Goal: Task Accomplishment & Management: Complete application form

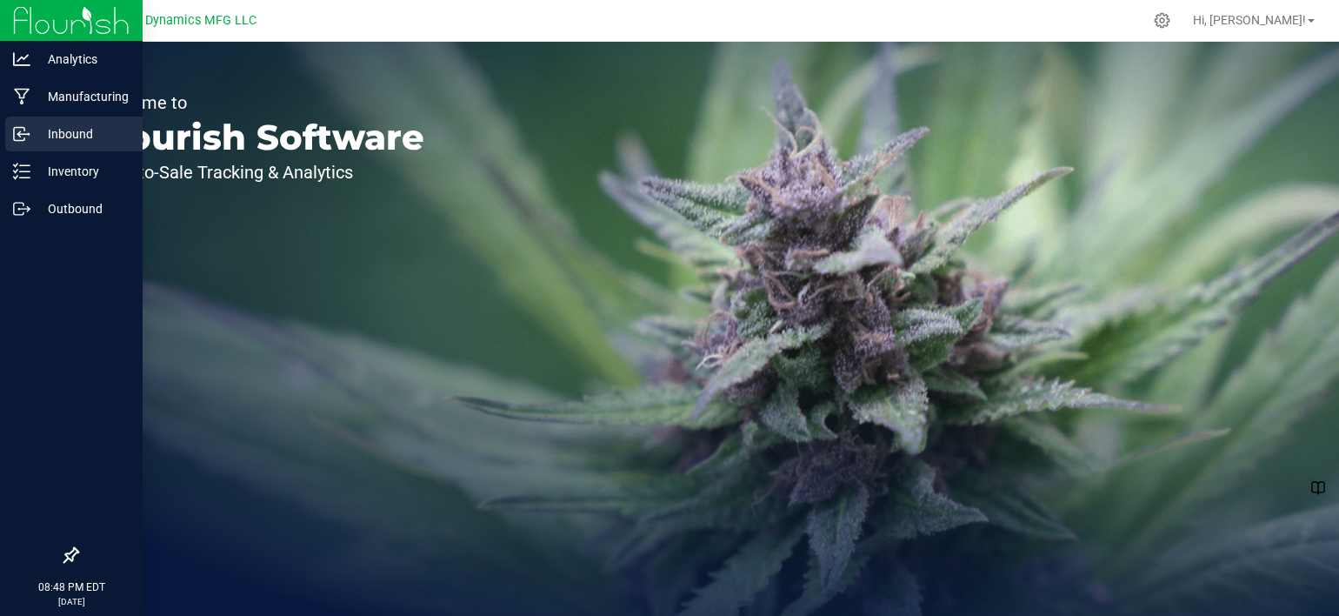
click at [51, 138] on p "Inbound" at bounding box center [82, 133] width 104 height 21
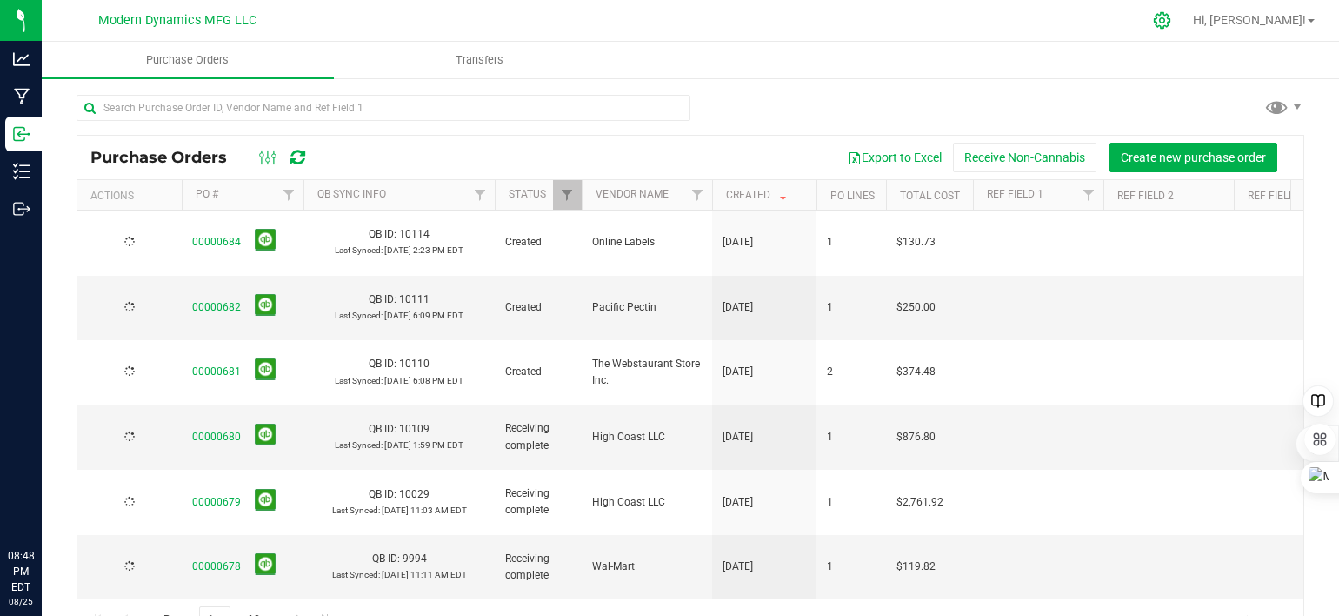
click at [1171, 20] on icon at bounding box center [1162, 20] width 18 height 18
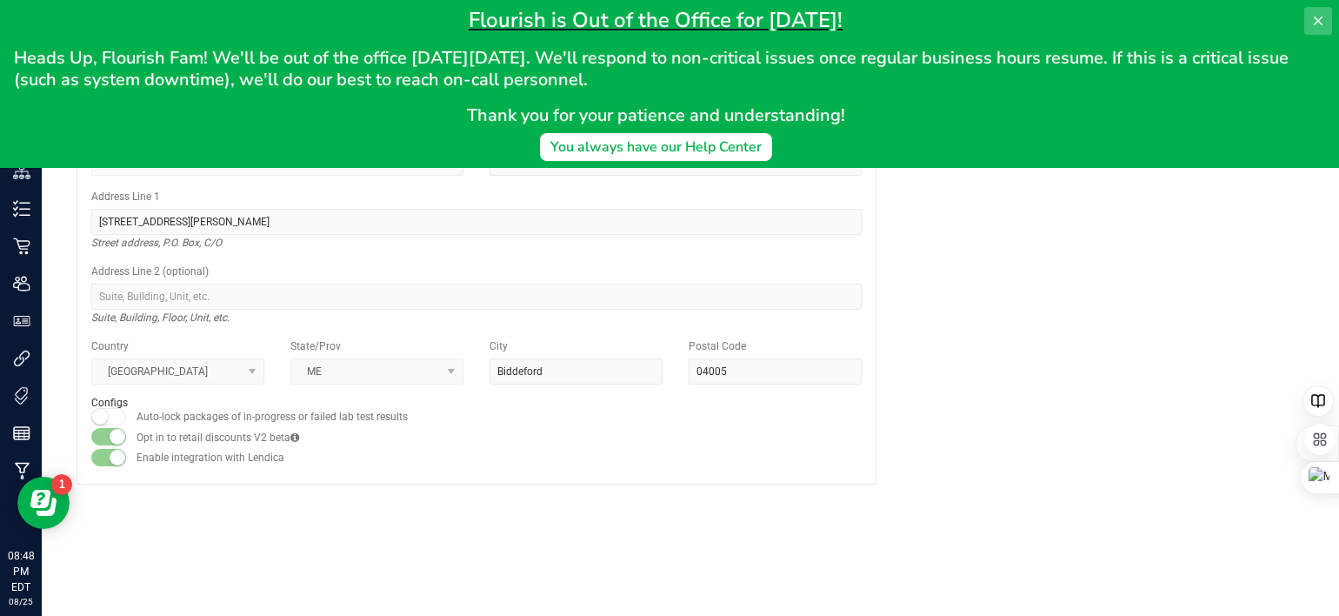
click at [1311, 21] on icon at bounding box center [1318, 21] width 14 height 14
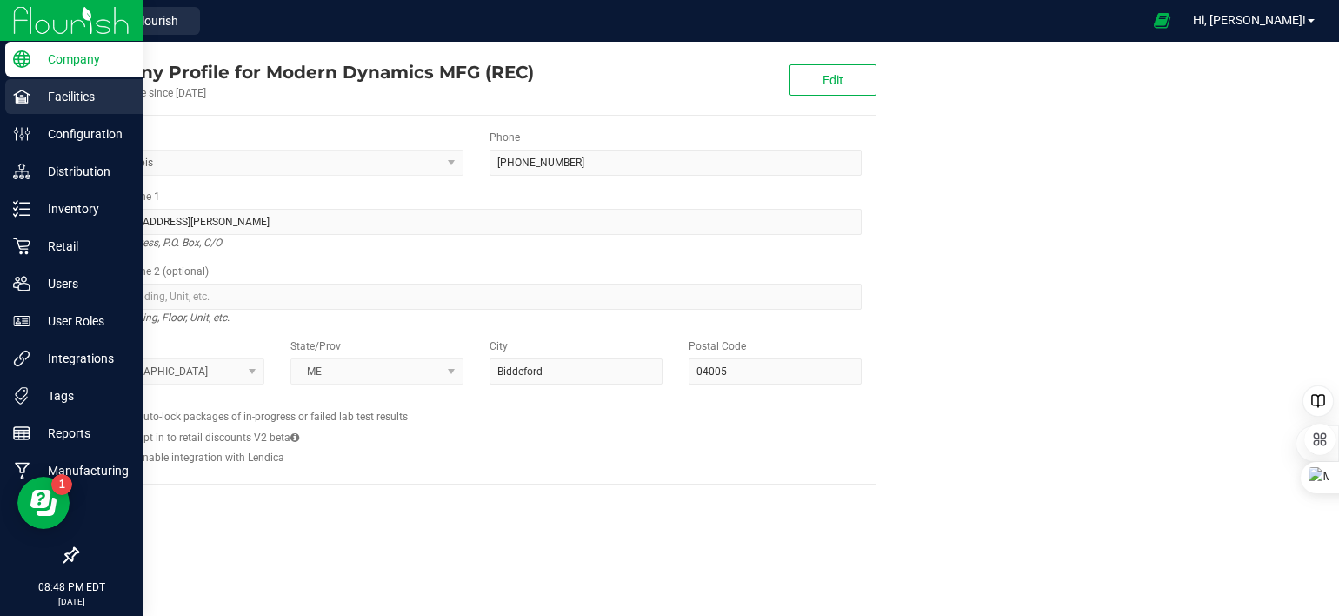
click at [55, 97] on p "Facilities" at bounding box center [82, 96] width 104 height 21
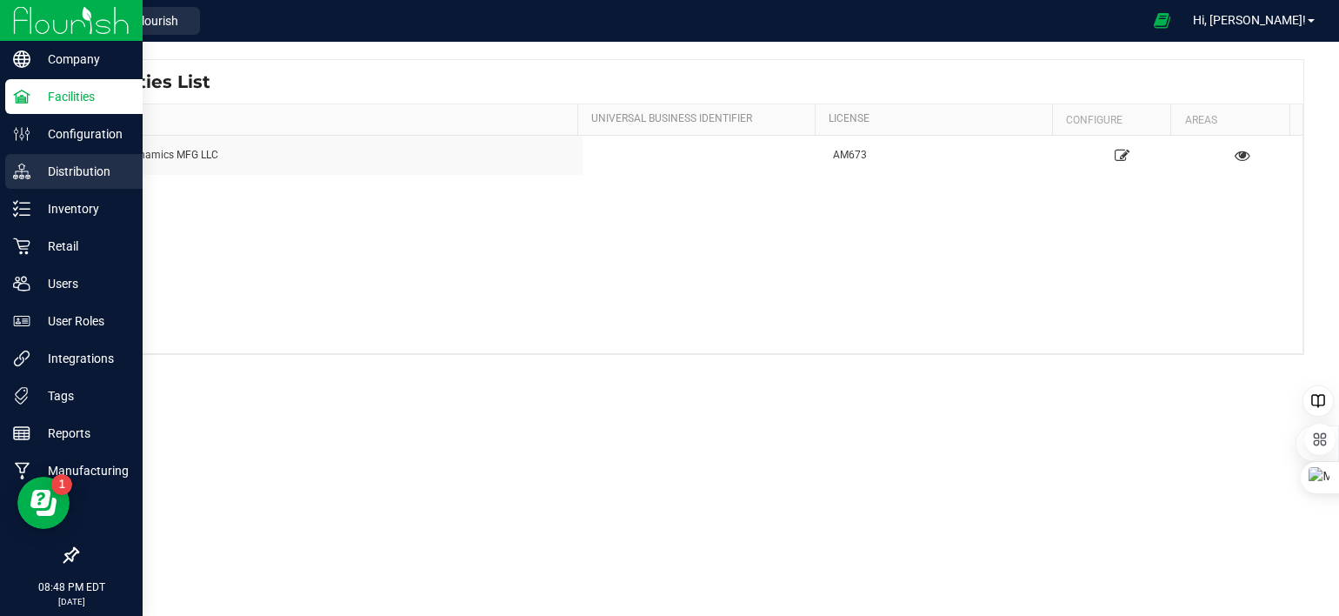
click at [42, 159] on div "Distribution" at bounding box center [73, 171] width 137 height 35
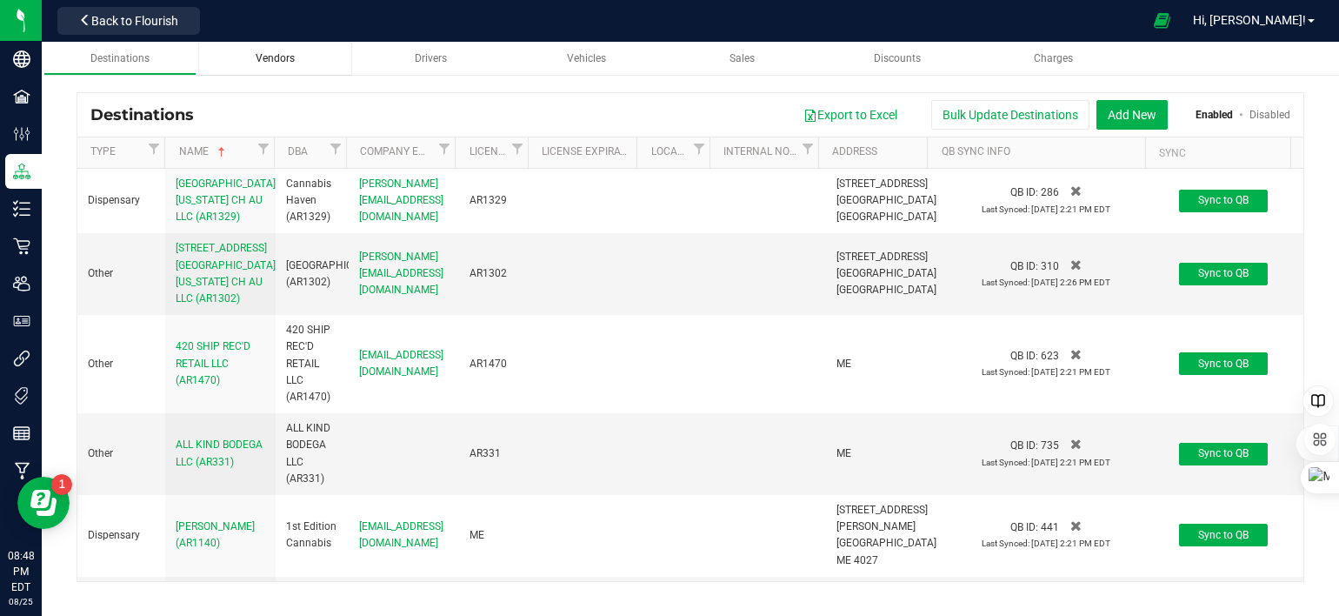
click at [271, 54] on span "Vendors" at bounding box center [275, 58] width 39 height 12
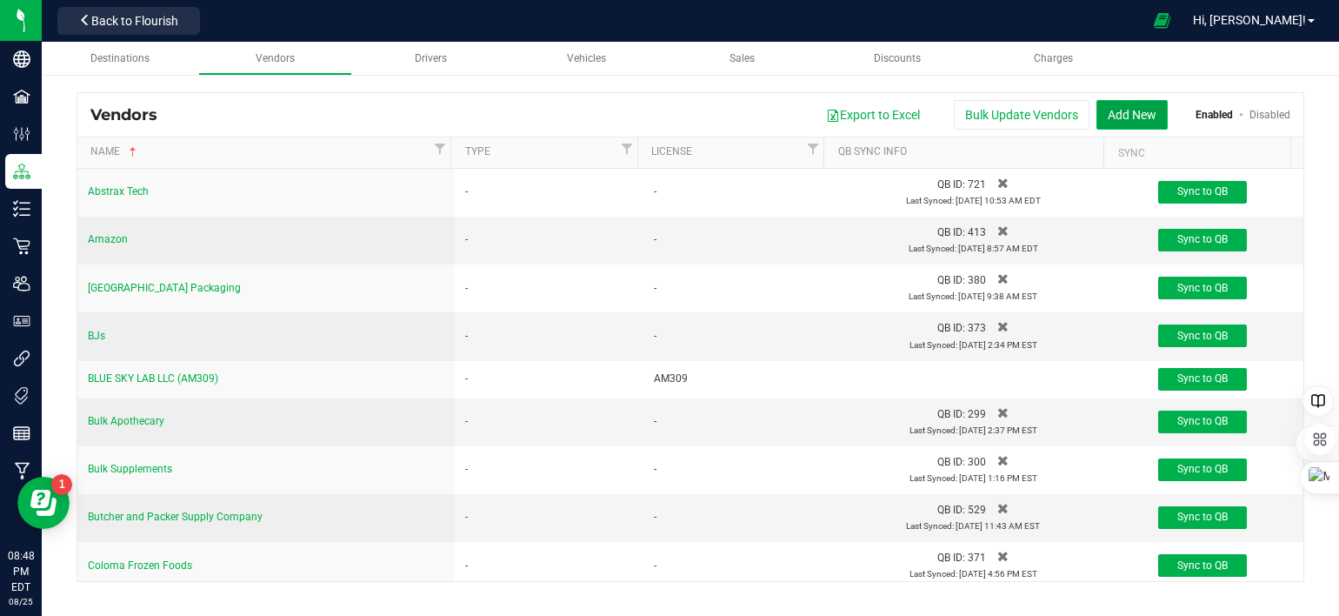
click at [1155, 107] on button "Add New" at bounding box center [1132, 115] width 71 height 30
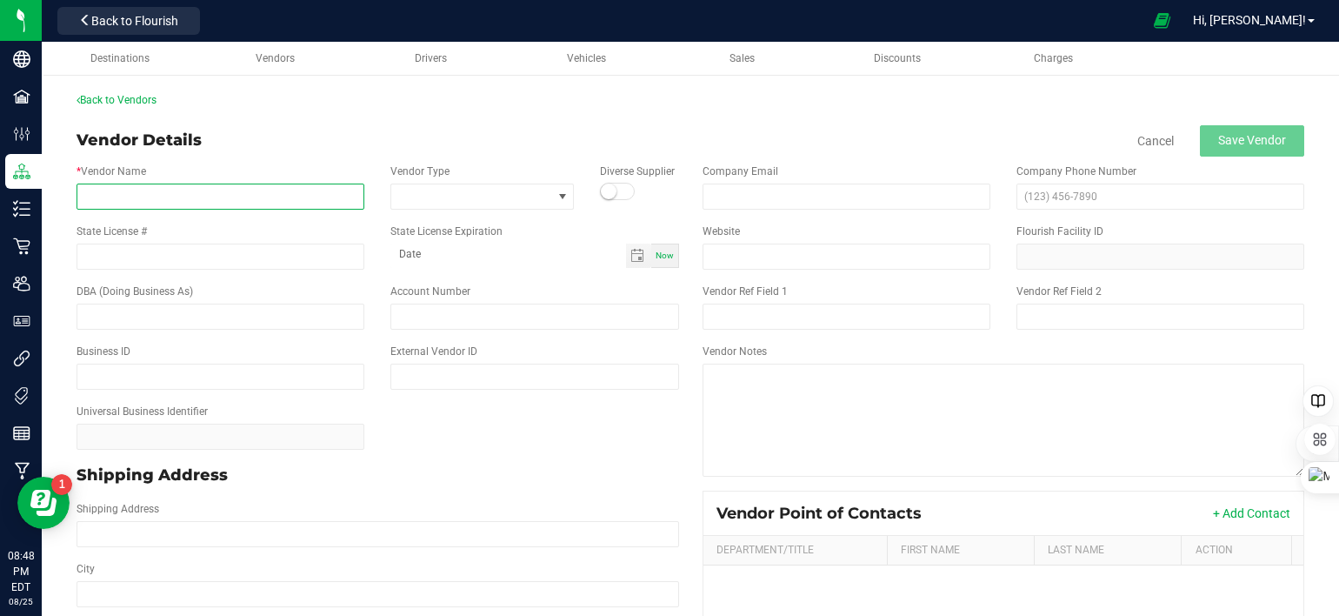
click at [204, 194] on input "* Vendor Name" at bounding box center [221, 197] width 288 height 26
type input "Capol"
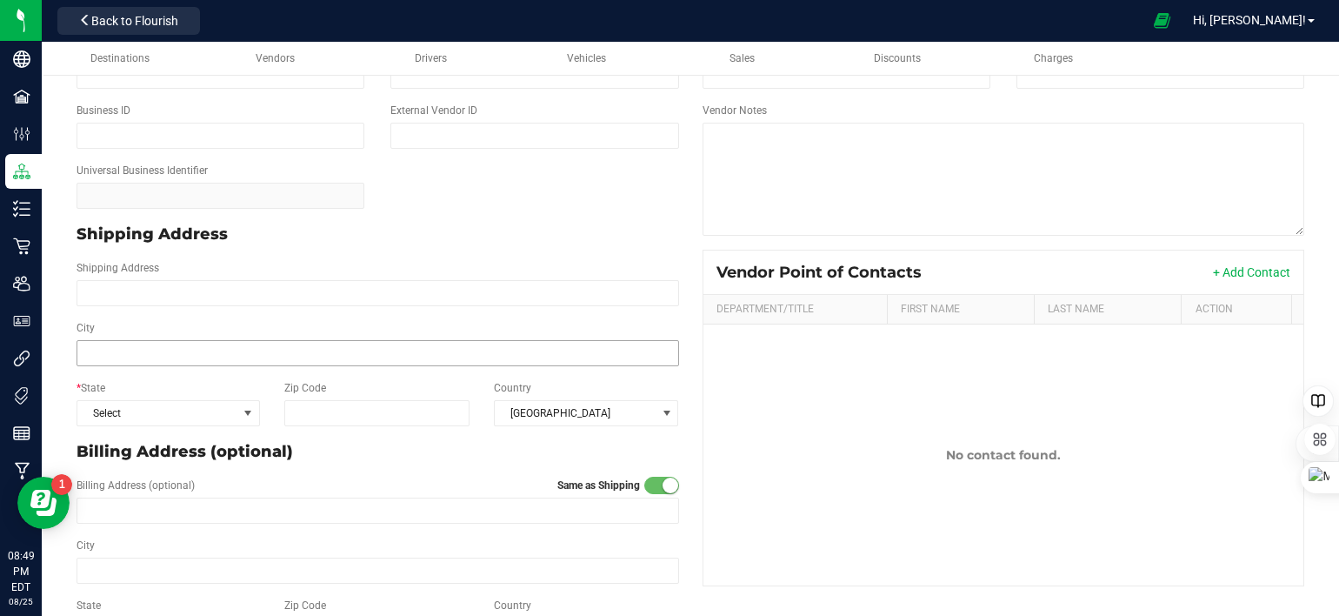
scroll to position [261, 0]
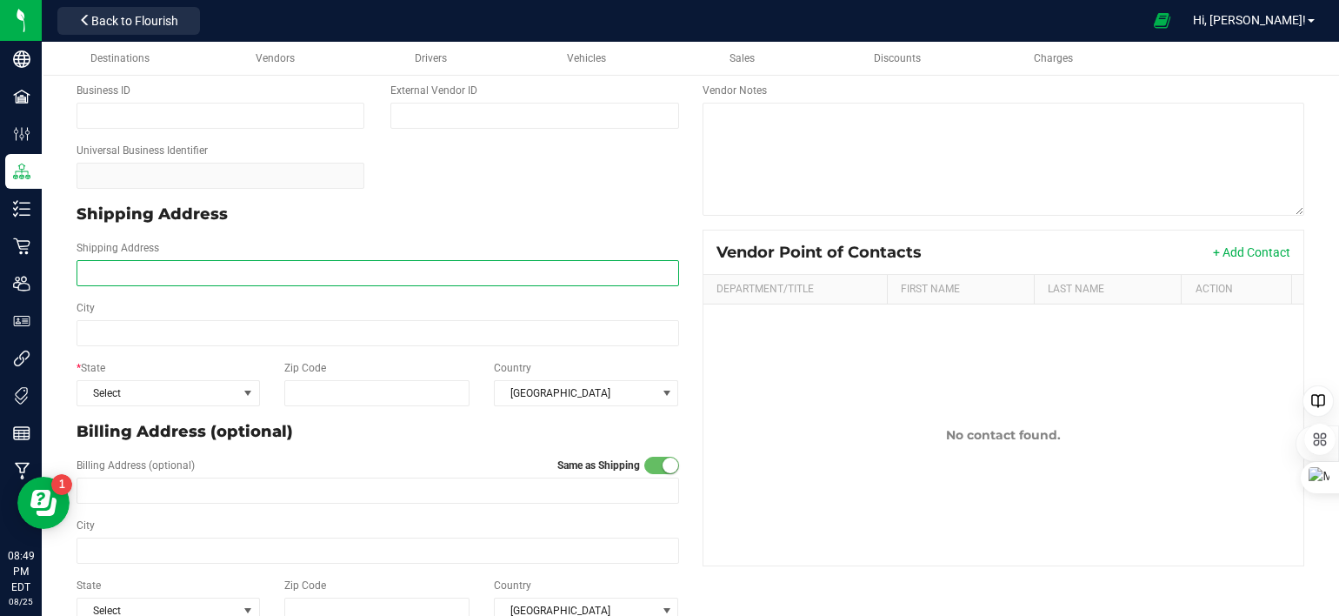
click at [146, 270] on input "Shipping Address" at bounding box center [378, 273] width 603 height 26
type input "[STREET_ADDRESS][PERSON_NAME] Suite"
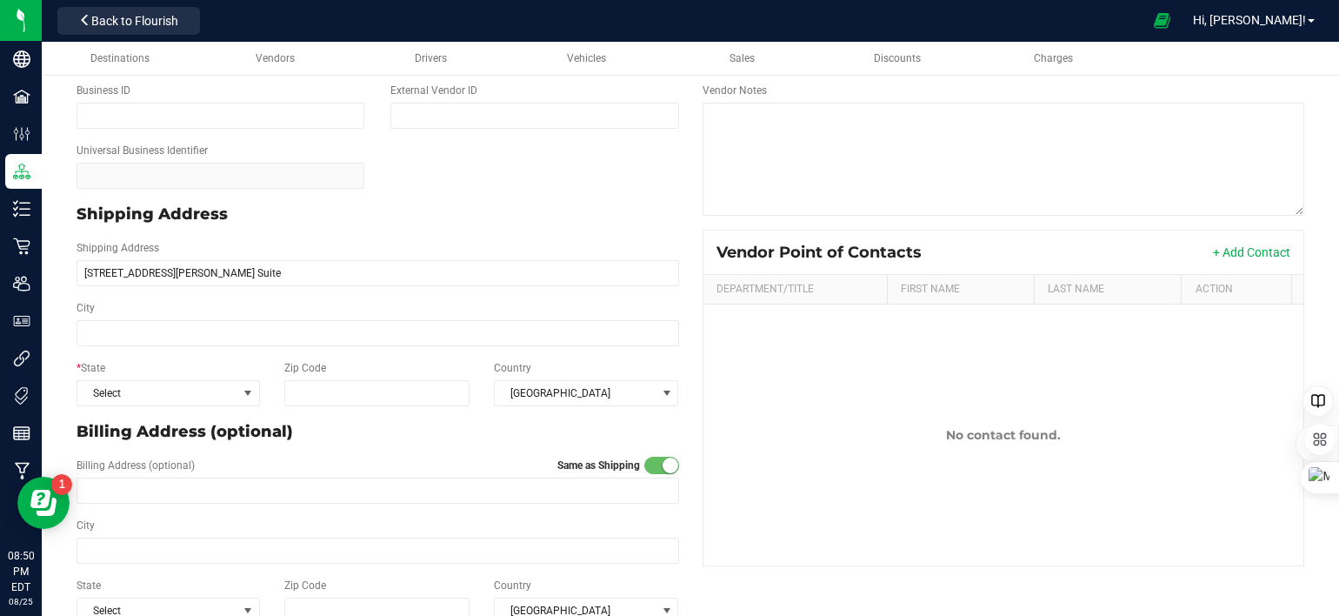
type input "[STREET_ADDRESS][PERSON_NAME] Suite"
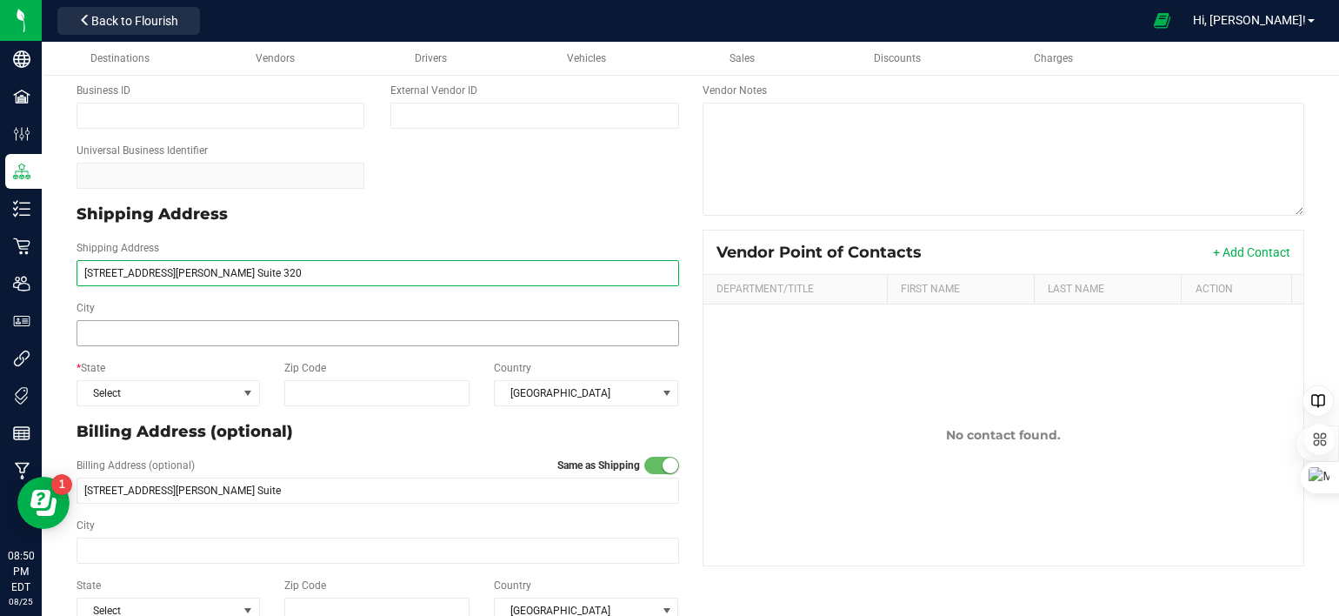
type input "[STREET_ADDRESS][PERSON_NAME] Suite 320"
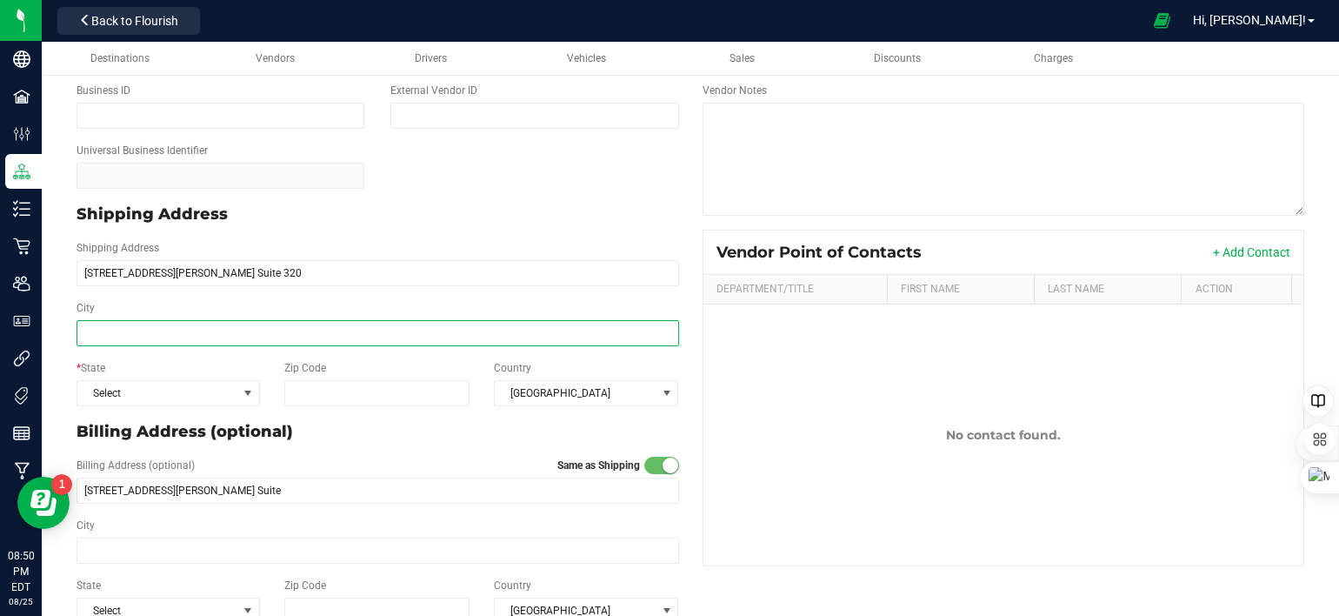
type input "[STREET_ADDRESS][PERSON_NAME] Suite 320"
click at [183, 340] on input "City" at bounding box center [378, 333] width 603 height 26
type input "Deerfield"
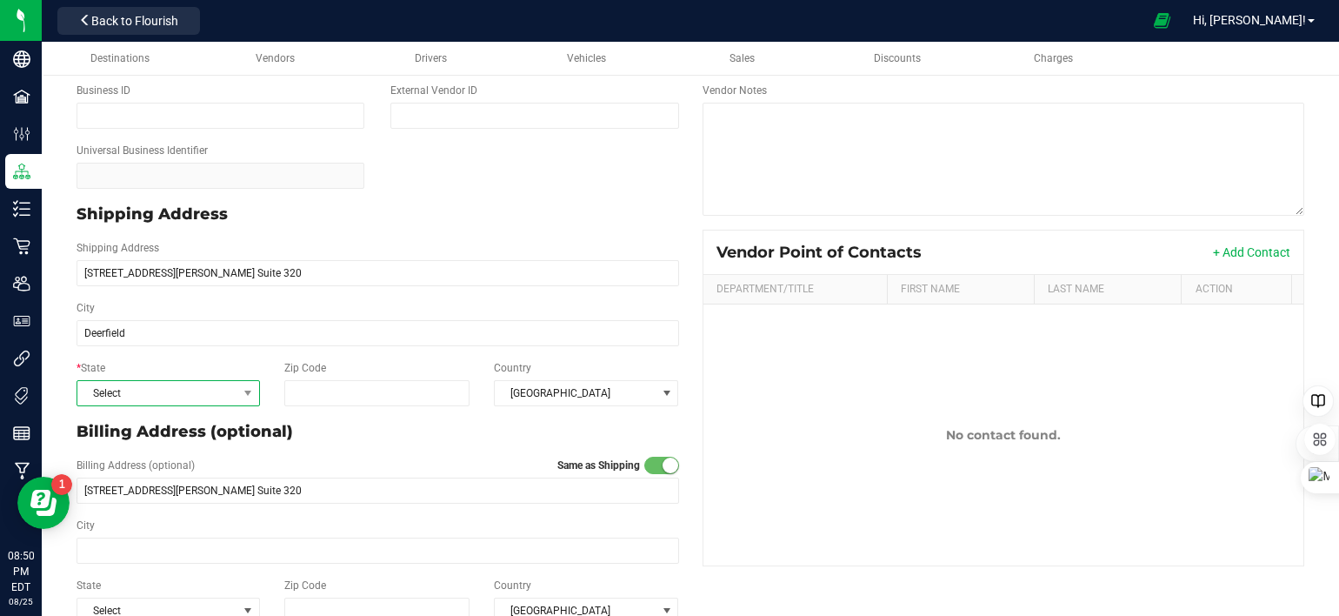
type input "Deerfield"
click at [177, 399] on span "Select" at bounding box center [157, 393] width 160 height 24
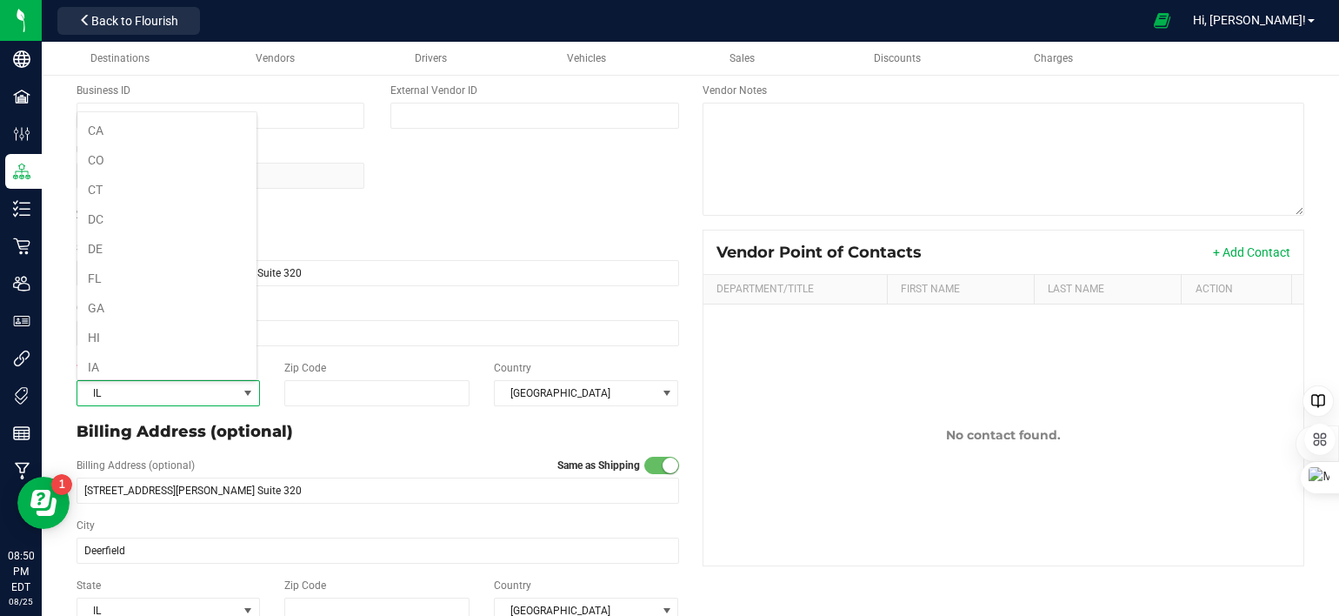
scroll to position [177, 0]
click at [172, 365] on li "IL" at bounding box center [166, 367] width 179 height 30
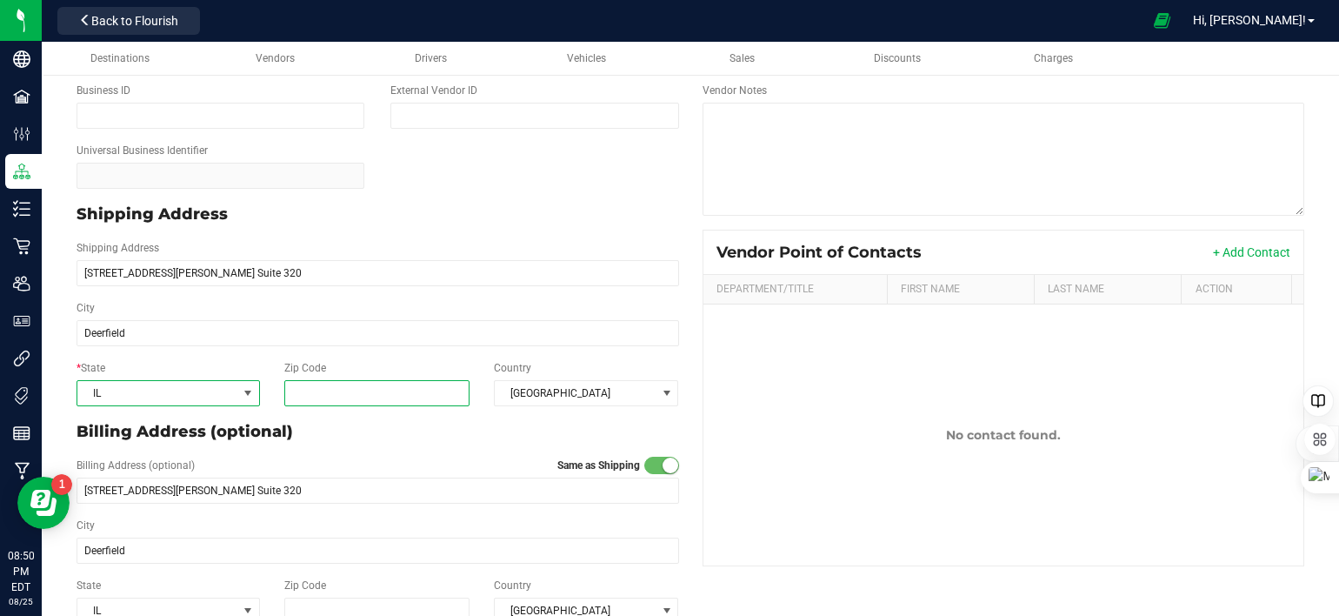
click at [324, 396] on input "Zip Code" at bounding box center [376, 393] width 184 height 26
type input "60015"
click at [425, 452] on div "Billing Address (optional) Same as Shipping [STREET_ADDRESS][PERSON_NAME] Suite…" at bounding box center [377, 480] width 629 height 60
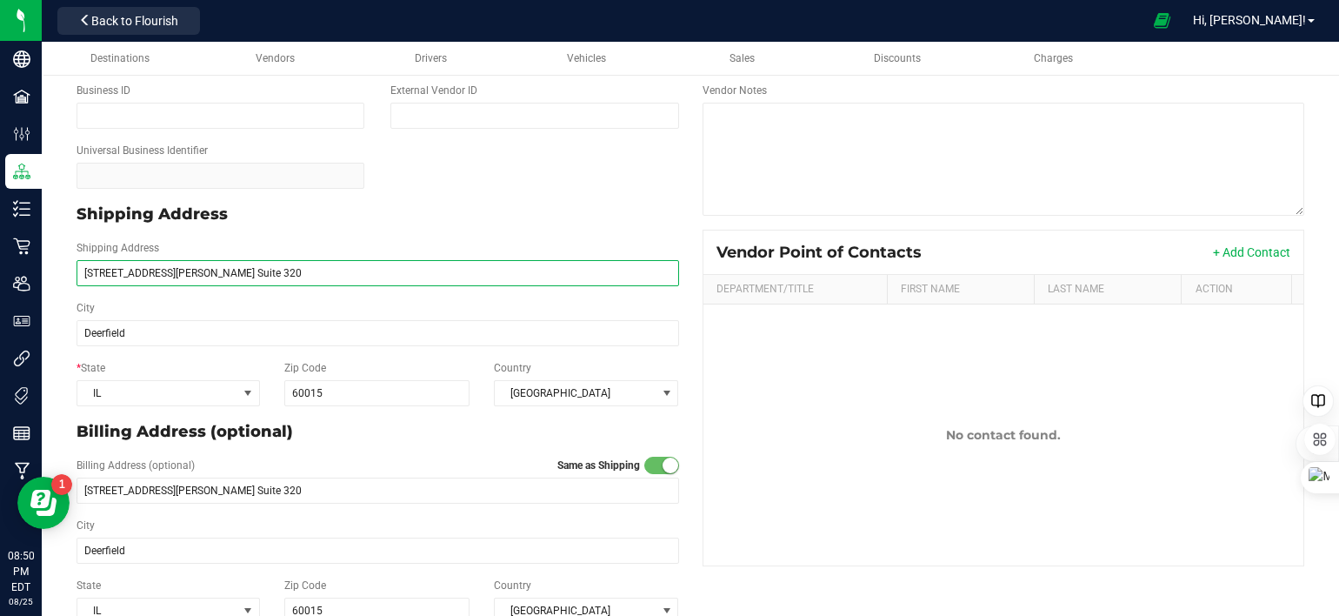
click at [105, 270] on input "[STREET_ADDRESS][PERSON_NAME] Suite 320" at bounding box center [378, 273] width 603 height 26
type input "[STREET_ADDRESS][PERSON_NAME] Suite 320"
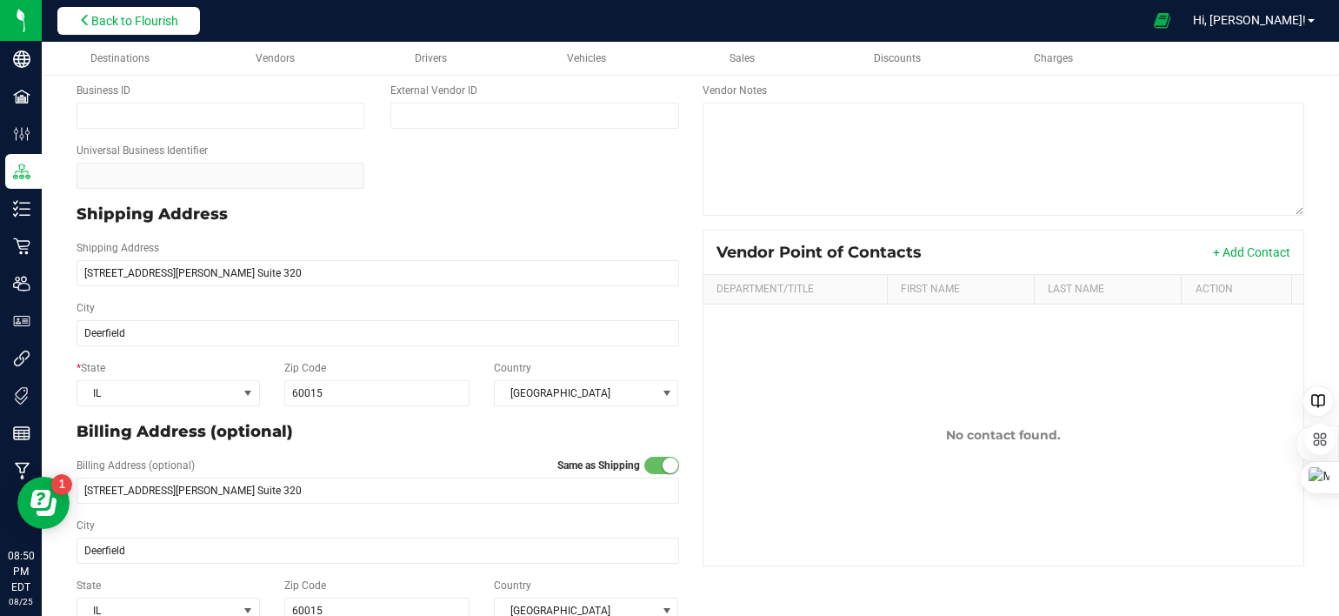
type input "[STREET_ADDRESS][PERSON_NAME] Suite 320"
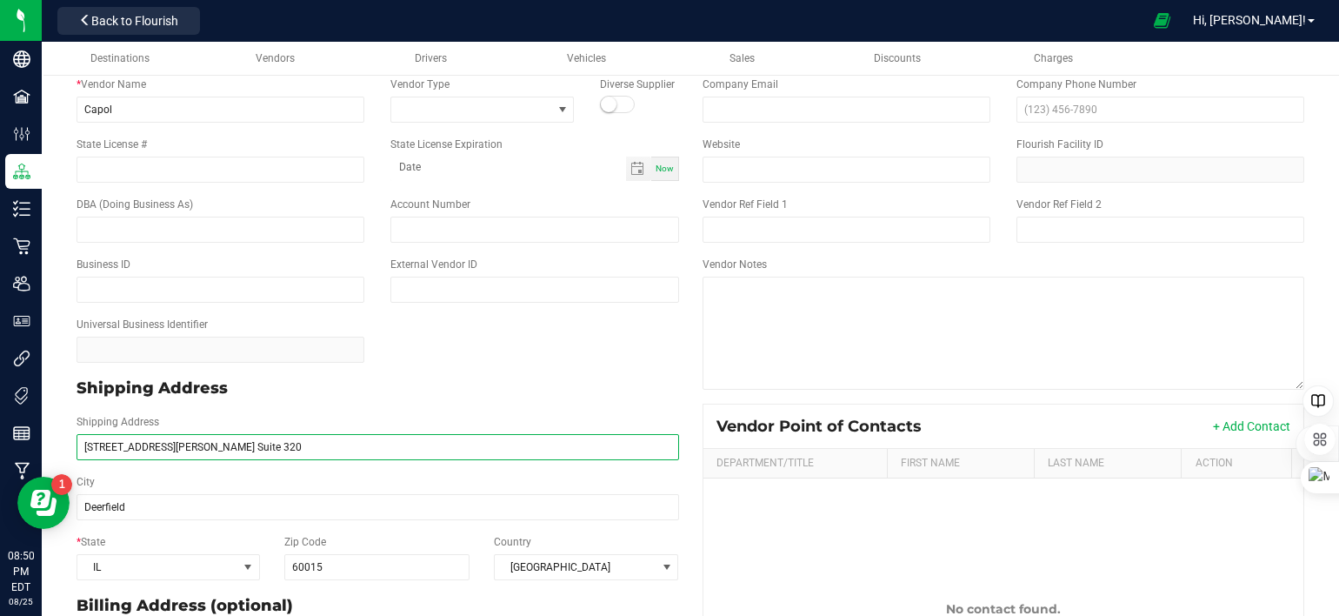
scroll to position [0, 0]
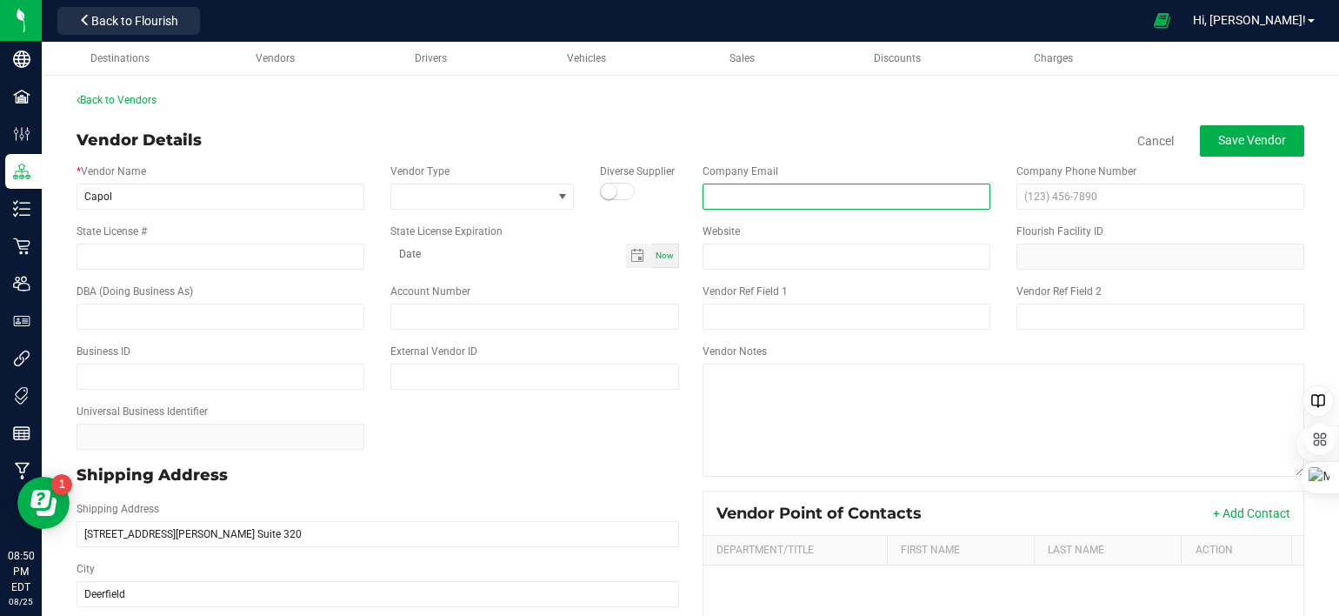
click at [771, 195] on input "email" at bounding box center [847, 197] width 288 height 26
click at [614, 470] on p "Shipping Address" at bounding box center [378, 475] width 603 height 23
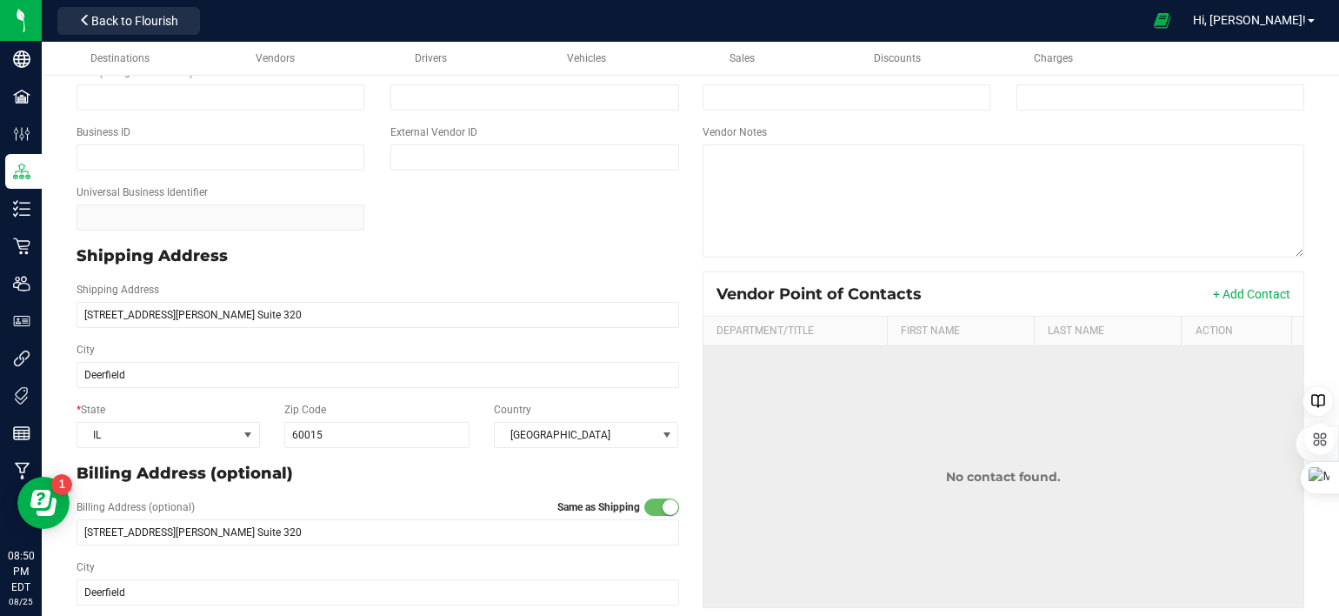
scroll to position [261, 0]
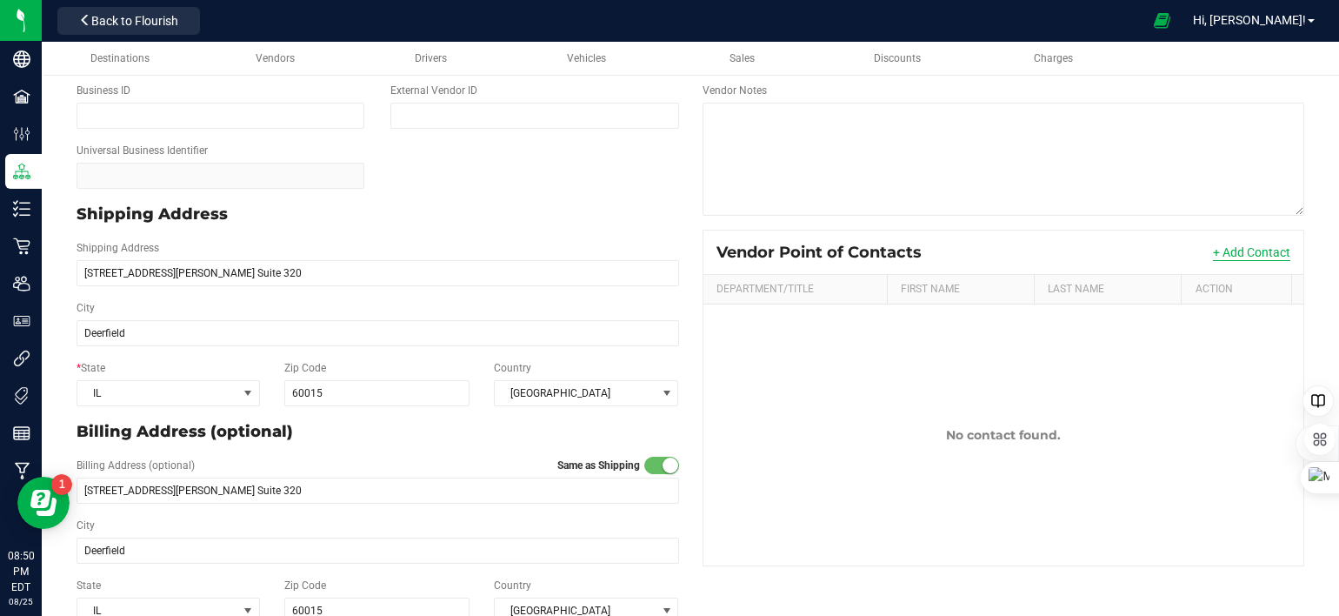
click at [1213, 250] on button "+ Add Contact" at bounding box center [1251, 252] width 77 height 17
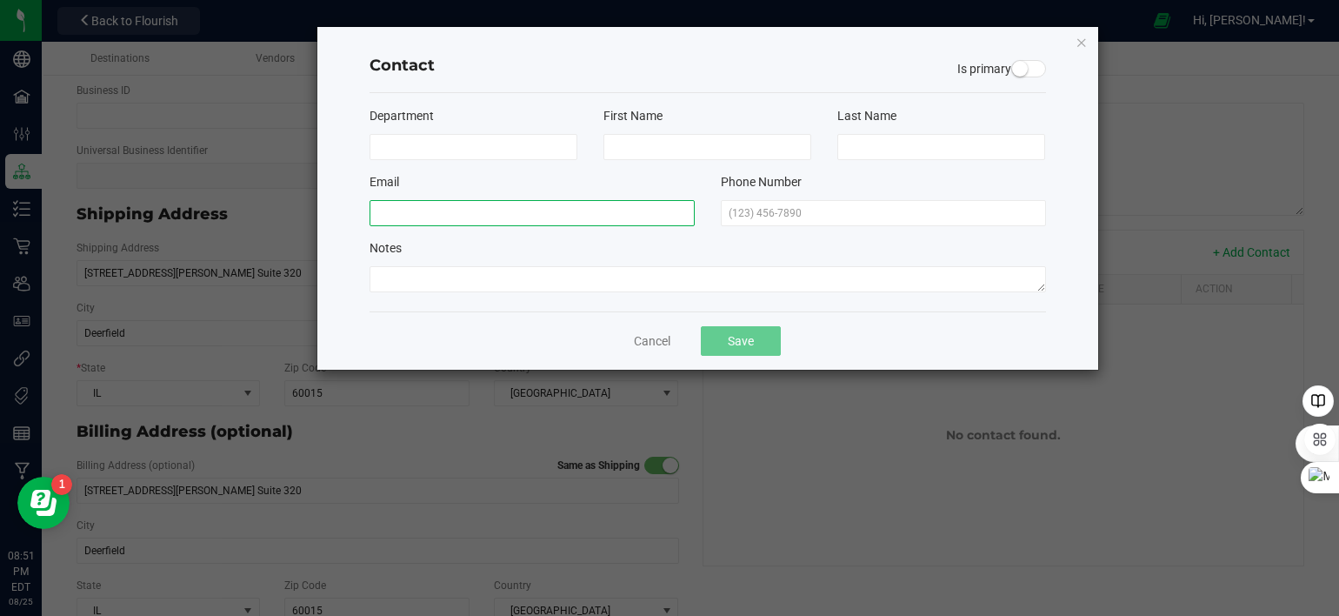
click at [477, 218] on input at bounding box center [532, 213] width 325 height 26
paste input "Email [PERSON_NAME][EMAIL_ADDRESS][DOMAIN_NAME]"
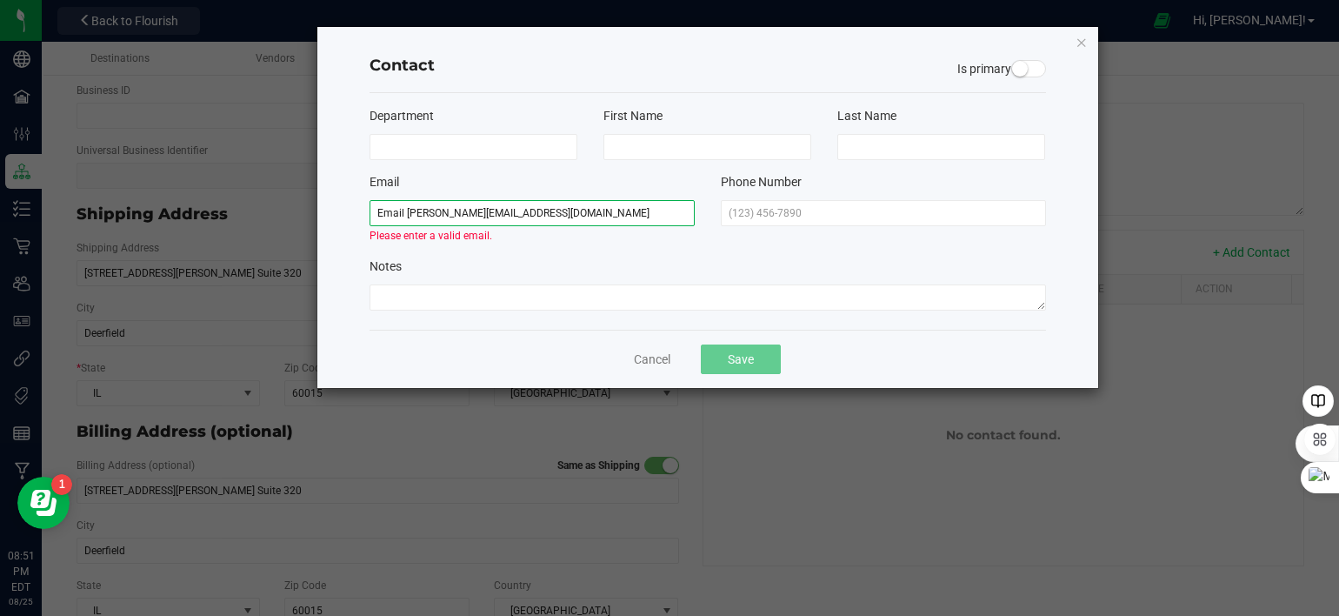
click at [403, 213] on input "Email [PERSON_NAME][EMAIL_ADDRESS][DOMAIN_NAME]" at bounding box center [532, 213] width 325 height 26
click at [423, 219] on input "Email [PERSON_NAME][EMAIL_ADDRESS][DOMAIN_NAME]" at bounding box center [532, 213] width 325 height 26
type input "Email [PERSON_NAME][EMAIL_ADDRESS][DOMAIN_NAME]"
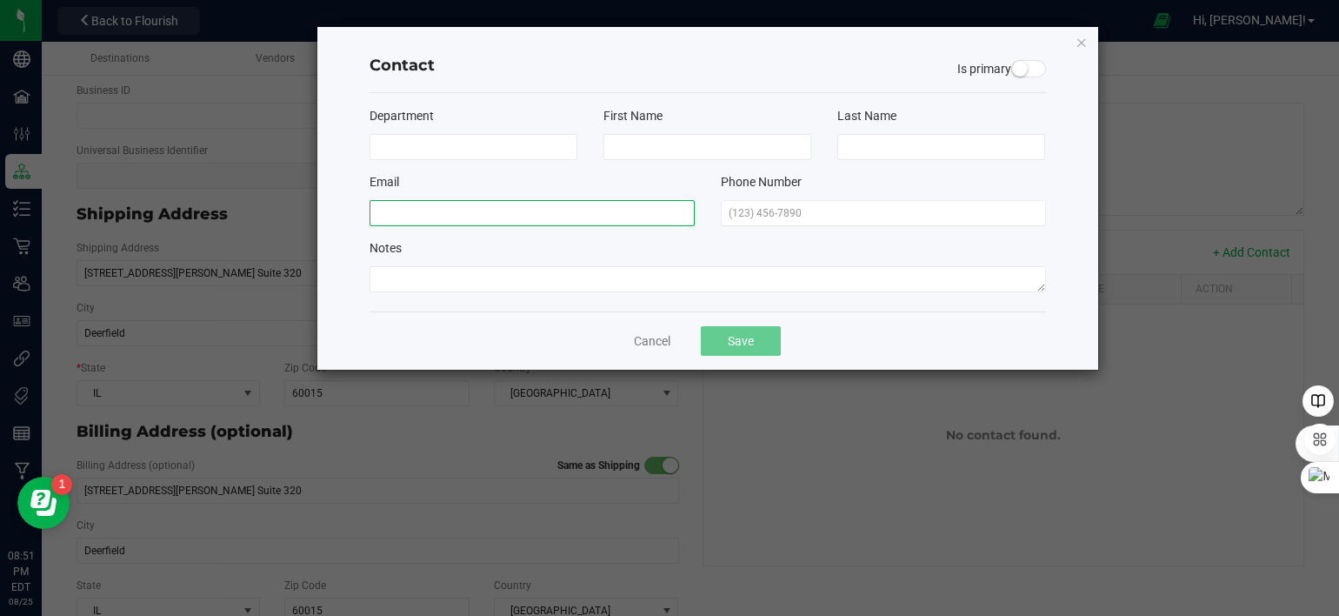
paste input "Email [PERSON_NAME][EMAIL_ADDRESS][DOMAIN_NAME]"
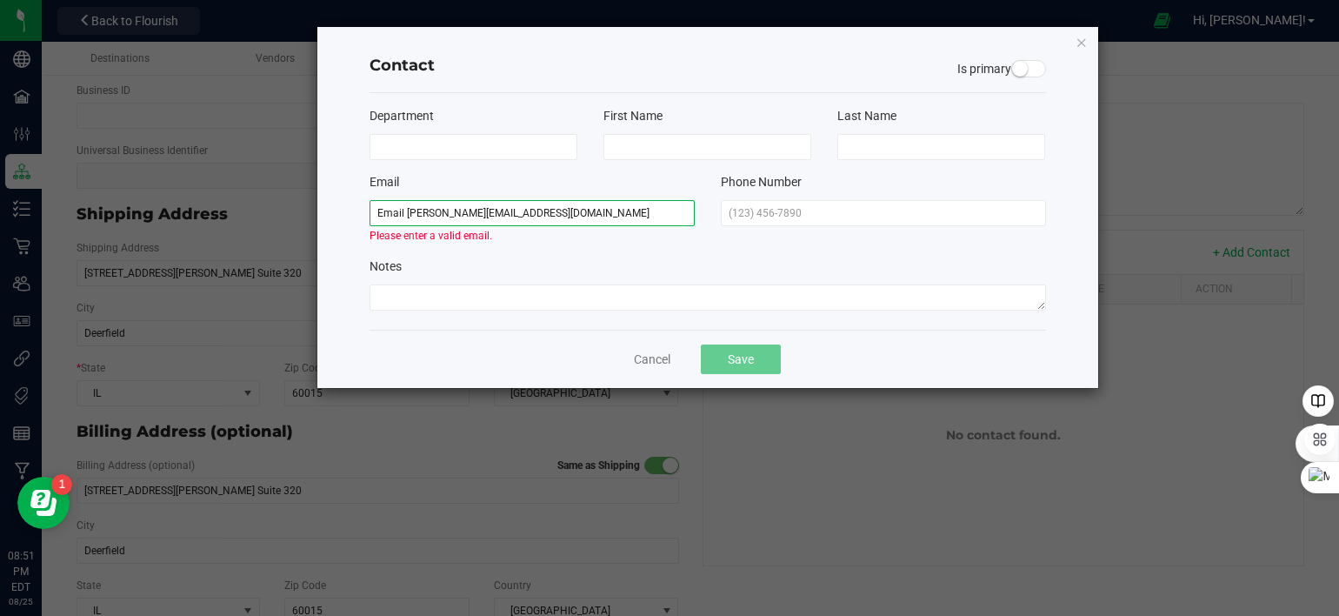
click at [399, 208] on input "Email [PERSON_NAME][EMAIL_ADDRESS][DOMAIN_NAME]" at bounding box center [532, 213] width 325 height 26
click at [381, 215] on input "[PERSON_NAME] [PERSON_NAME][EMAIL_ADDRESS][DOMAIN_NAME]" at bounding box center [532, 213] width 325 height 26
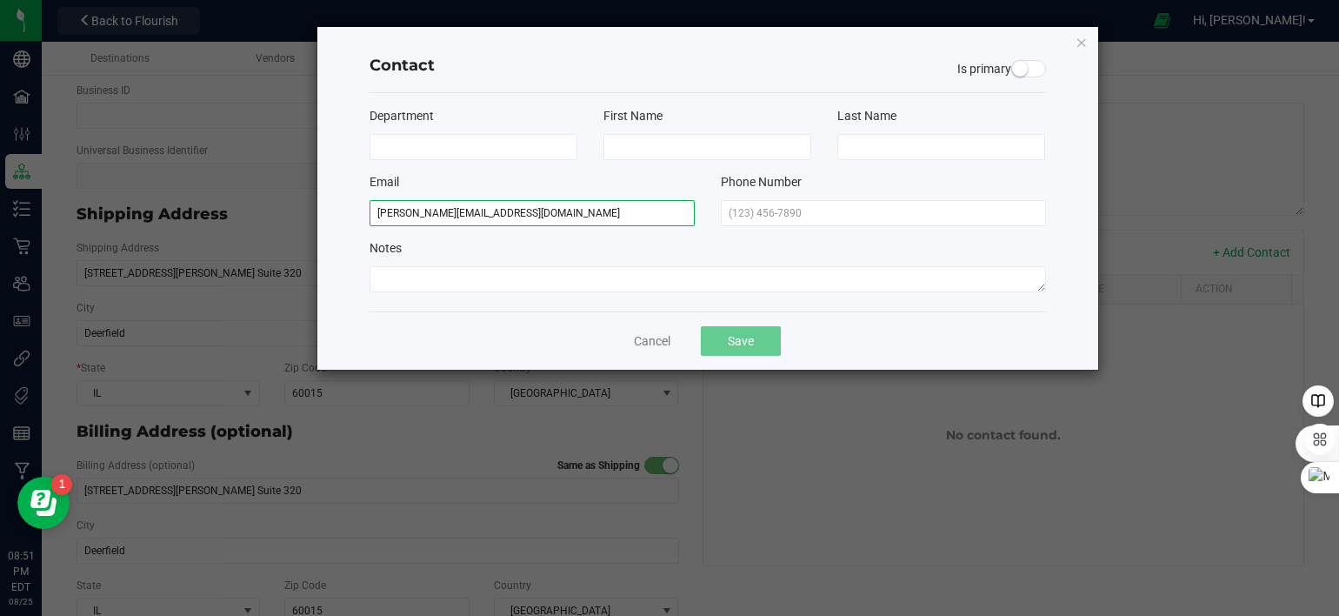
type input "[PERSON_NAME][EMAIL_ADDRESS][DOMAIN_NAME]"
click at [542, 177] on div "Email" at bounding box center [532, 182] width 325 height 18
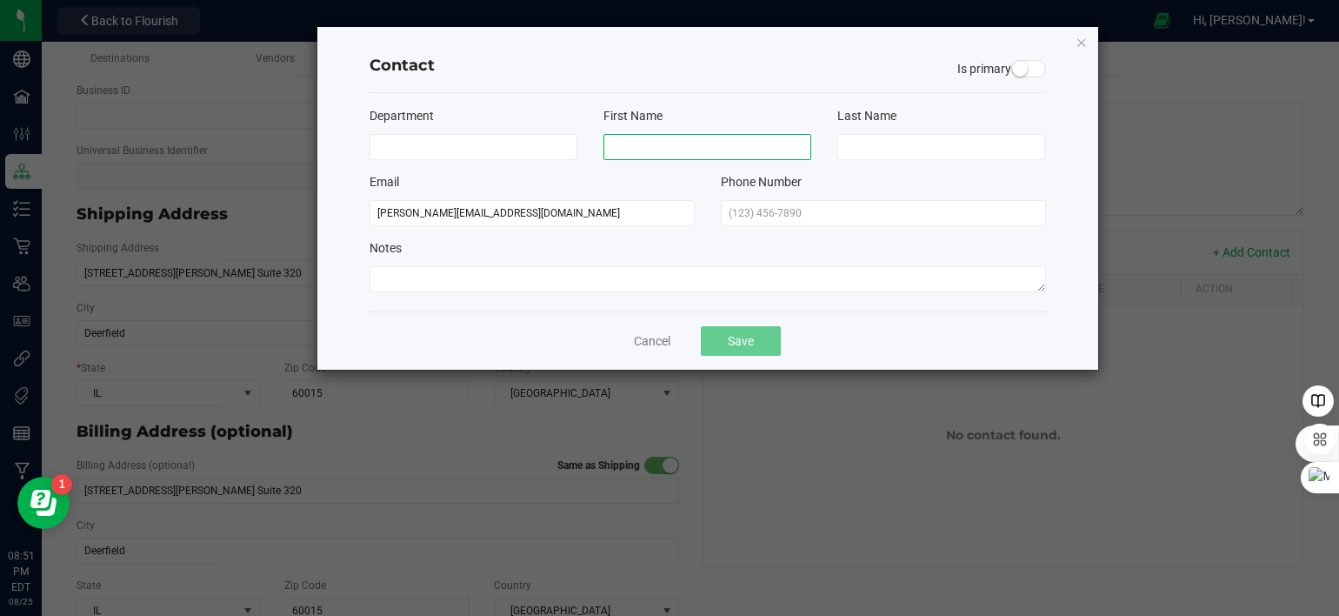
click at [650, 154] on input at bounding box center [708, 147] width 208 height 26
type input "[PERSON_NAME]"
click at [880, 142] on input at bounding box center [942, 147] width 208 height 26
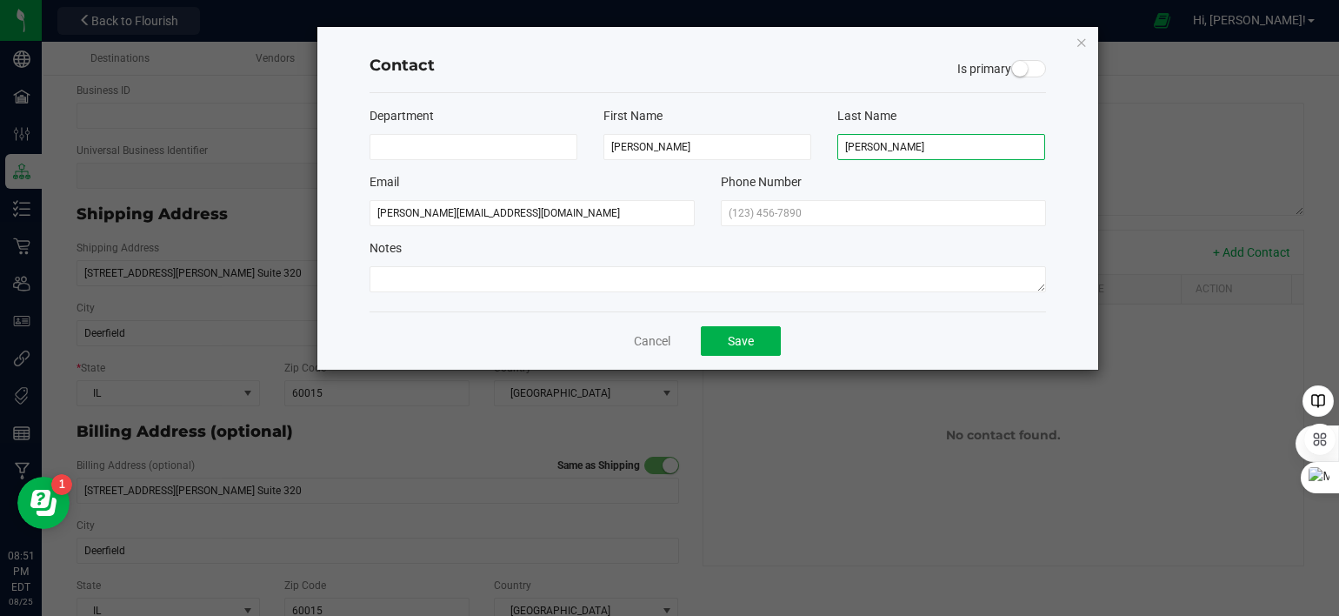
type input "[PERSON_NAME]"
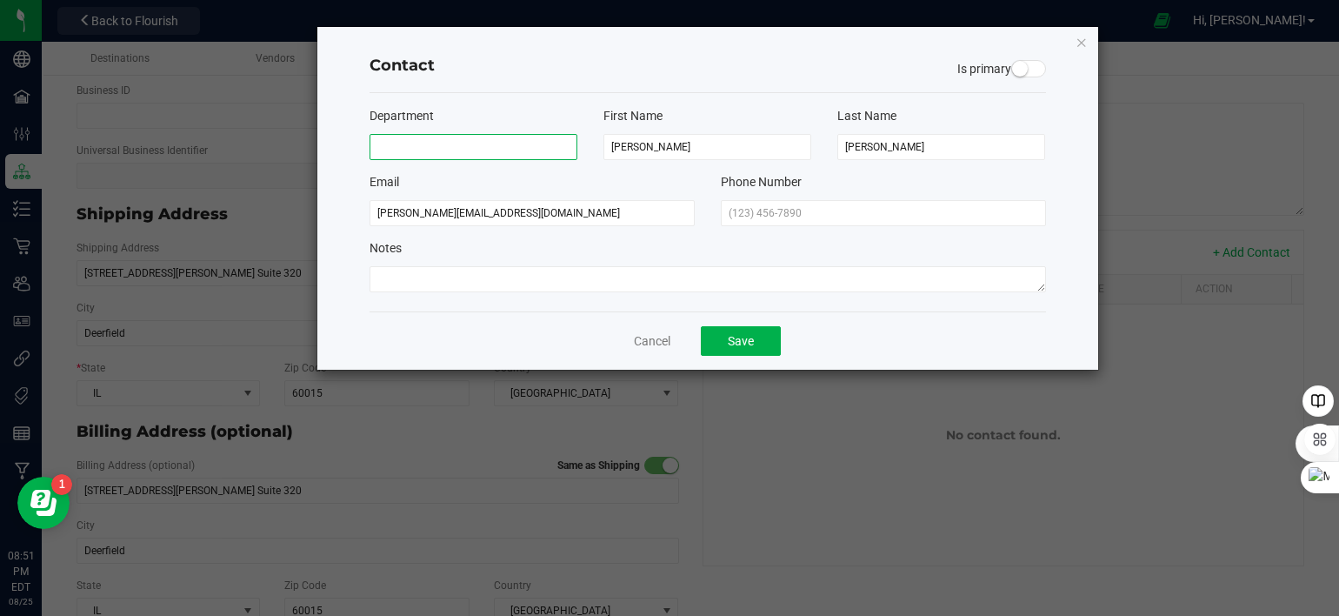
click at [494, 138] on input at bounding box center [474, 147] width 208 height 26
type input "Sales"
click at [473, 243] on div "Notes" at bounding box center [708, 248] width 677 height 18
click at [744, 337] on button "Save" at bounding box center [741, 341] width 80 height 30
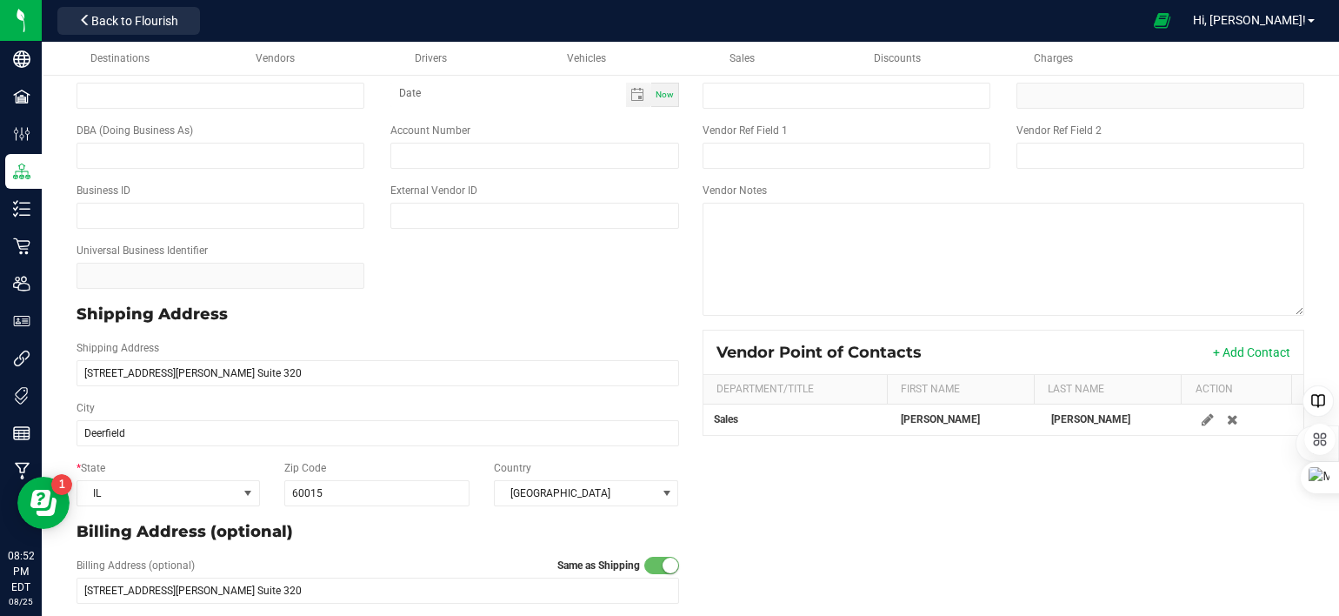
scroll to position [0, 0]
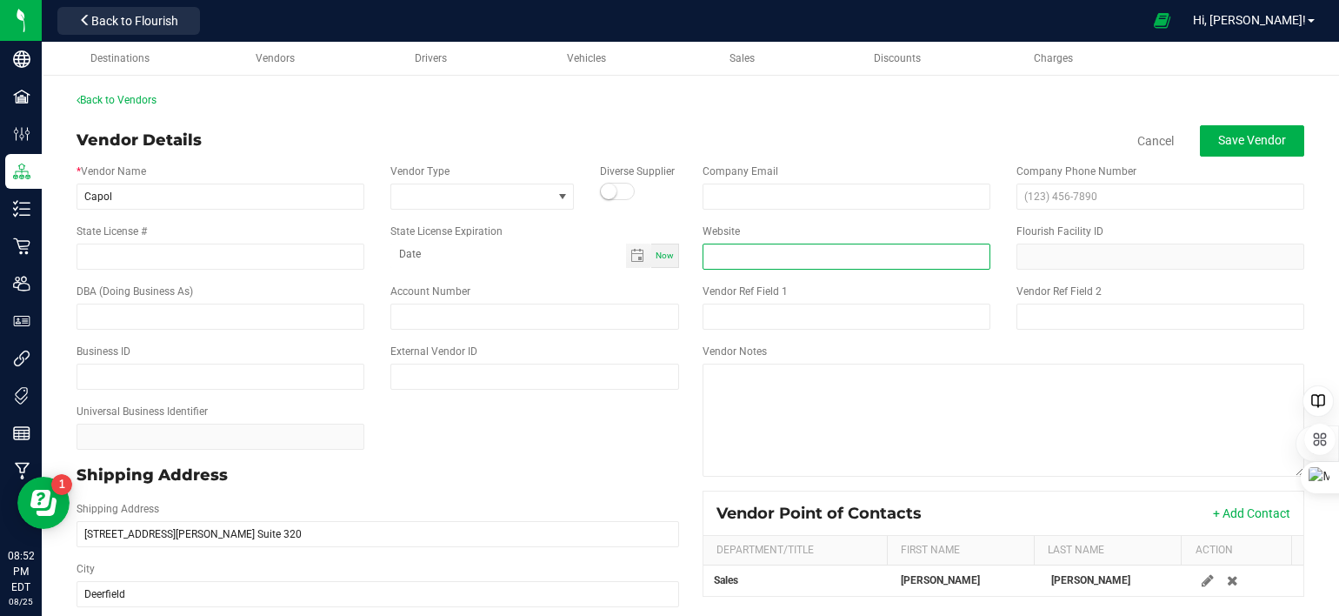
click at [731, 257] on input "Website" at bounding box center [847, 257] width 288 height 26
type input "capol-grou[[DOMAIN_NAME]"
click at [667, 281] on div "DBA (Doing Business As) Account Number" at bounding box center [377, 307] width 629 height 60
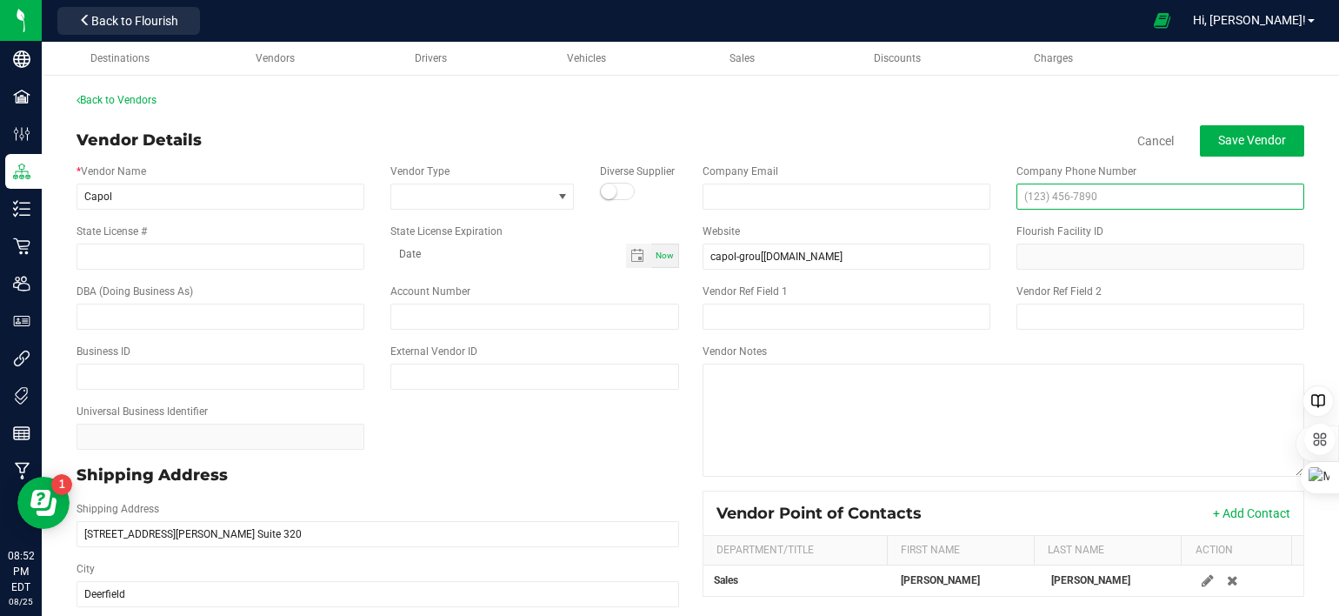
click at [1164, 199] on input "text" at bounding box center [1161, 197] width 288 height 26
paste input "[PHONE_NUMBER]"
type input "[PHONE_NUMBER]"
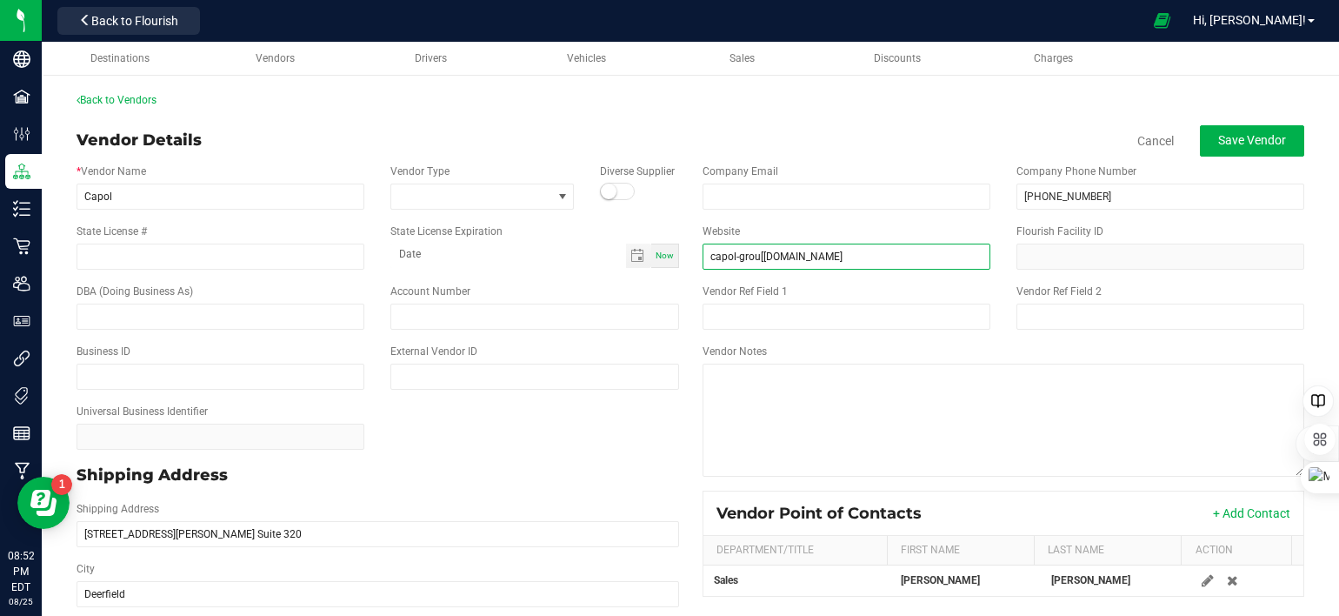
drag, startPoint x: 790, startPoint y: 255, endPoint x: 655, endPoint y: 267, distance: 135.4
click at [655, 266] on div "* Vendor Name Capol Vendor Type Diverse Supplier State License # State License …" at bounding box center [690, 524] width 1254 height 735
paste input "[DOMAIN_NAME][URL]"
type input "[DOMAIN_NAME][URL]"
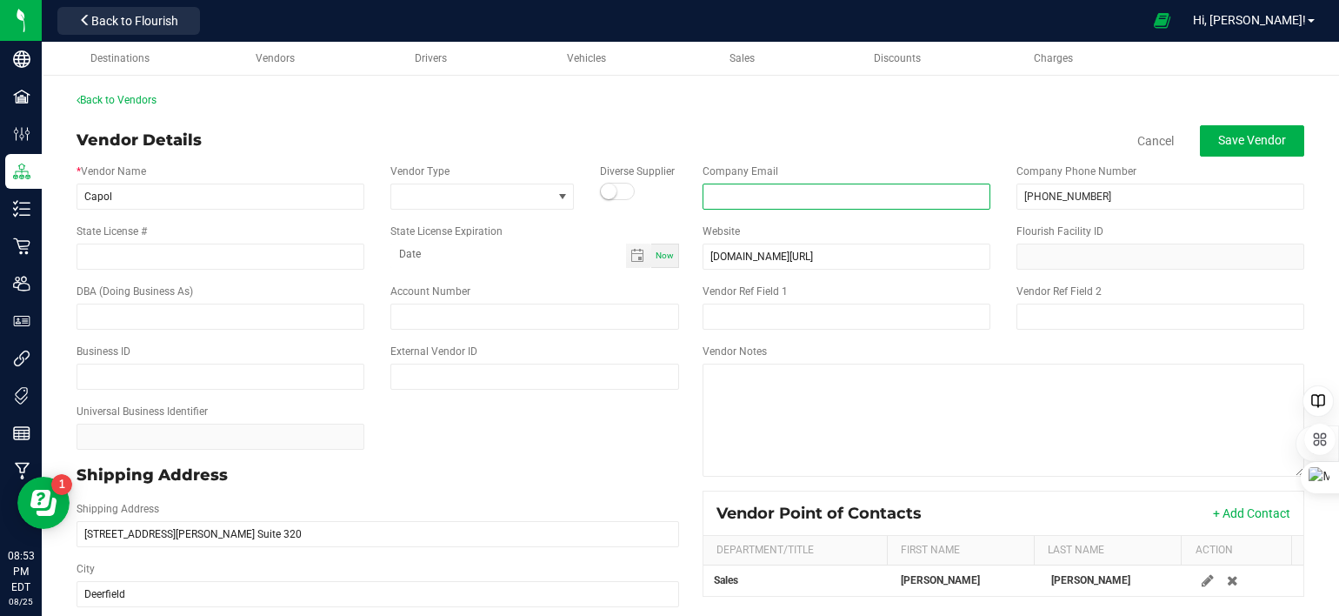
click at [704, 190] on input "email" at bounding box center [847, 197] width 288 height 26
paste input "[EMAIL_ADDRESS][DOMAIN_NAME]"
type input "[EMAIL_ADDRESS][DOMAIN_NAME]"
click at [798, 129] on div "Vendor Details Cancel Save Vendor" at bounding box center [691, 140] width 1228 height 31
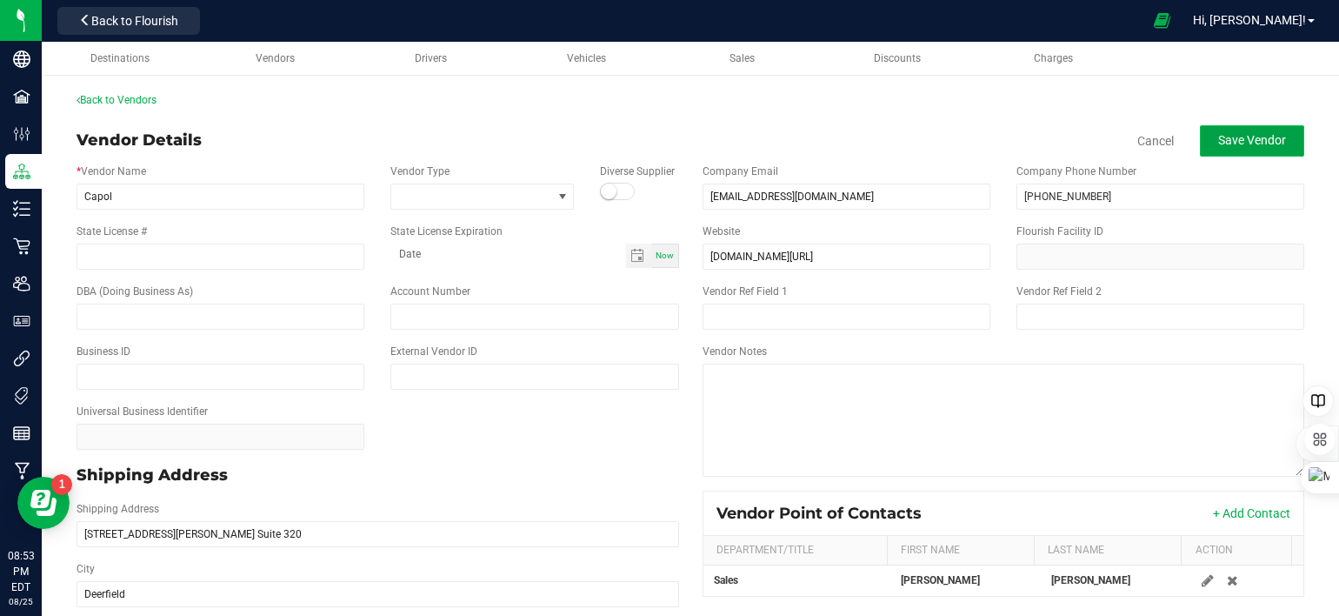
click at [1218, 141] on span "Save Vendor" at bounding box center [1252, 140] width 68 height 14
click at [102, 20] on span "Back to Flourish" at bounding box center [134, 21] width 87 height 14
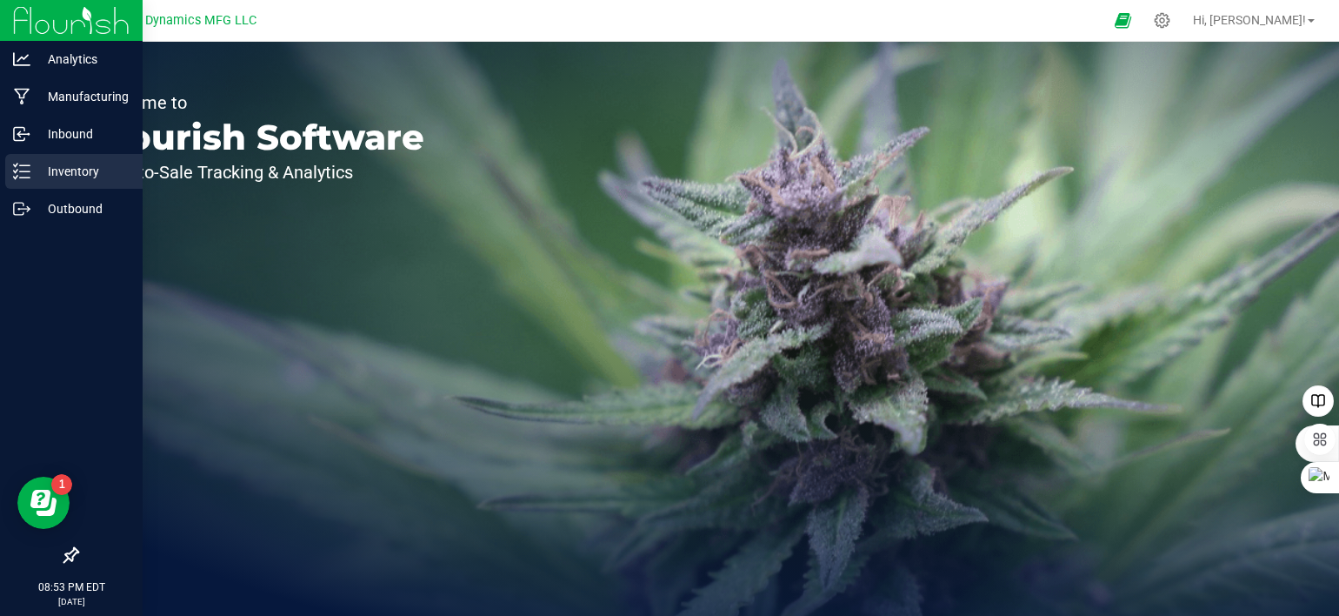
click at [25, 171] on line at bounding box center [25, 171] width 10 height 0
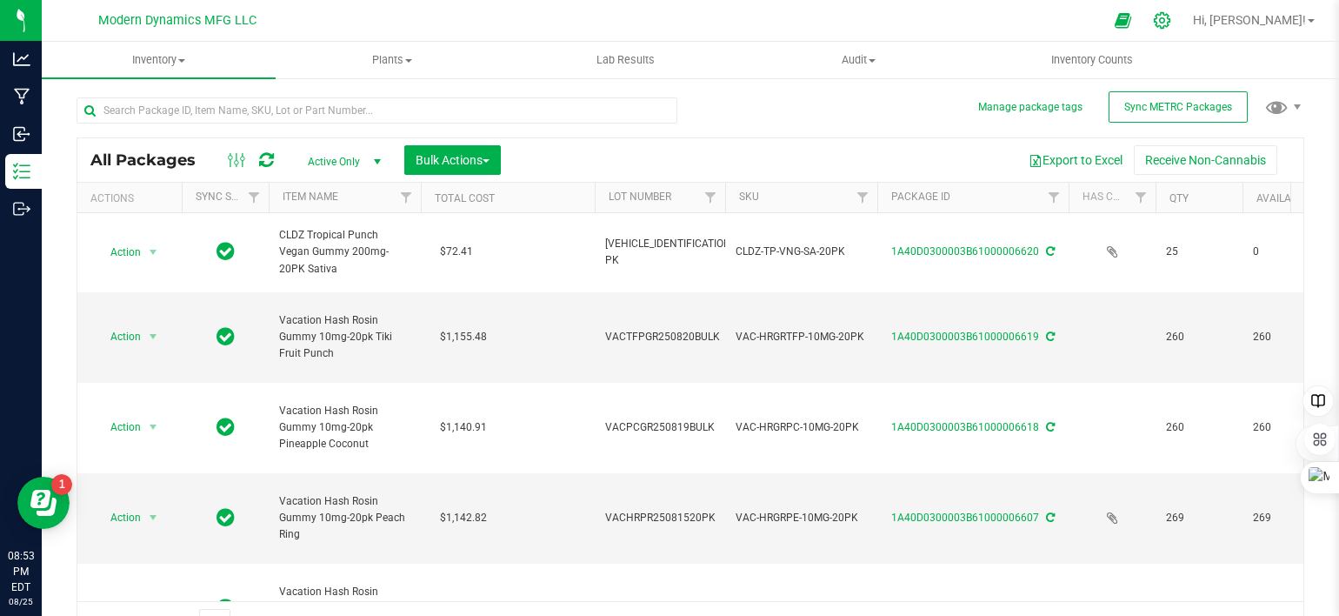
click at [1171, 23] on icon at bounding box center [1162, 20] width 17 height 17
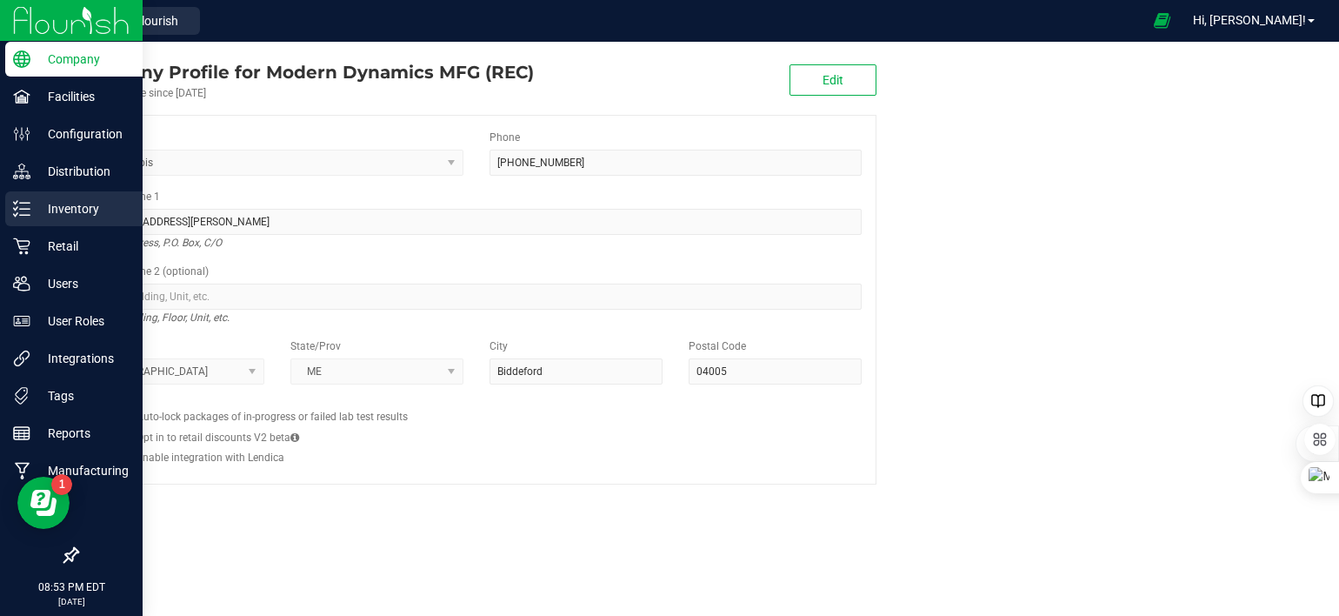
click at [21, 200] on icon at bounding box center [21, 208] width 17 height 17
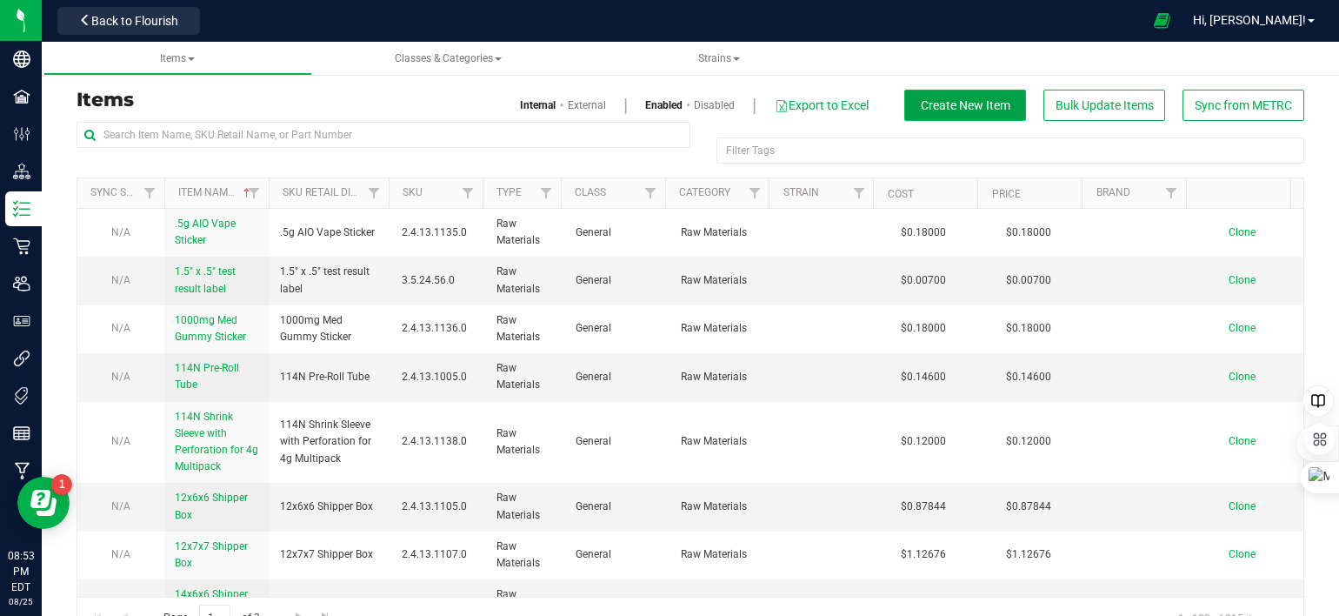
click at [926, 103] on span "Create New Item" at bounding box center [966, 105] width 90 height 14
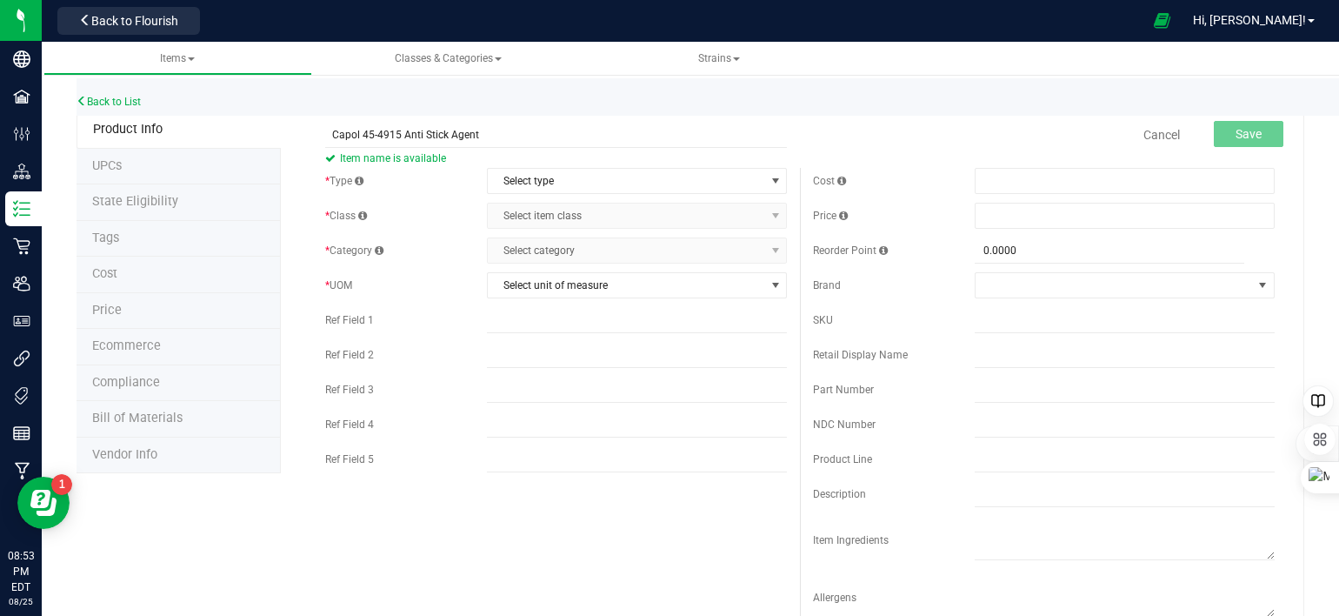
type input "Capol 45-4915 Anti Stick Agent"
click at [570, 90] on div "Back to List" at bounding box center [746, 96] width 1339 height 37
click at [557, 179] on span "Select type" at bounding box center [626, 181] width 277 height 24
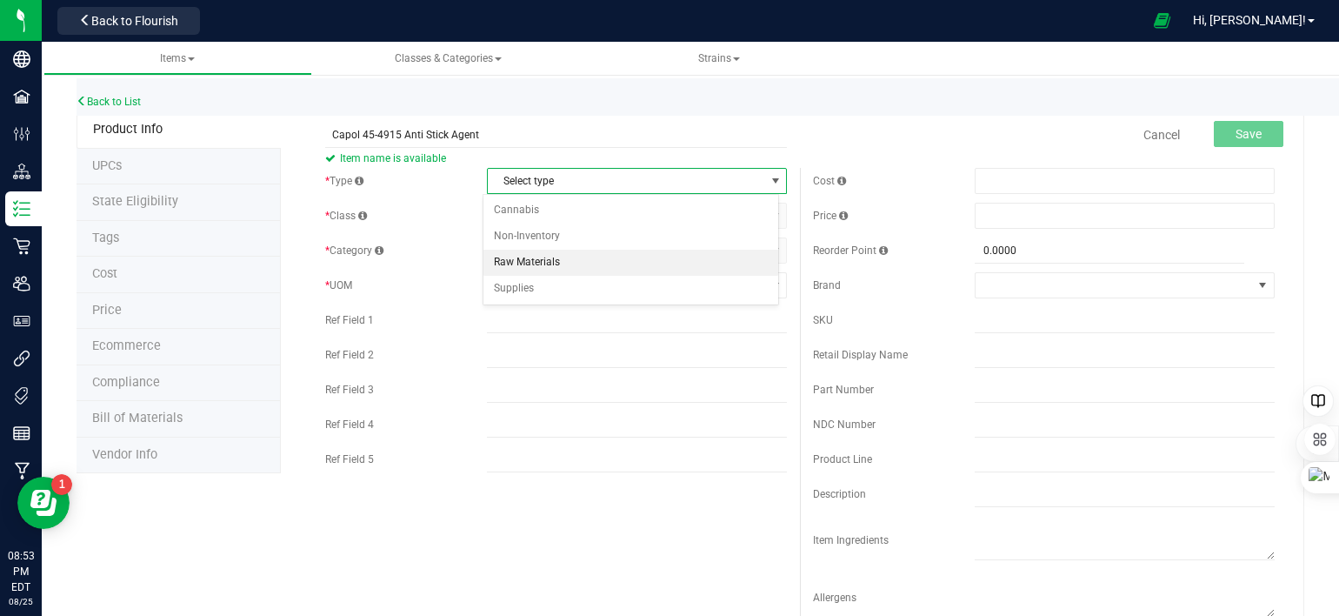
click at [543, 257] on li "Raw Materials" at bounding box center [631, 263] width 295 height 26
click at [553, 218] on span "Select item class" at bounding box center [626, 216] width 277 height 24
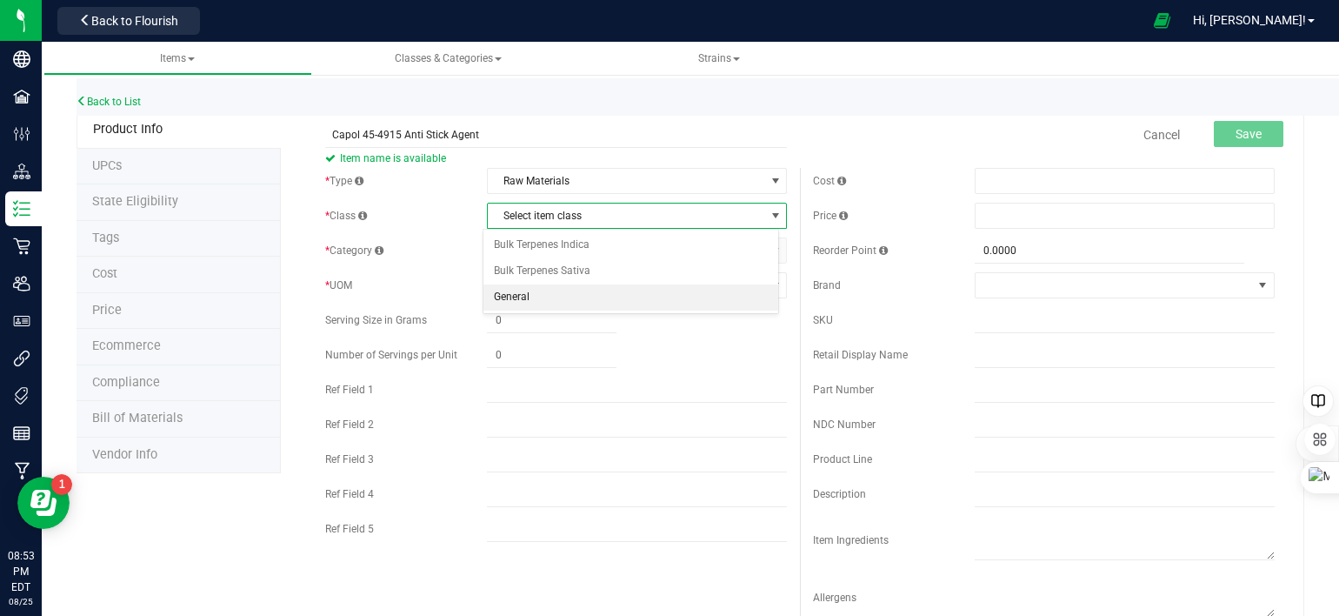
click at [544, 295] on li "General" at bounding box center [631, 297] width 295 height 26
click at [557, 250] on span "Select category" at bounding box center [626, 250] width 277 height 24
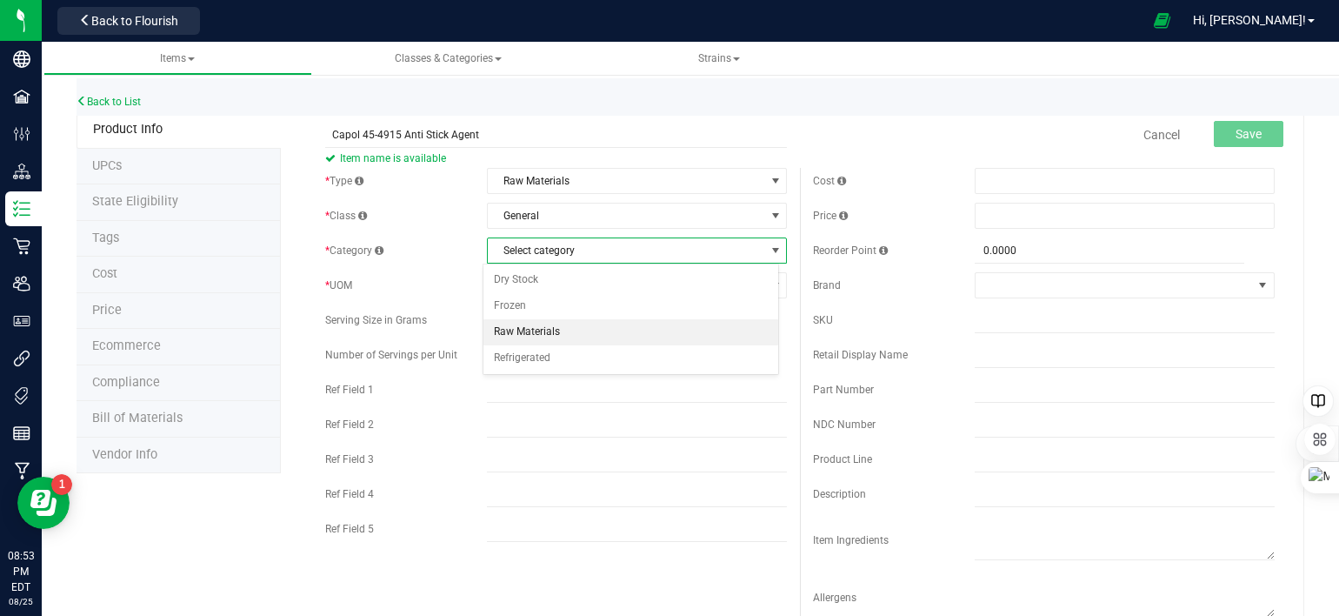
click at [552, 324] on li "Raw Materials" at bounding box center [631, 332] width 295 height 26
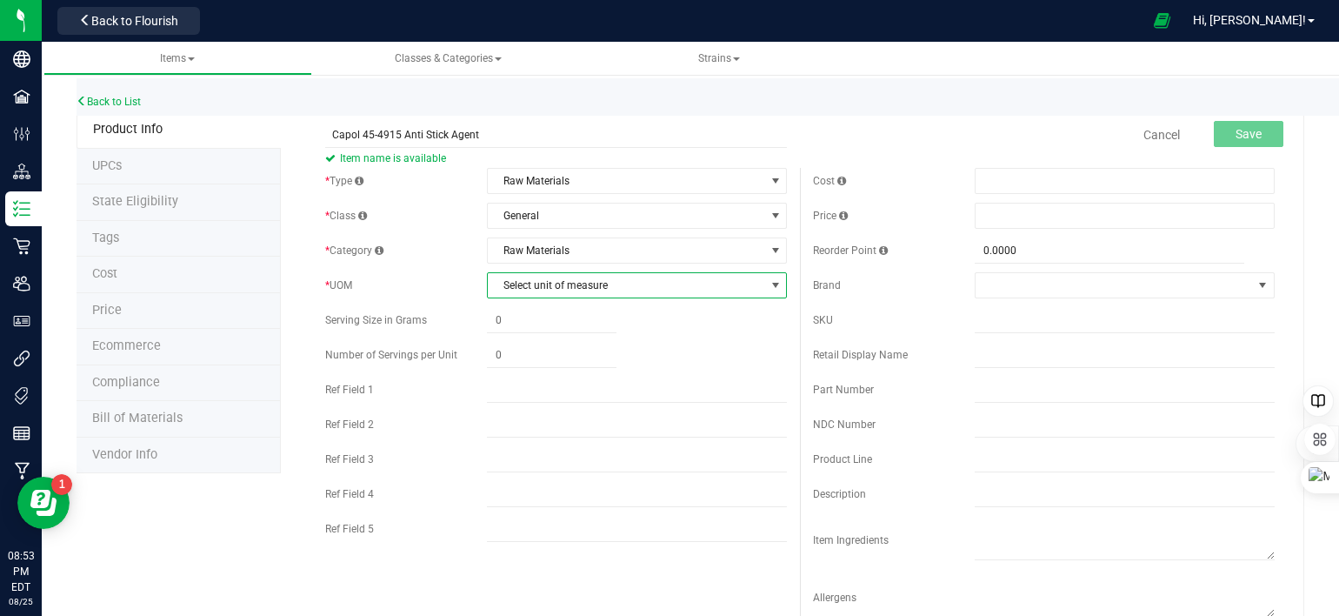
click at [555, 288] on span "Select unit of measure" at bounding box center [626, 285] width 277 height 24
click at [533, 337] on li "Gram" at bounding box center [631, 341] width 295 height 26
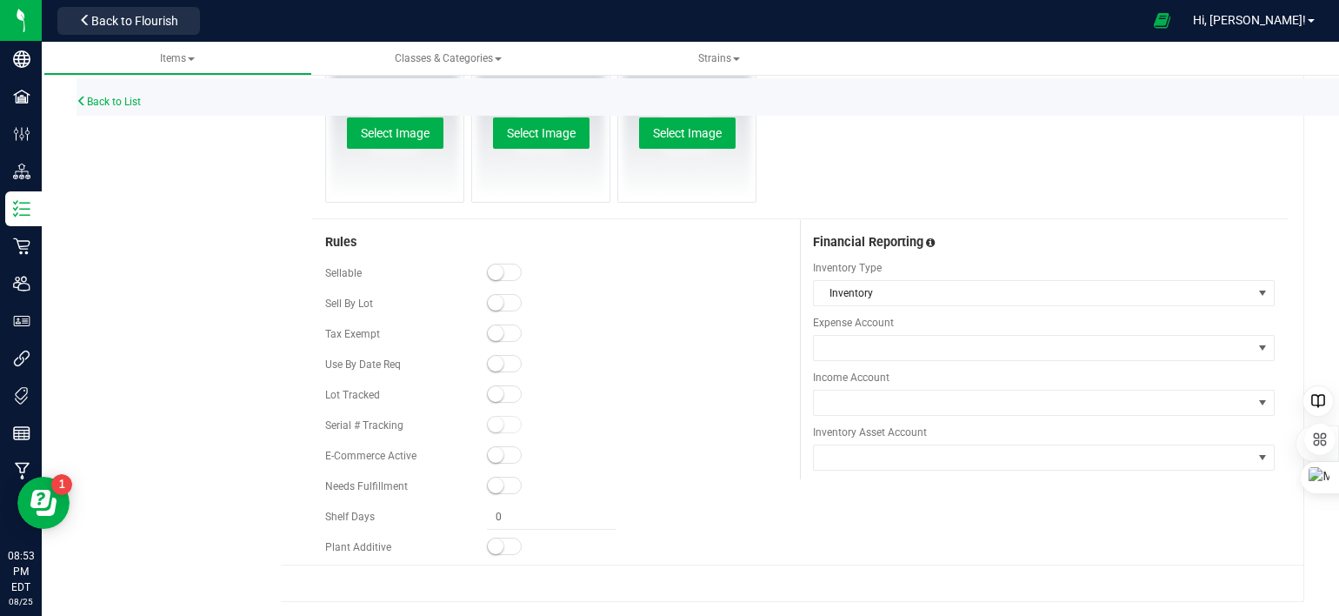
scroll to position [631, 0]
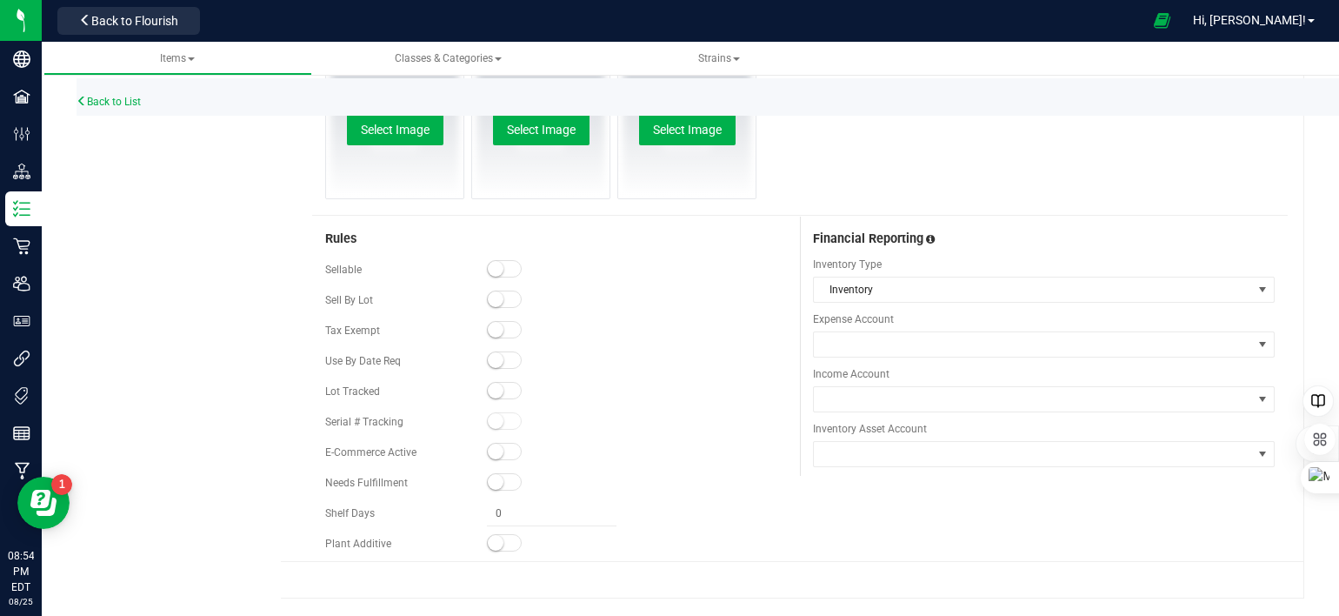
click at [508, 270] on span at bounding box center [504, 268] width 35 height 17
drag, startPoint x: 503, startPoint y: 389, endPoint x: 524, endPoint y: 384, distance: 22.2
click at [503, 390] on span at bounding box center [504, 390] width 35 height 17
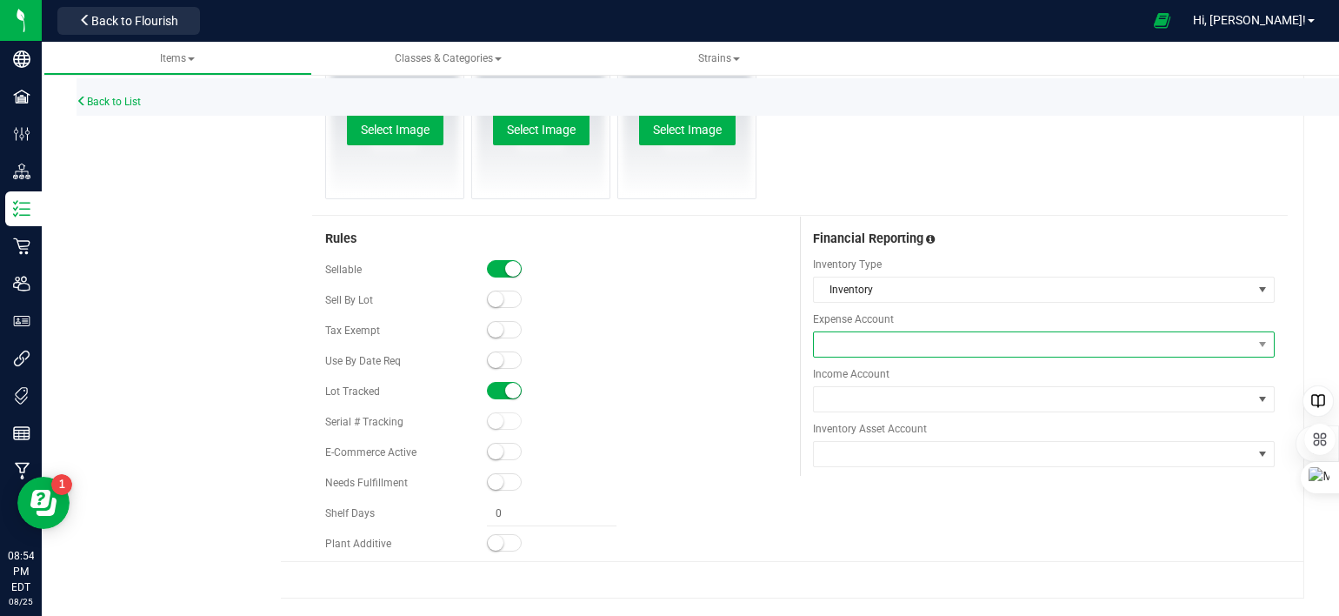
click at [877, 347] on span at bounding box center [1033, 344] width 438 height 24
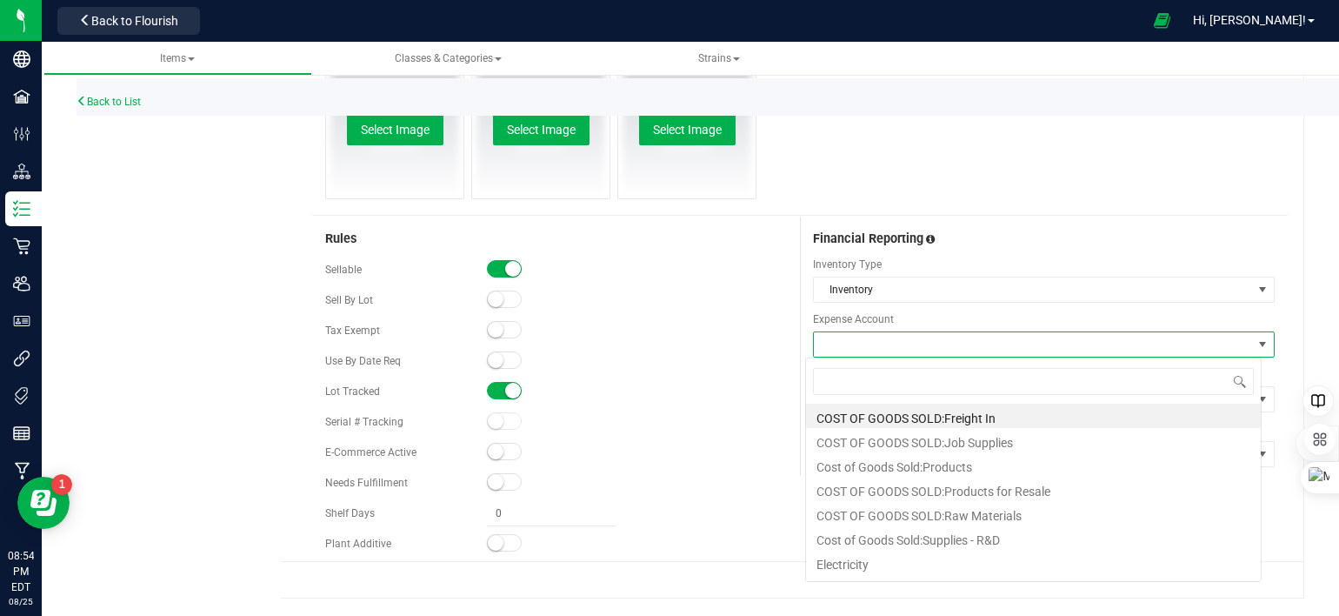
scroll to position [25, 456]
drag, startPoint x: 911, startPoint y: 511, endPoint x: 908, endPoint y: 500, distance: 10.8
click at [910, 511] on li "COST OF GOODS SOLD:Raw Materials" at bounding box center [1033, 513] width 455 height 24
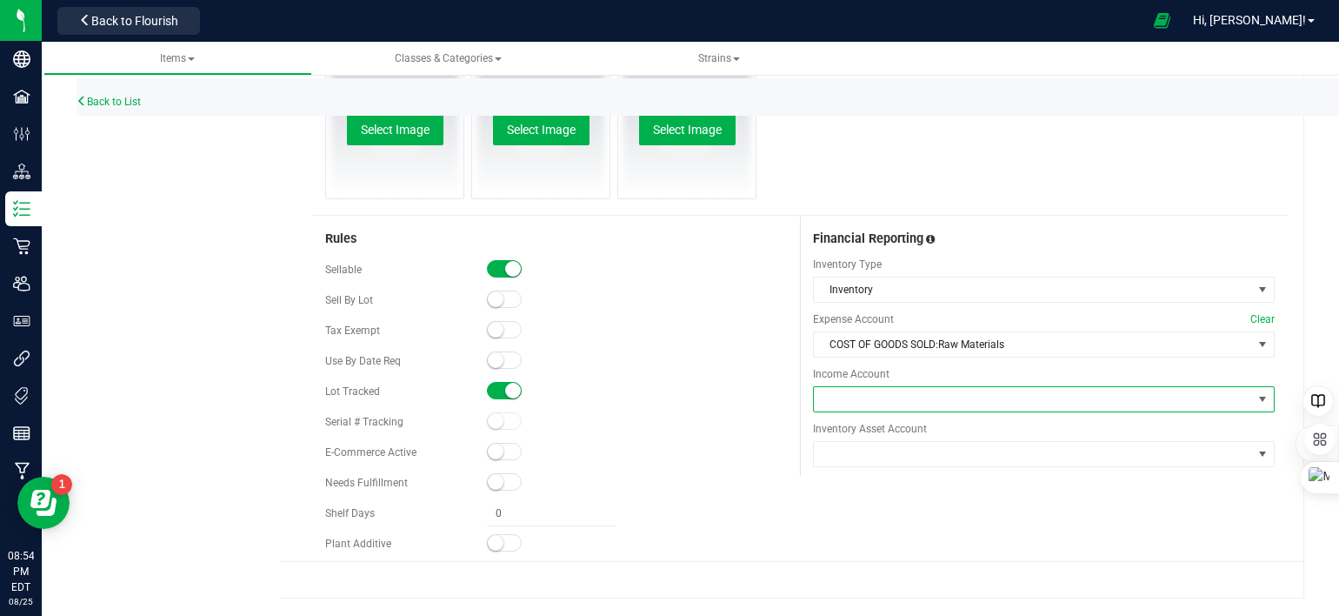
click at [908, 399] on span at bounding box center [1033, 399] width 438 height 24
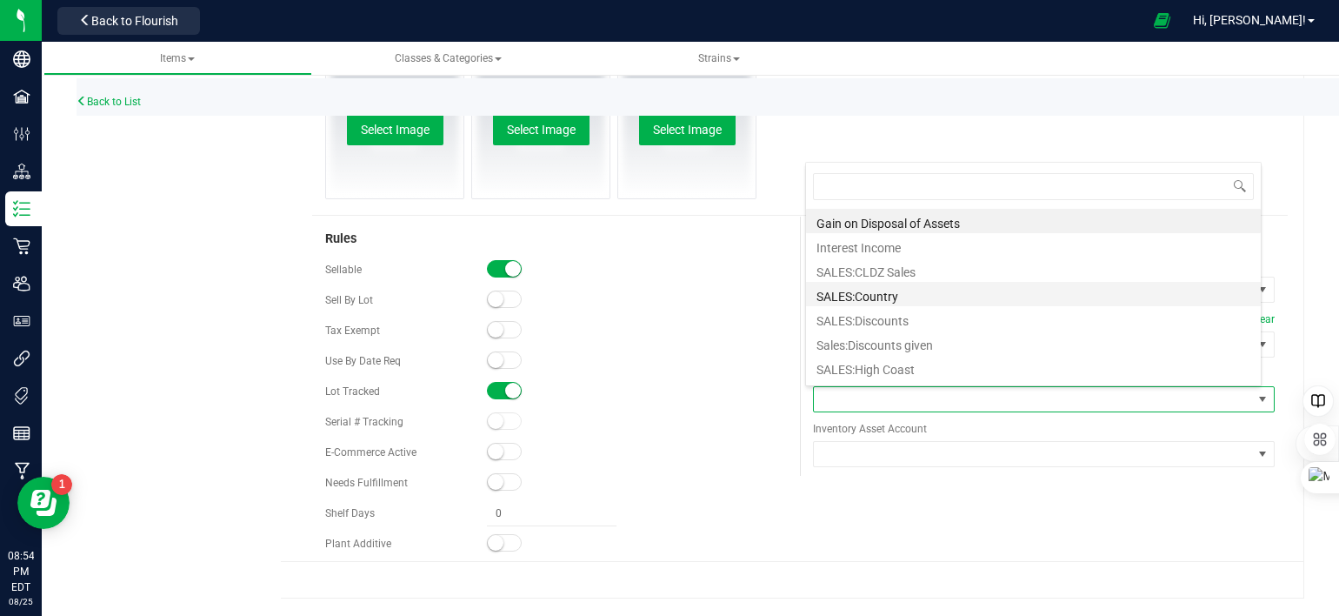
scroll to position [70, 0]
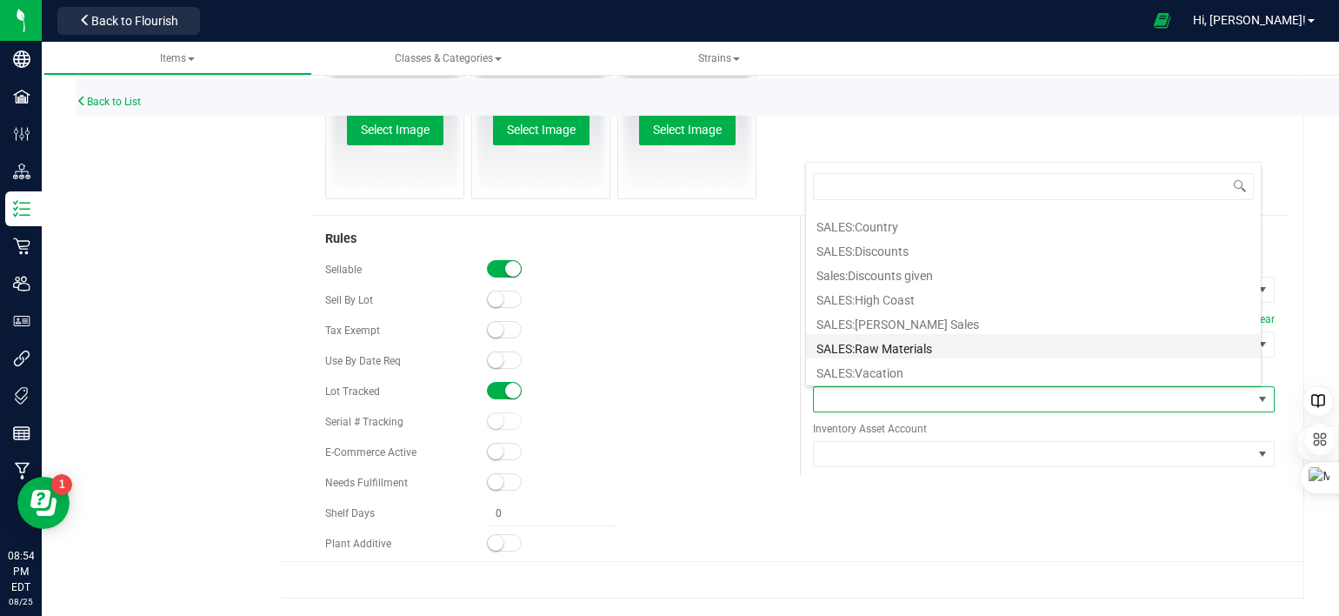
click at [904, 344] on li "SALES:Raw Materials" at bounding box center [1033, 346] width 455 height 24
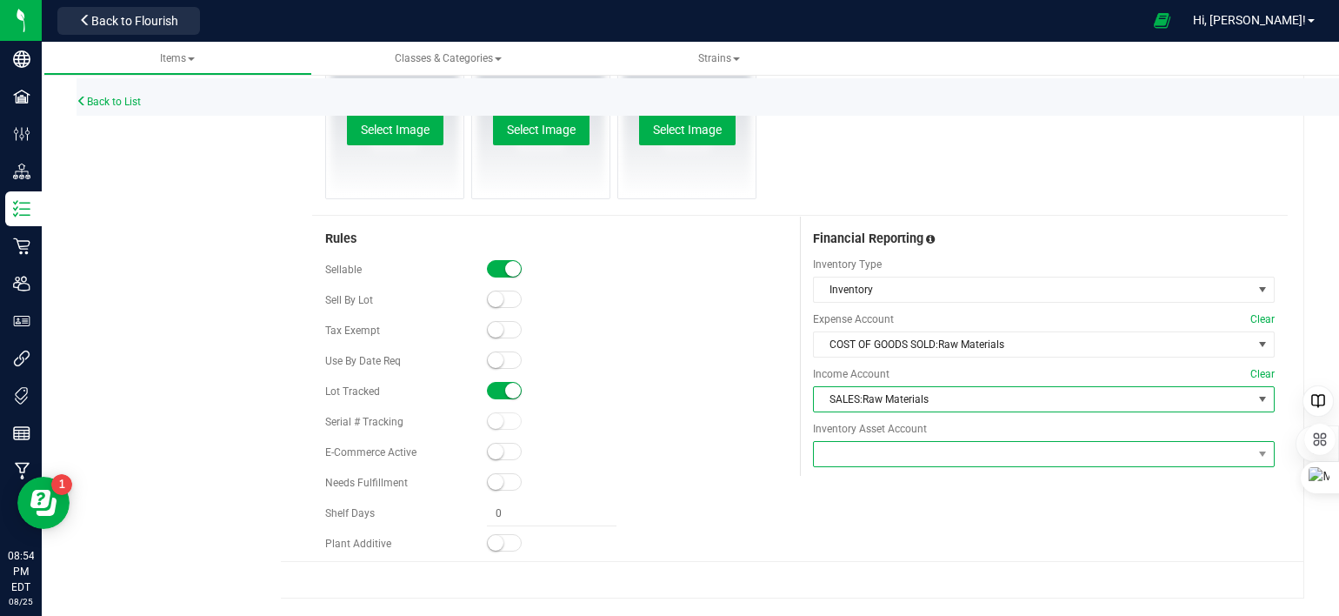
click at [892, 453] on span at bounding box center [1033, 454] width 438 height 24
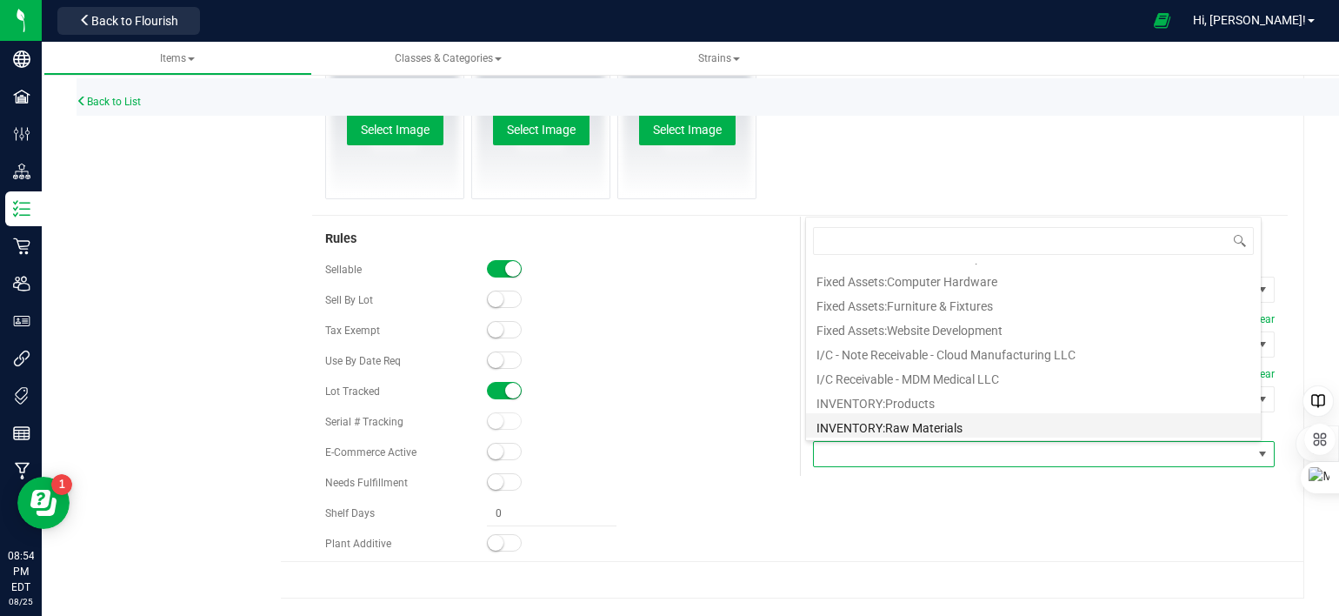
click at [908, 422] on li "INVENTORY:Raw Materials" at bounding box center [1033, 425] width 455 height 24
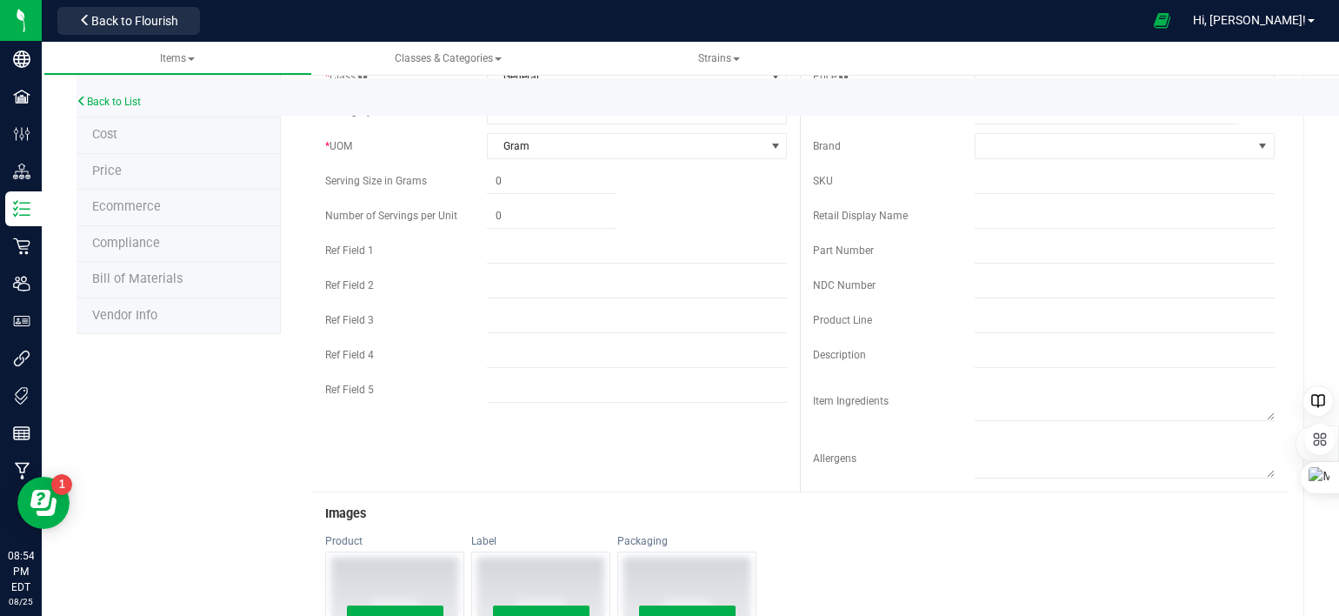
scroll to position [0, 0]
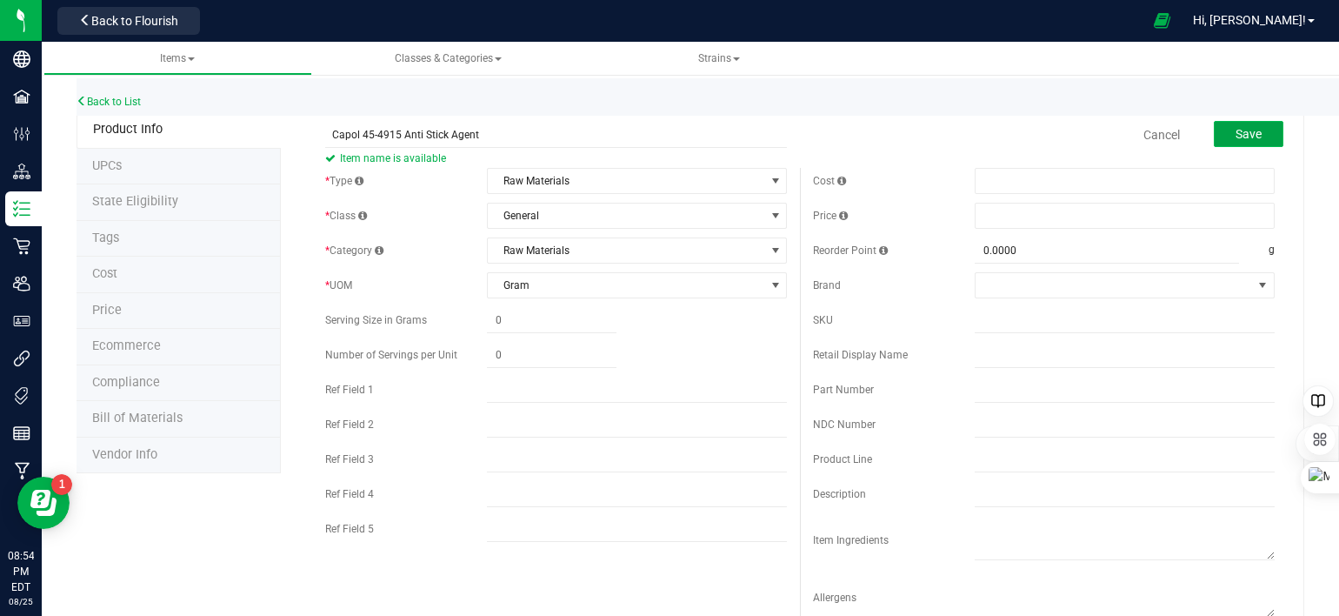
click at [1236, 135] on span "Save" at bounding box center [1249, 134] width 26 height 14
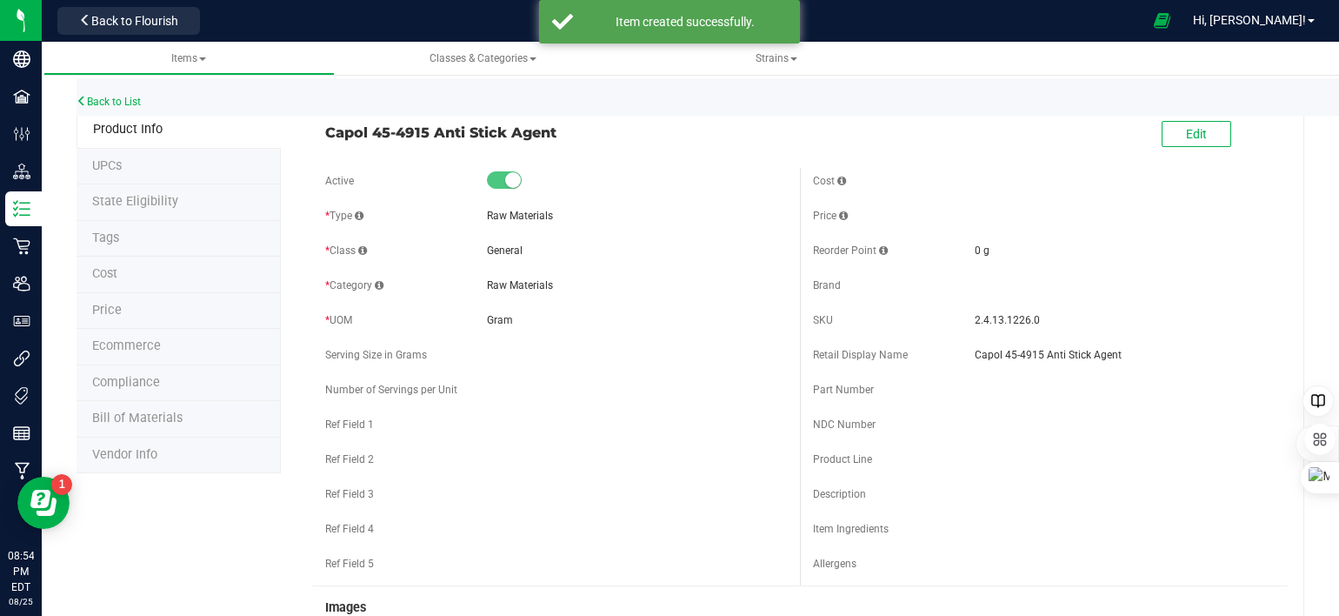
drag, startPoint x: 567, startPoint y: 116, endPoint x: 317, endPoint y: 141, distance: 251.7
click at [317, 141] on div "Capol 45-4915 Anti Stick Agent" at bounding box center [556, 128] width 488 height 30
copy span "Capol 45-4915 Anti Stick Agent"
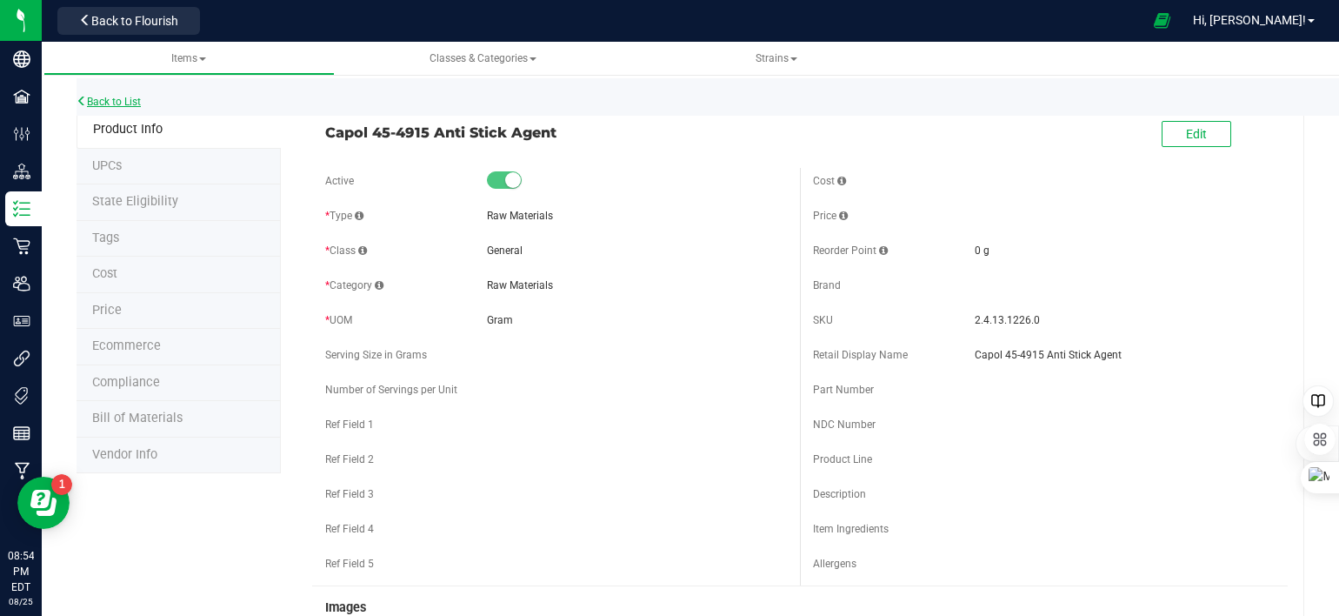
click at [108, 101] on link "Back to List" at bounding box center [109, 102] width 64 height 12
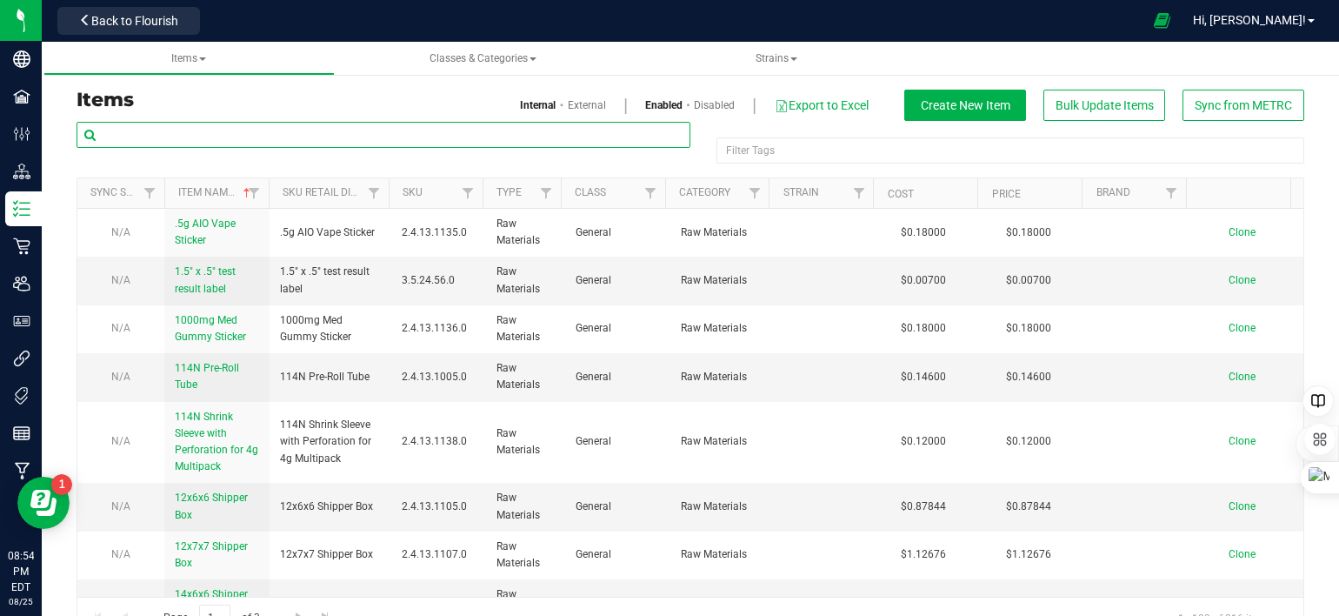
click at [305, 135] on input "text" at bounding box center [384, 135] width 614 height 26
paste input "Capol 45-4915 Anti Stick Agent"
type input "Capol 45-4915 Anti Stick Agent"
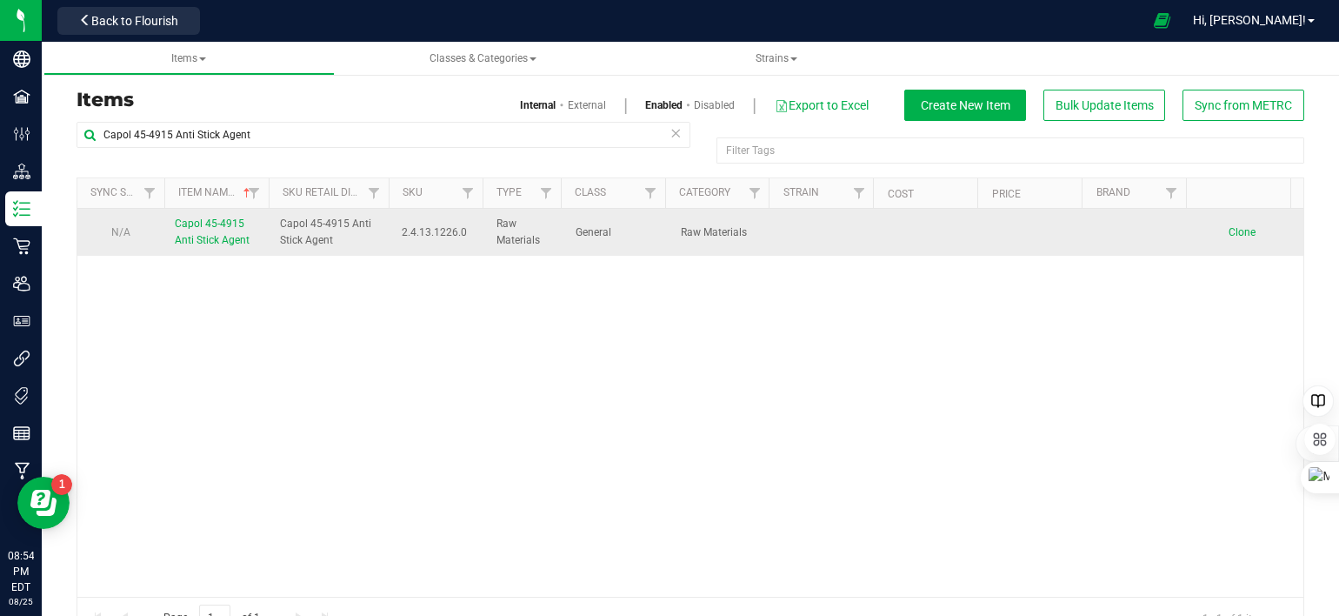
click at [1229, 236] on span "Clone" at bounding box center [1242, 232] width 27 height 12
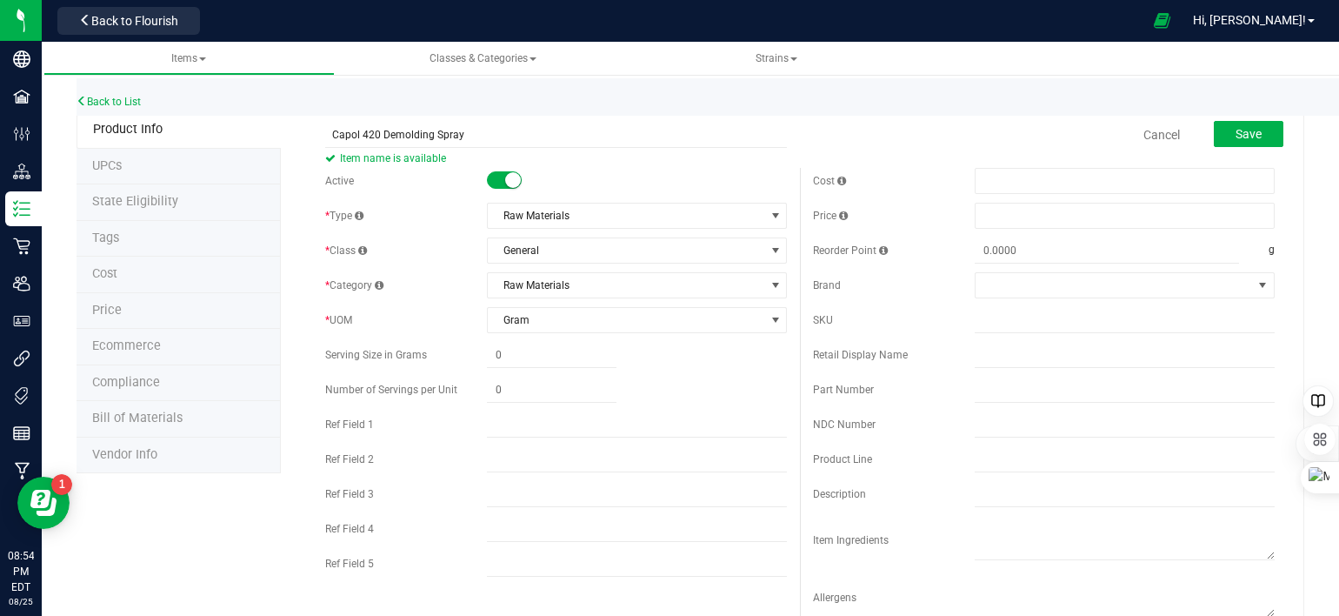
type input "Capol 420 Demolding Spray"
click at [845, 152] on div "Cancel Save" at bounding box center [1044, 134] width 488 height 43
click at [1028, 250] on span at bounding box center [1107, 250] width 264 height 25
type input "0.0000"
click at [1218, 137] on button "Save" at bounding box center [1249, 134] width 70 height 26
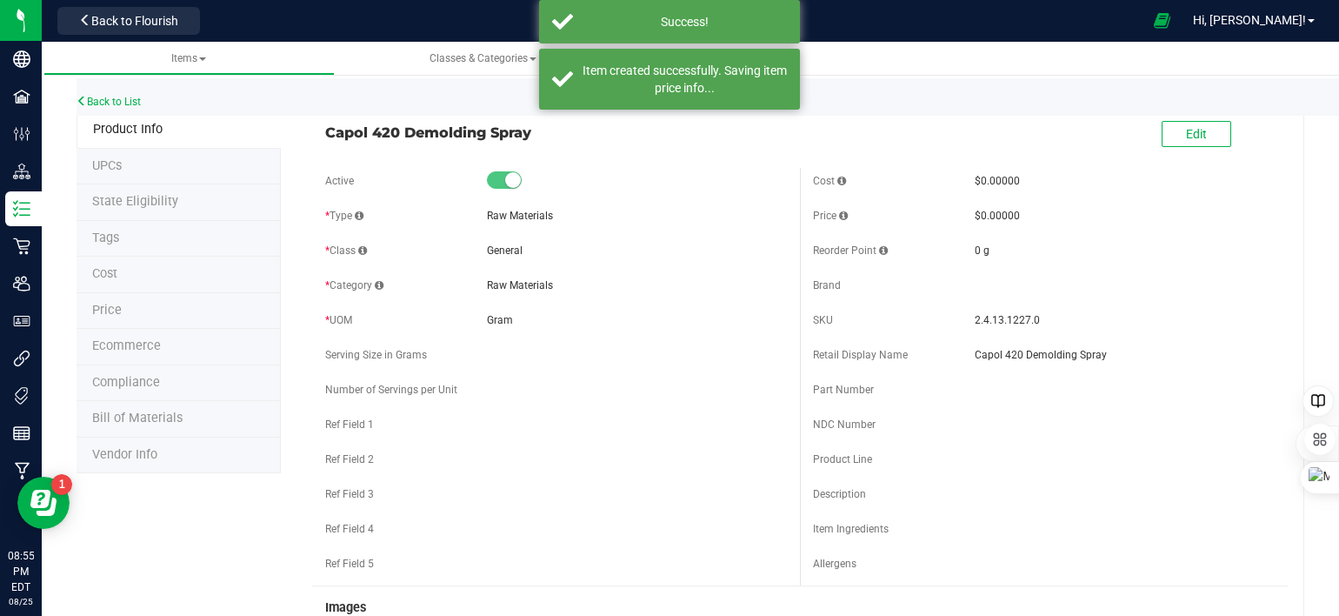
click at [957, 103] on div "Back to List" at bounding box center [746, 96] width 1339 height 37
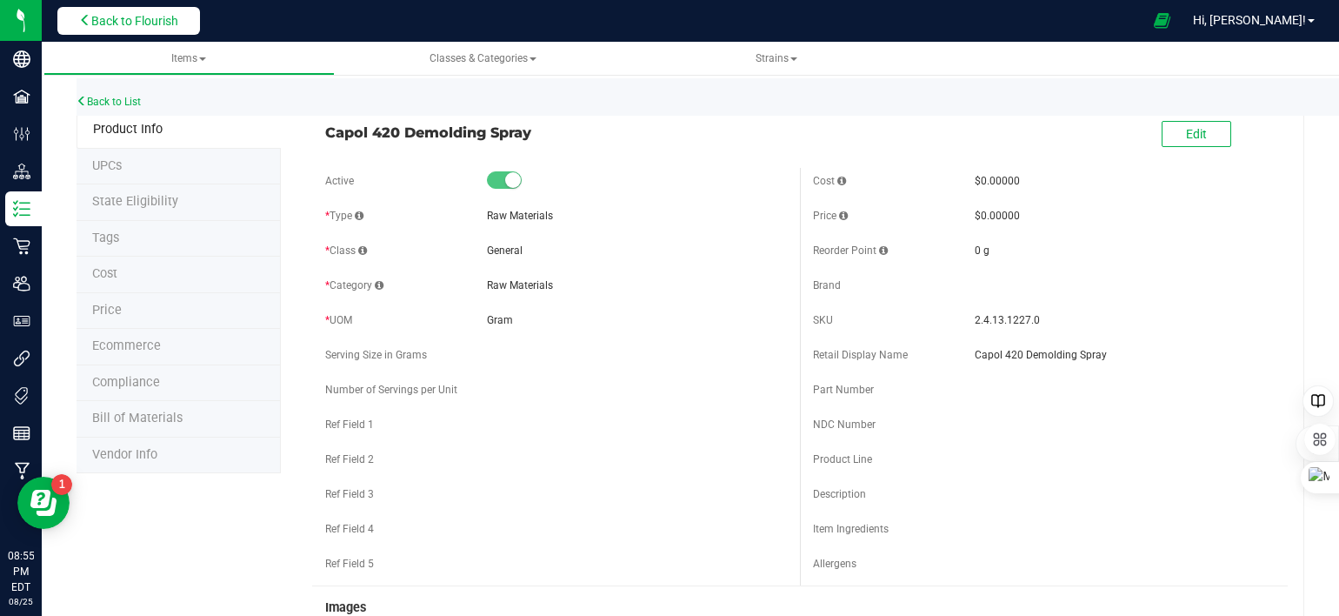
click at [150, 27] on span "Back to Flourish" at bounding box center [134, 21] width 87 height 14
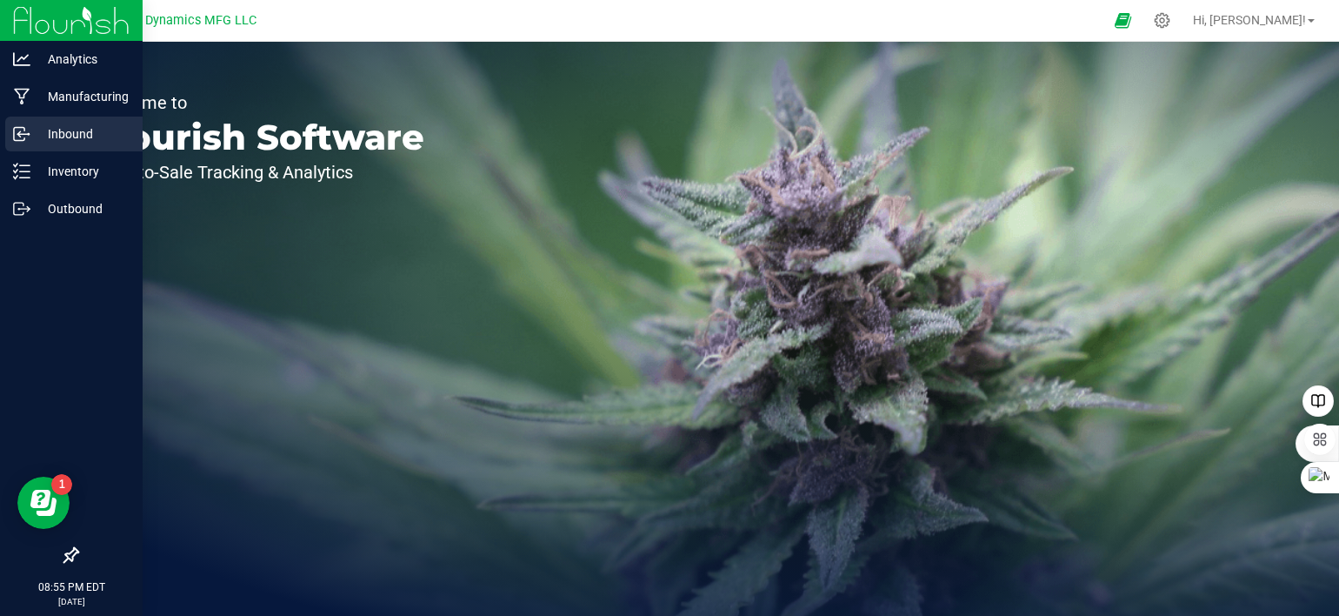
click at [30, 132] on p "Inbound" at bounding box center [82, 133] width 104 height 21
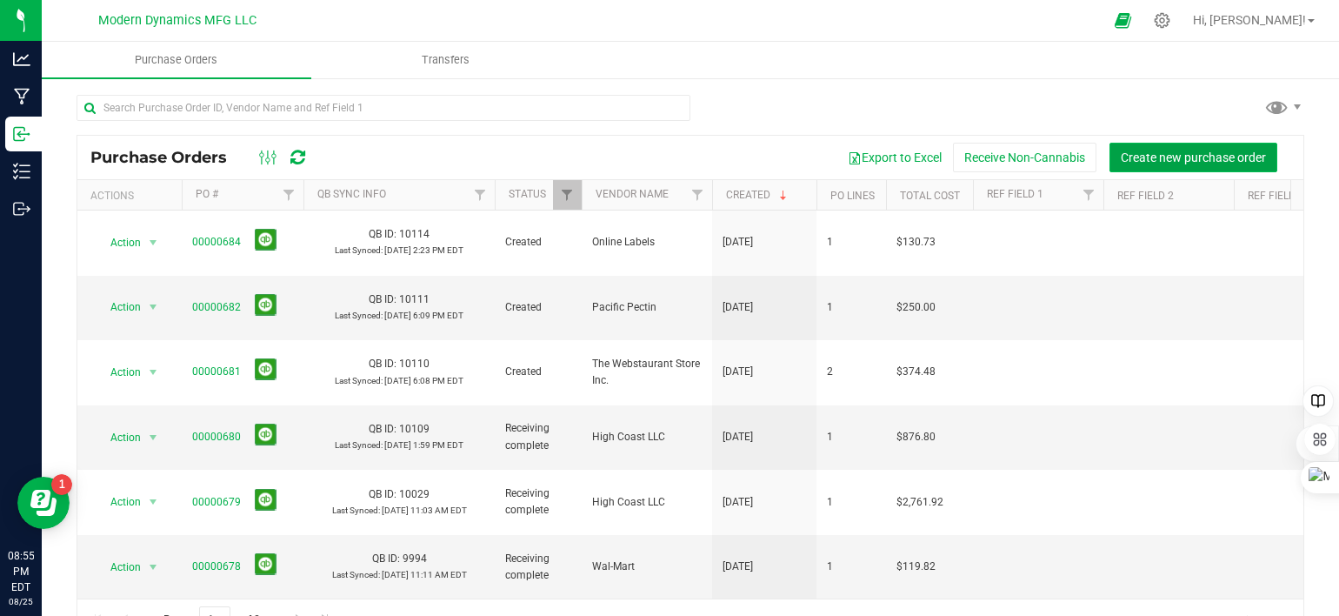
click at [1124, 154] on span "Create new purchase order" at bounding box center [1193, 157] width 145 height 14
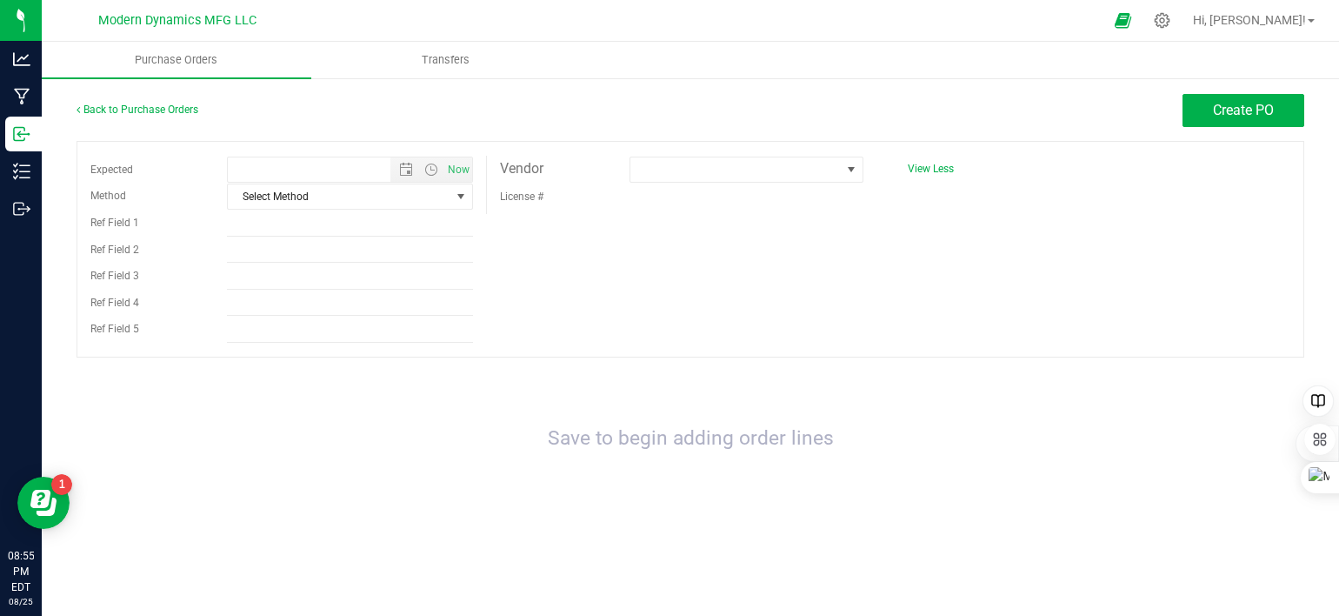
type input "[DATE] 8:55 PM"
click at [692, 172] on span at bounding box center [736, 169] width 210 height 24
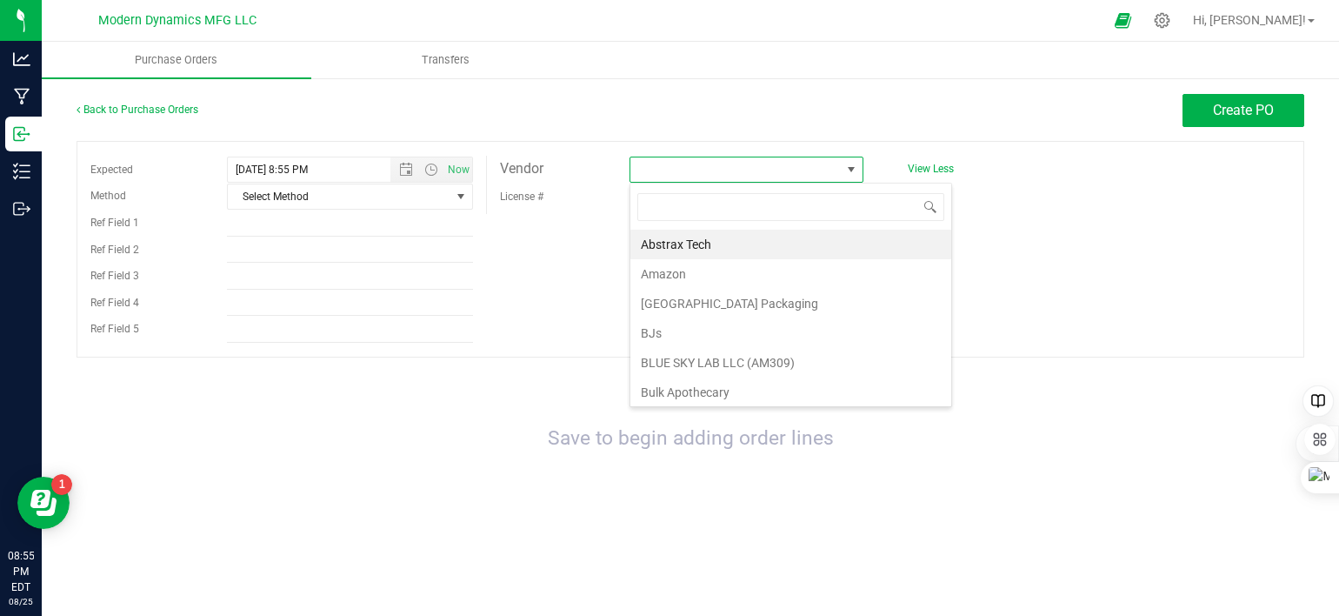
scroll to position [25, 233]
type input "Capol"
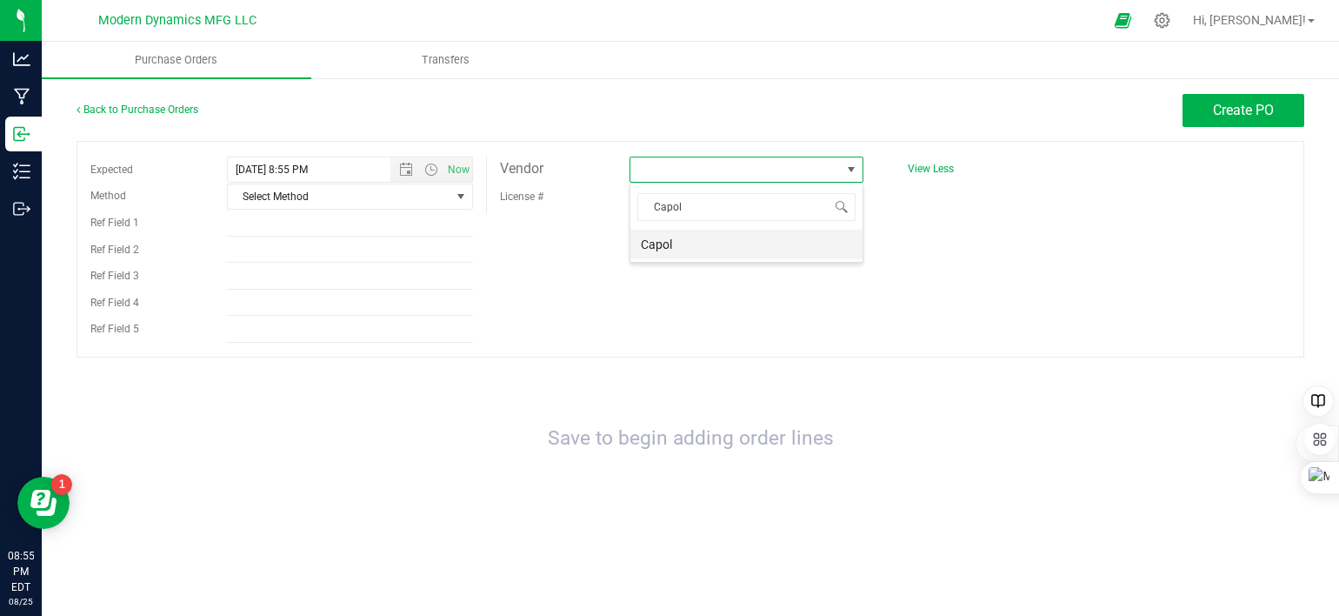
click at [684, 243] on li "Capol" at bounding box center [747, 245] width 232 height 30
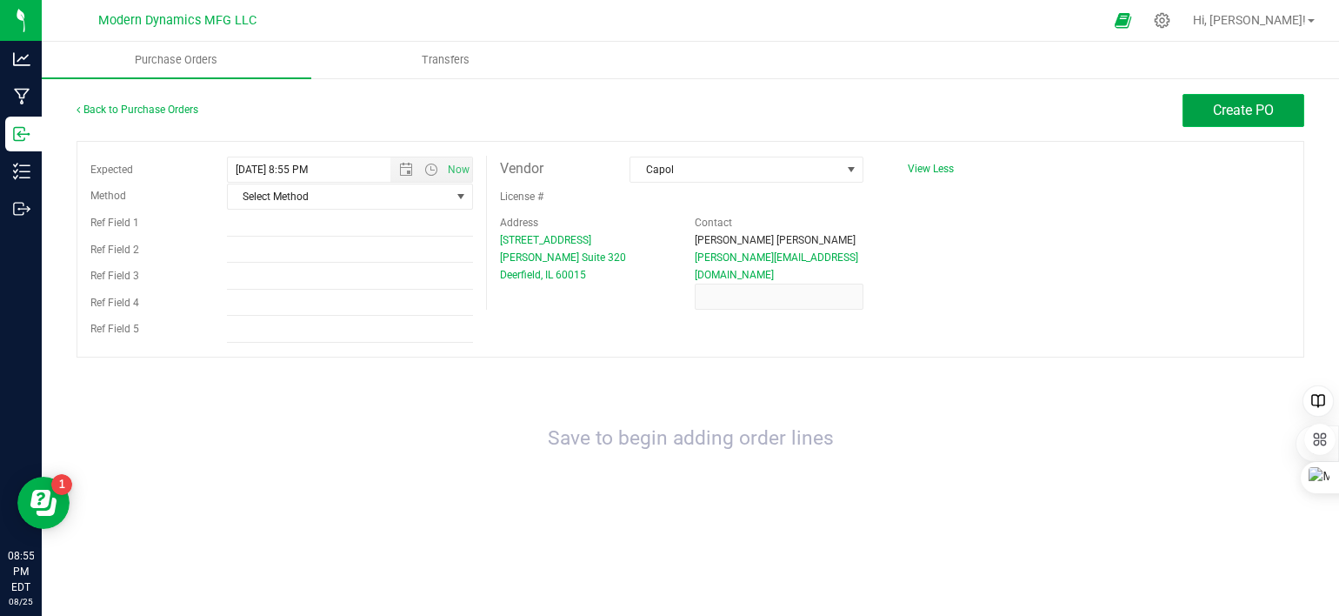
click at [1235, 121] on button "Create PO" at bounding box center [1244, 110] width 122 height 33
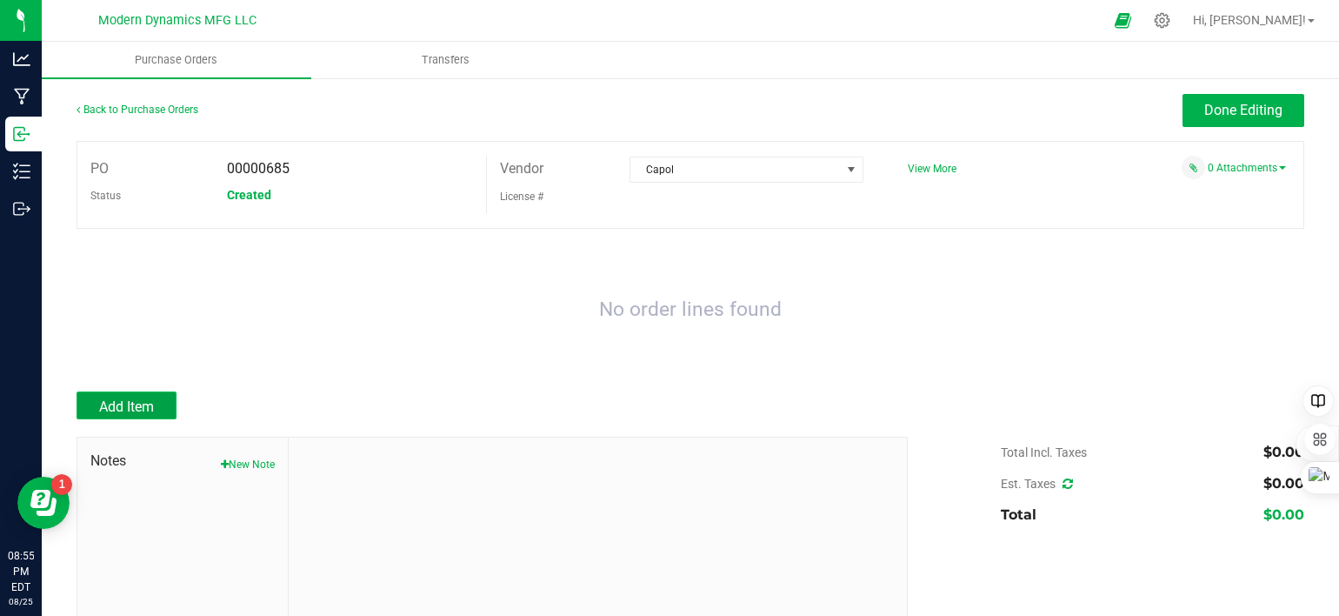
click at [89, 405] on button "Add Item" at bounding box center [127, 405] width 100 height 28
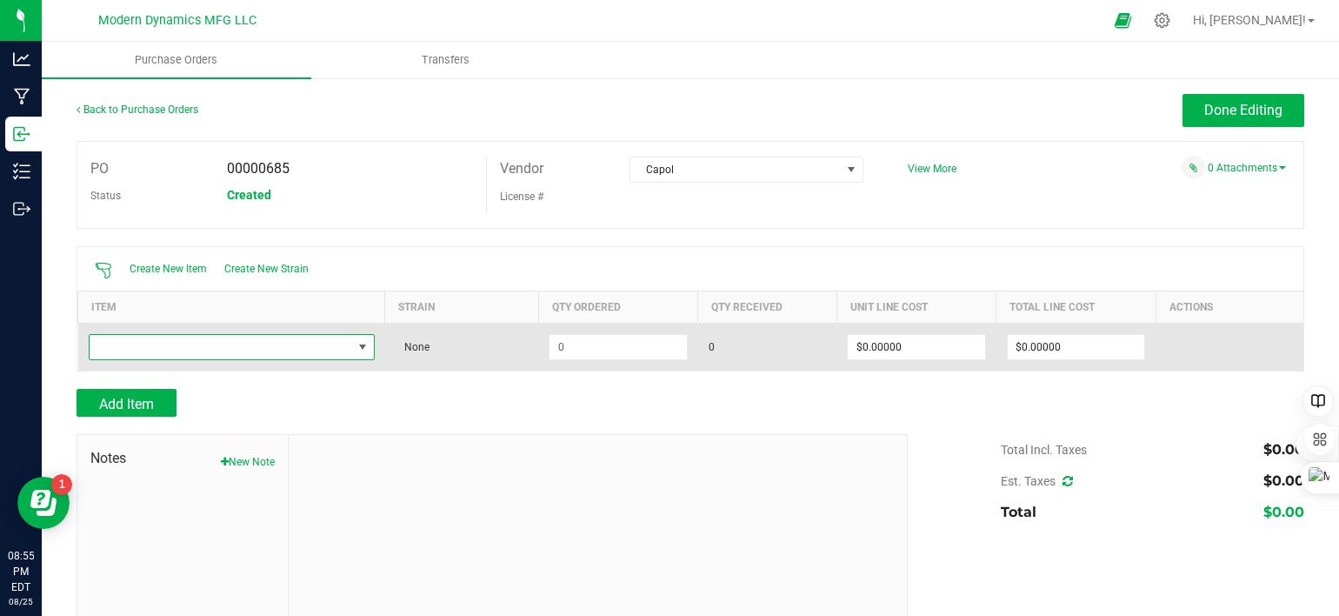
click at [184, 357] on span "NO DATA FOUND" at bounding box center [221, 347] width 263 height 24
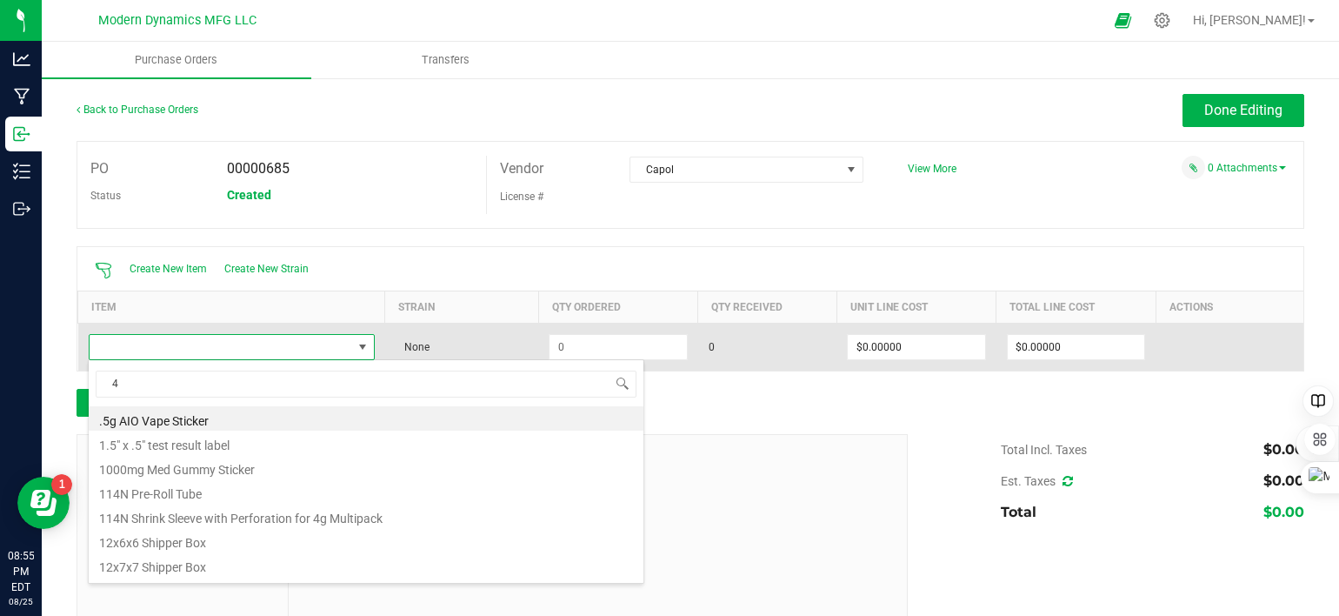
scroll to position [25, 279]
type input "49"
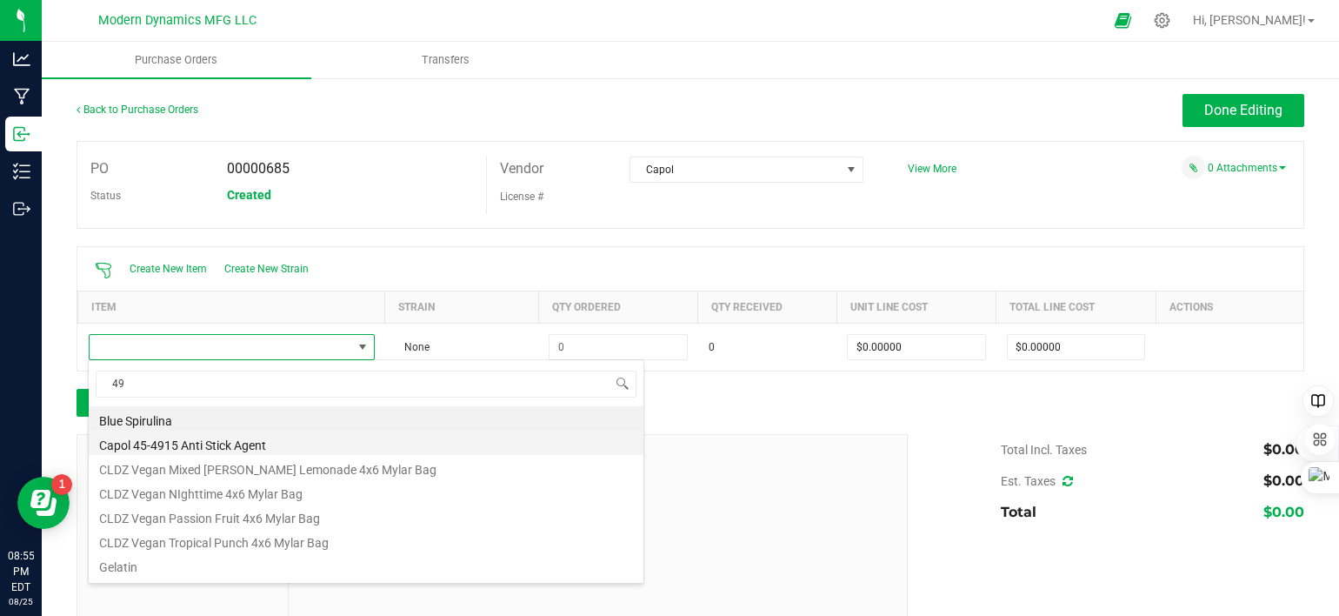
click at [192, 440] on li "Capol 45-4915 Anti Stick Agent" at bounding box center [366, 442] width 555 height 24
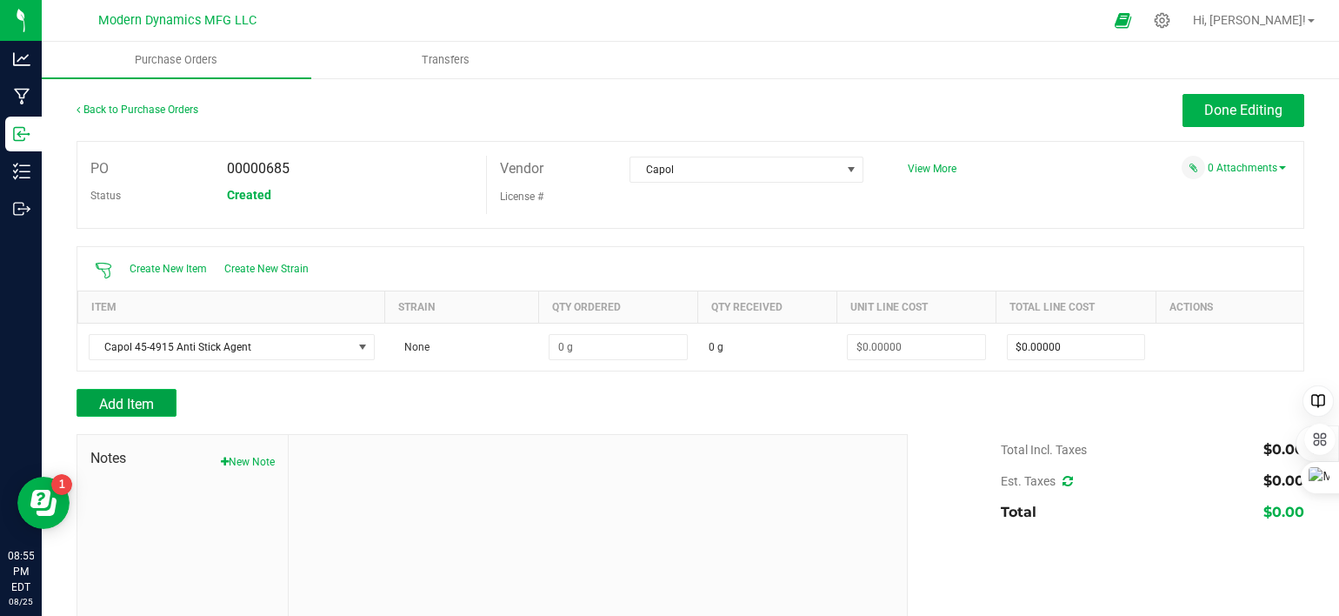
click at [157, 399] on button "Add Item" at bounding box center [127, 403] width 100 height 28
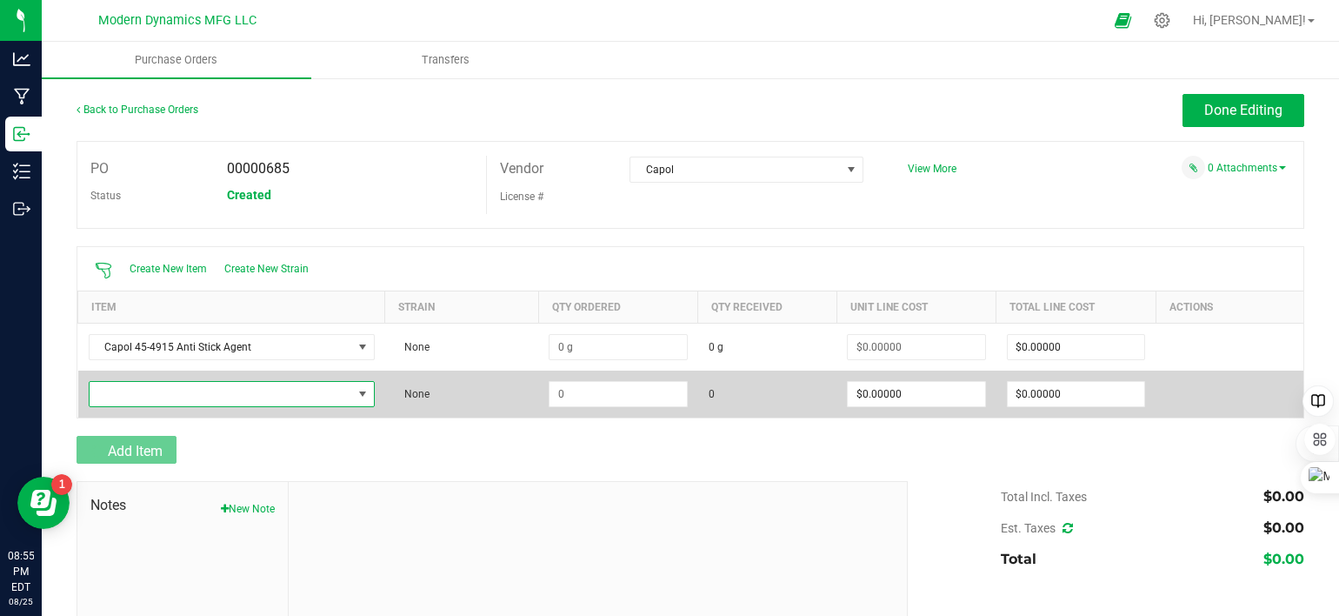
click at [157, 392] on span "NO DATA FOUND" at bounding box center [221, 394] width 263 height 24
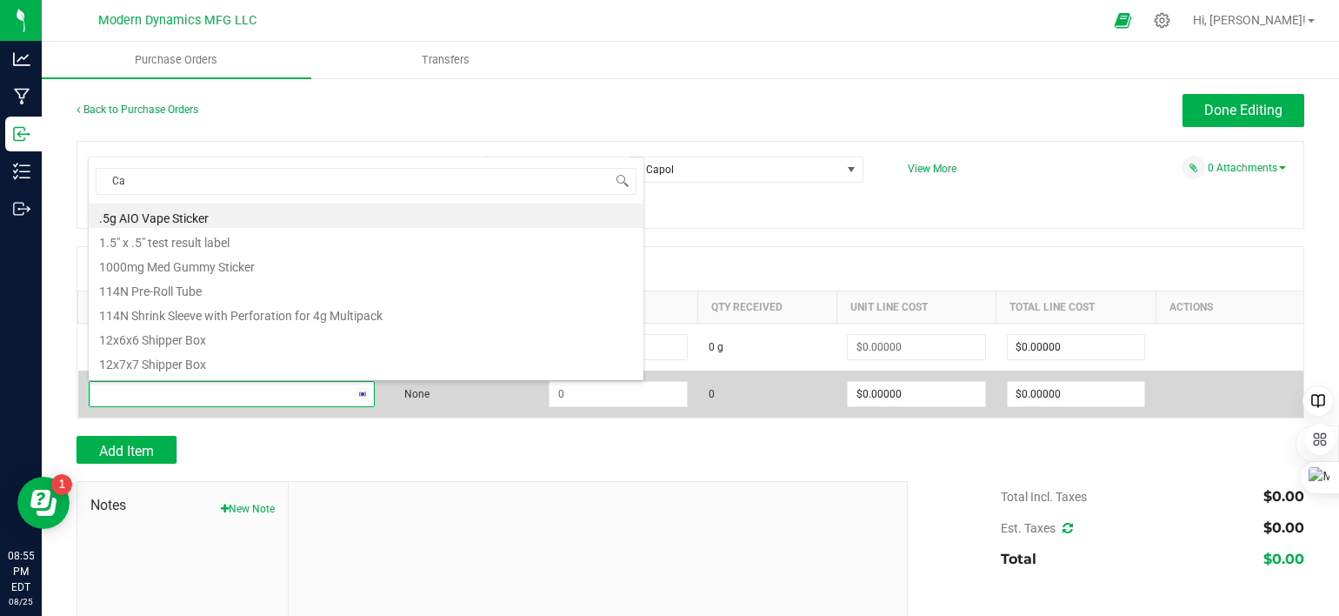
type input "Cap"
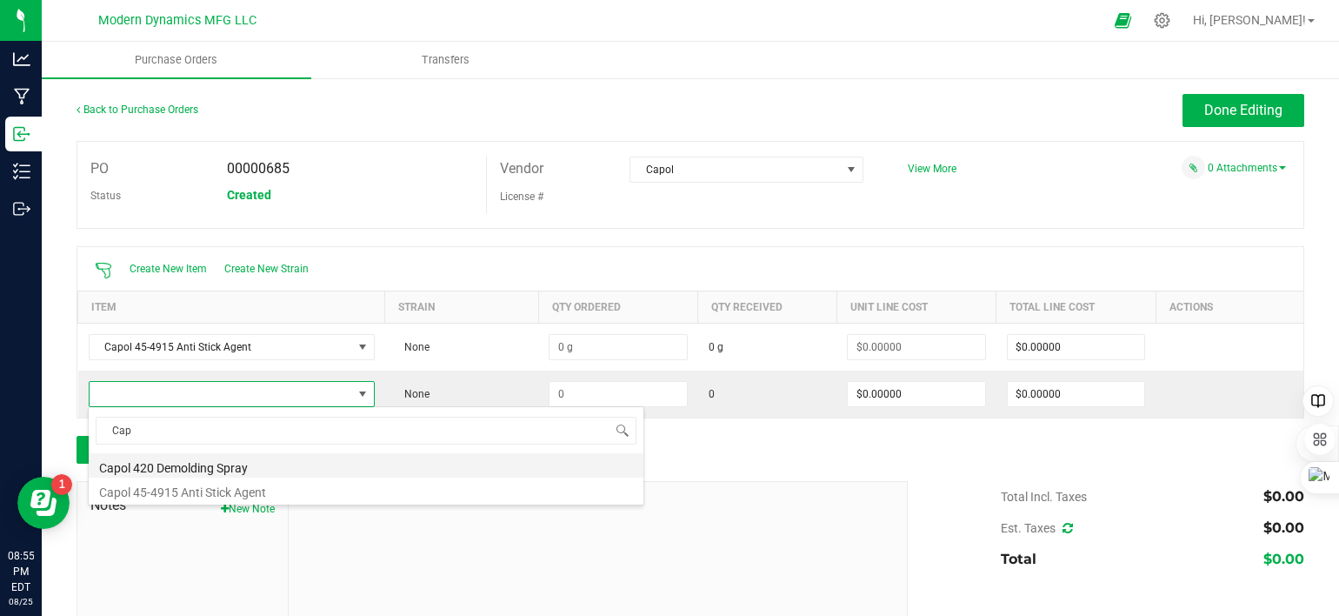
click at [202, 464] on li "Capol 420 Demolding Spray" at bounding box center [366, 465] width 555 height 24
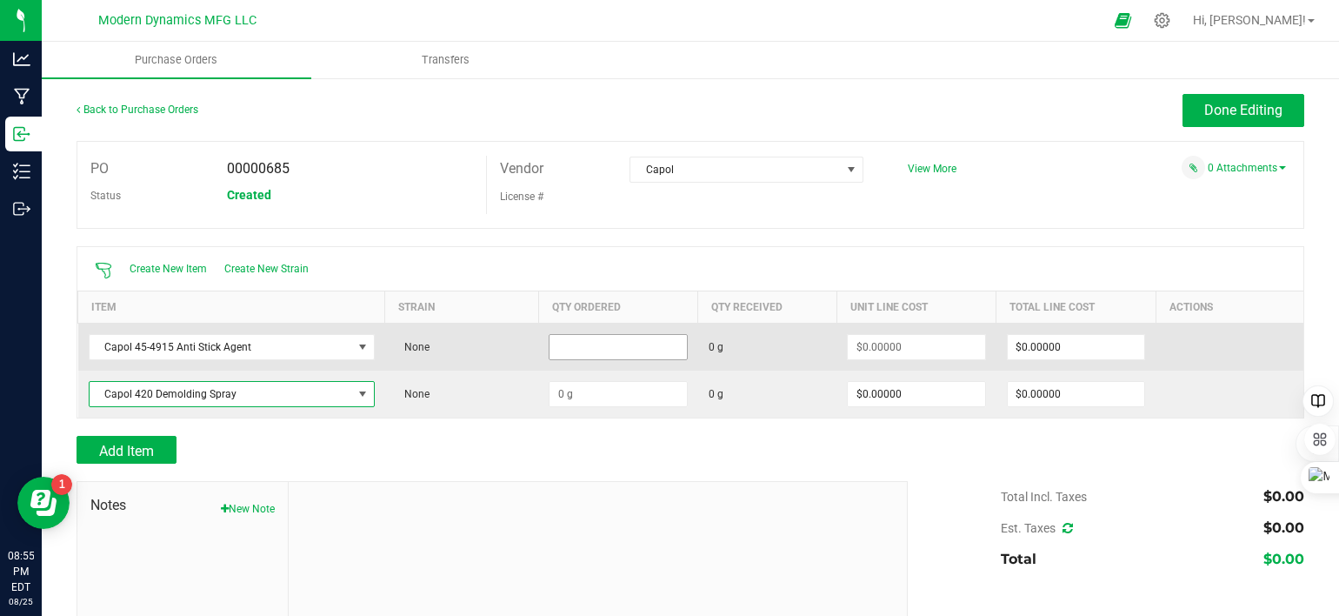
click at [597, 344] on input at bounding box center [618, 347] width 137 height 24
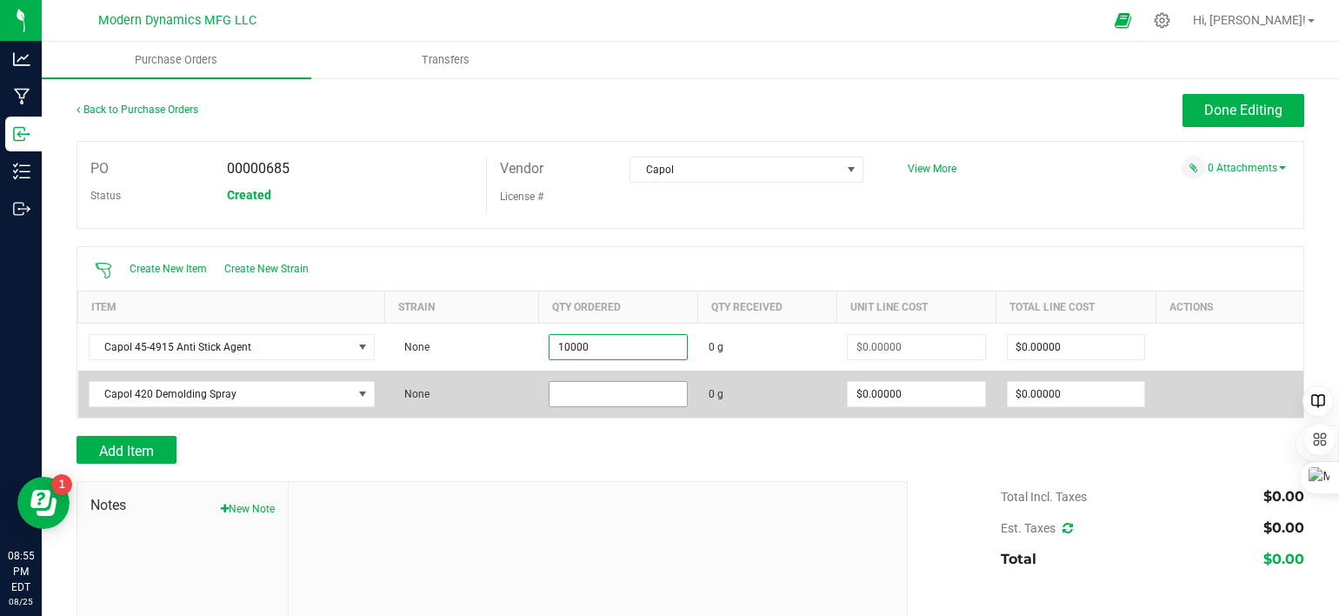
type input "10000.0000 g"
click at [597, 389] on input at bounding box center [618, 394] width 137 height 24
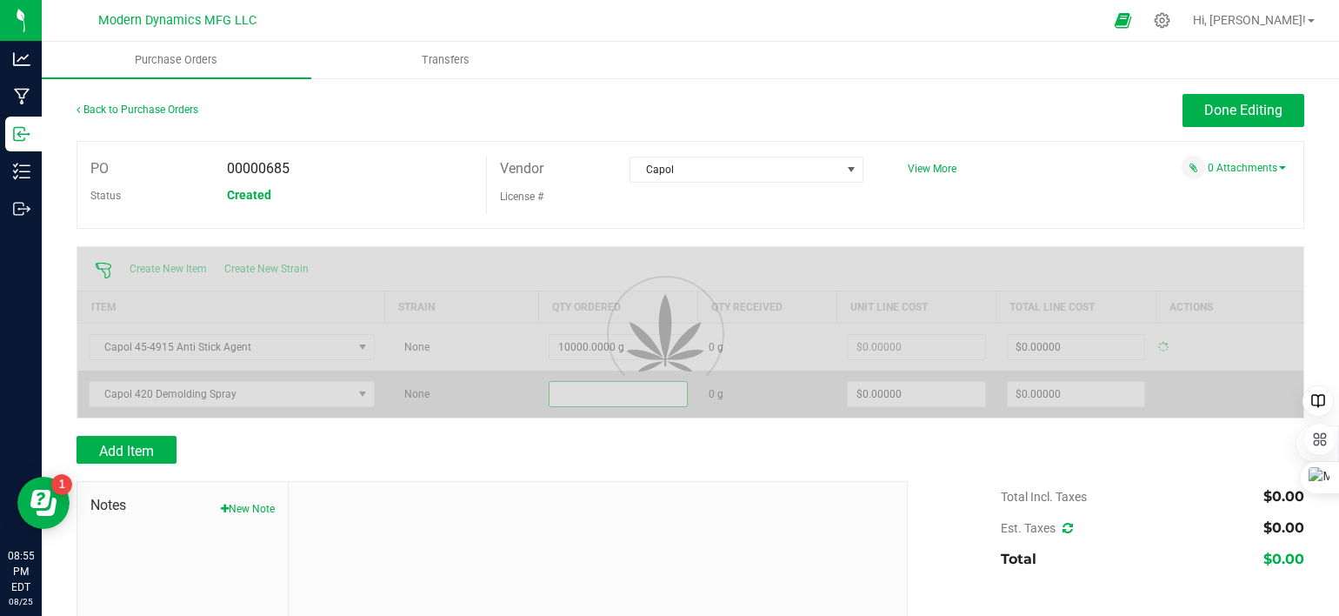
type input "$0.00000"
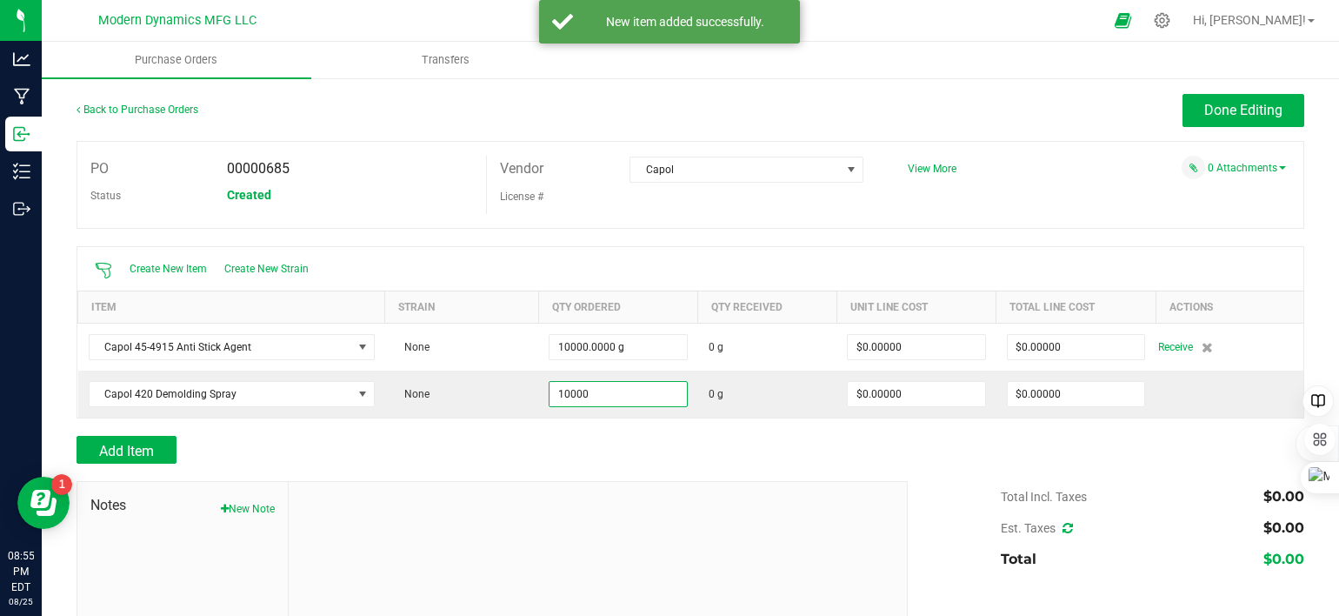
type input "10000.0000 g"
click at [648, 441] on div "Add Item" at bounding box center [486, 450] width 818 height 28
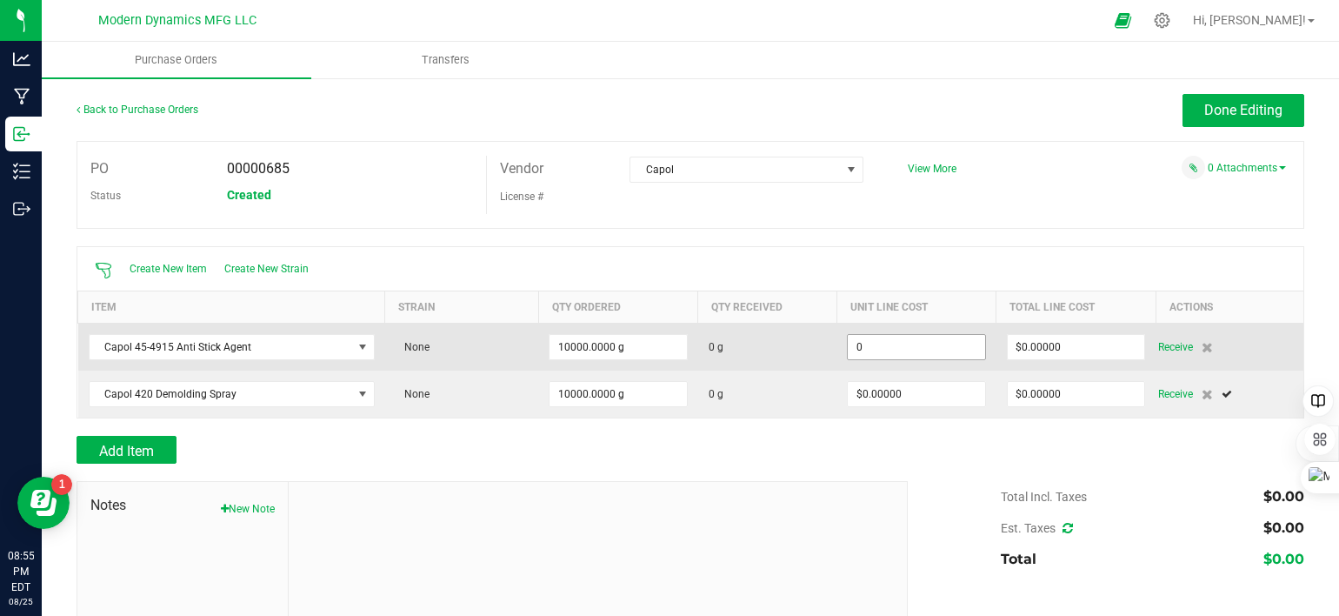
click at [904, 347] on input "0" at bounding box center [916, 347] width 137 height 24
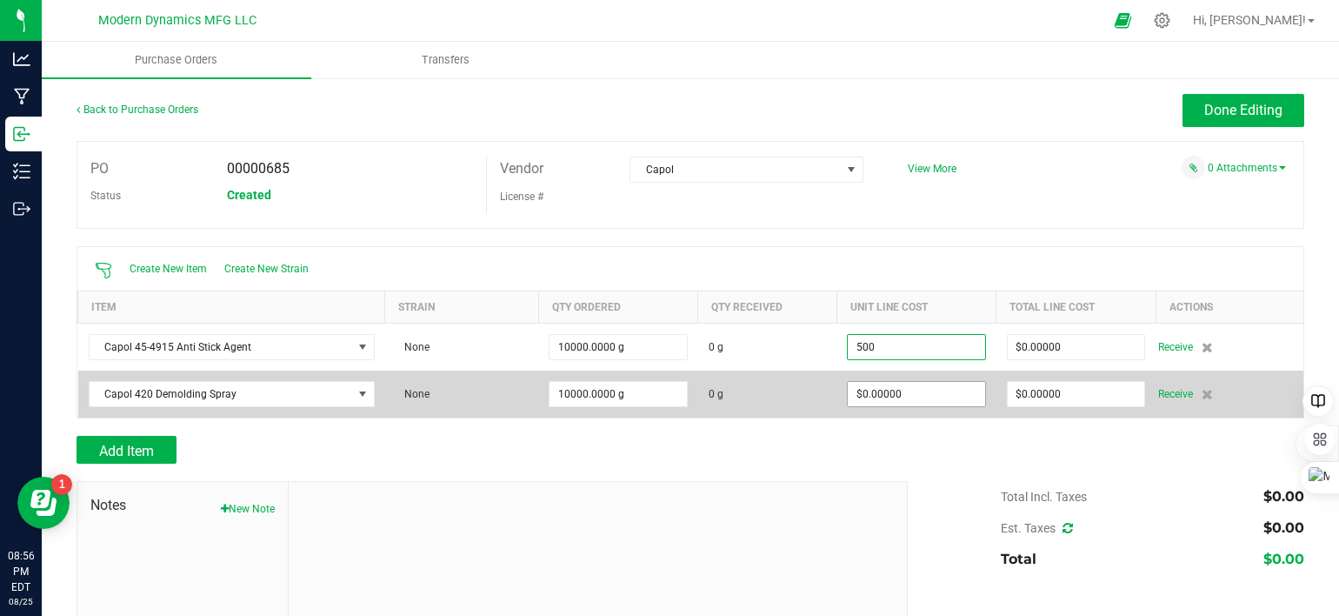
type input "$500.00000"
type input "0"
click at [906, 394] on input "0" at bounding box center [916, 394] width 137 height 24
type input "10000"
type input "$5,000,000.00000"
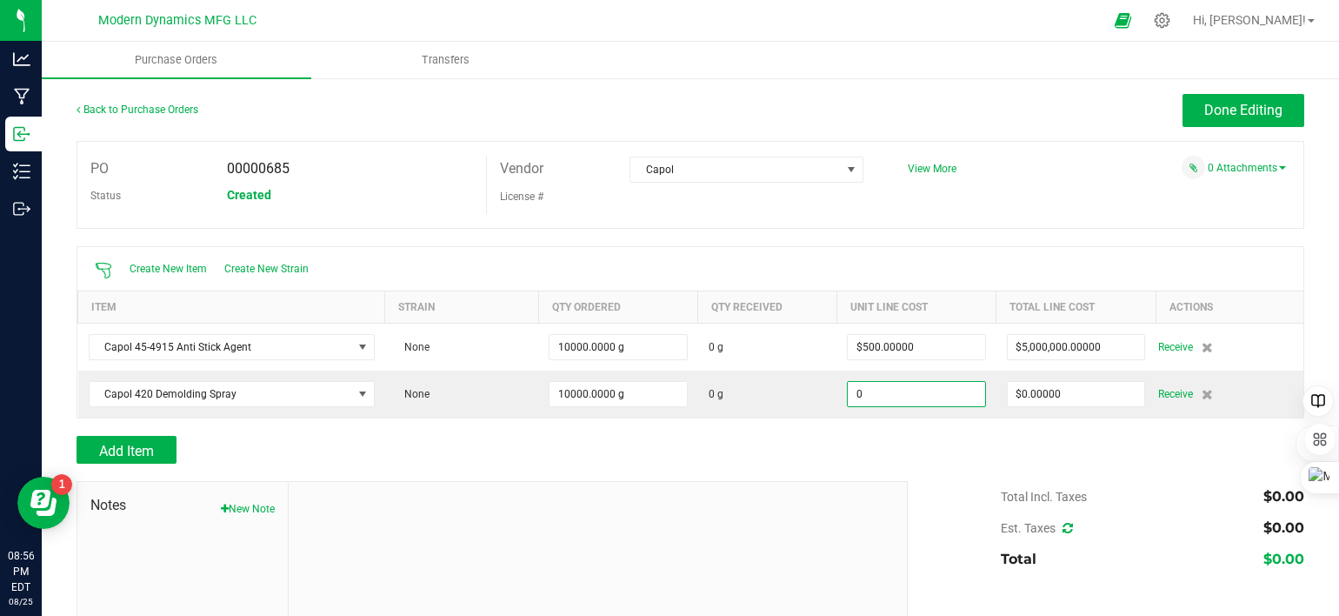
click at [906, 394] on input "0" at bounding box center [916, 394] width 137 height 24
type input "$450.00000"
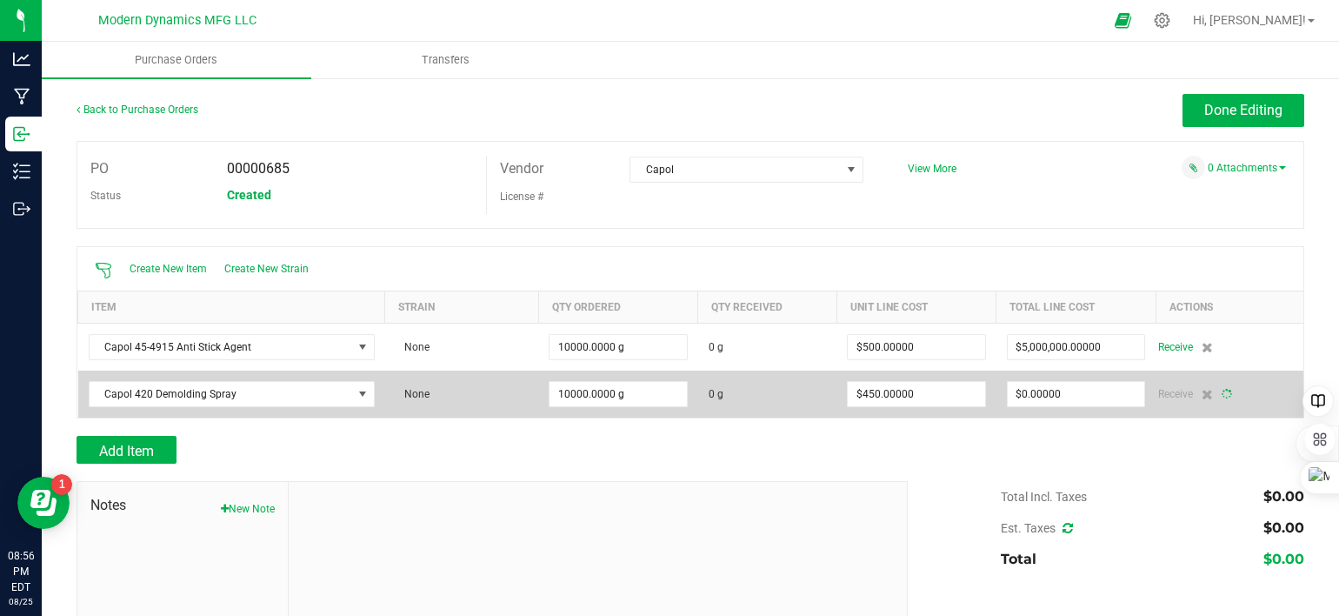
drag, startPoint x: 854, startPoint y: 448, endPoint x: 476, endPoint y: 383, distance: 383.9
click at [838, 442] on div "Add Item" at bounding box center [486, 450] width 818 height 28
type input "10000"
type input "$4,500,000.00000"
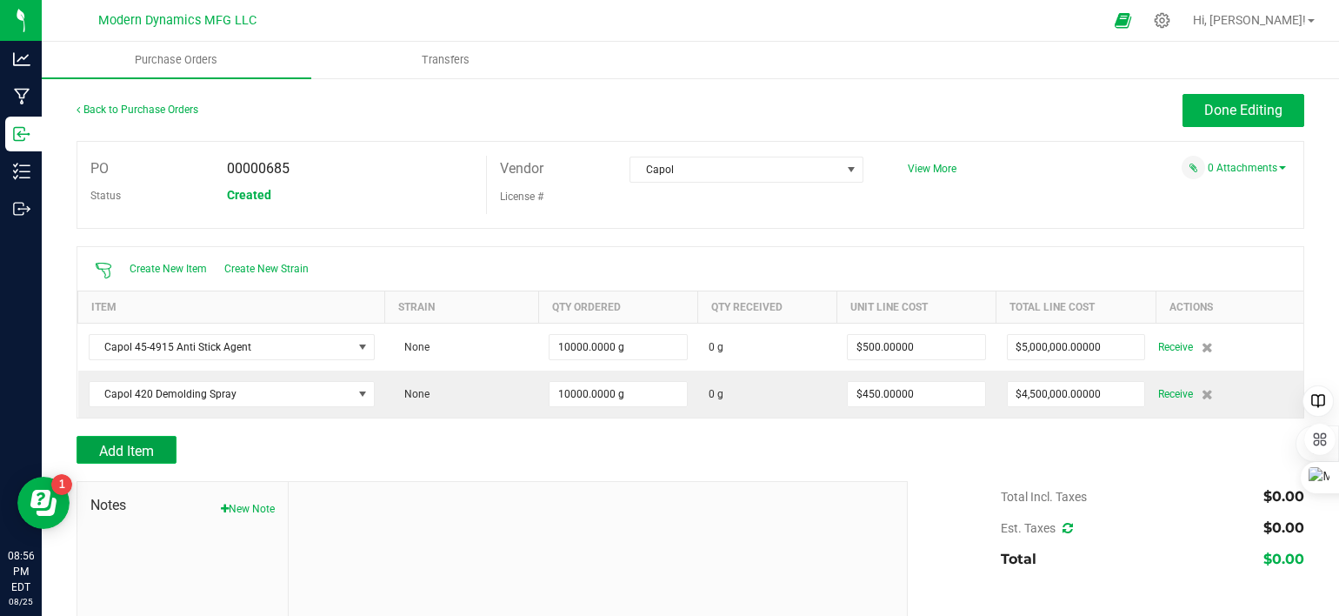
click at [160, 455] on button "Add Item" at bounding box center [127, 450] width 100 height 28
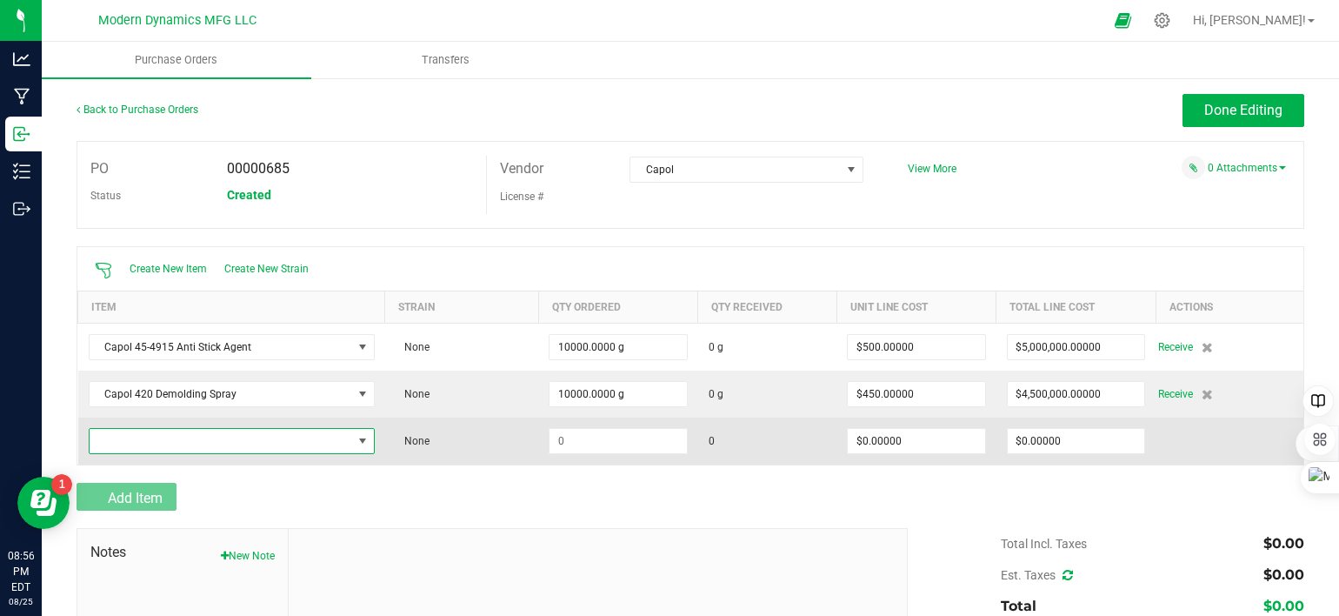
click at [162, 448] on span "NO DATA FOUND" at bounding box center [221, 441] width 263 height 24
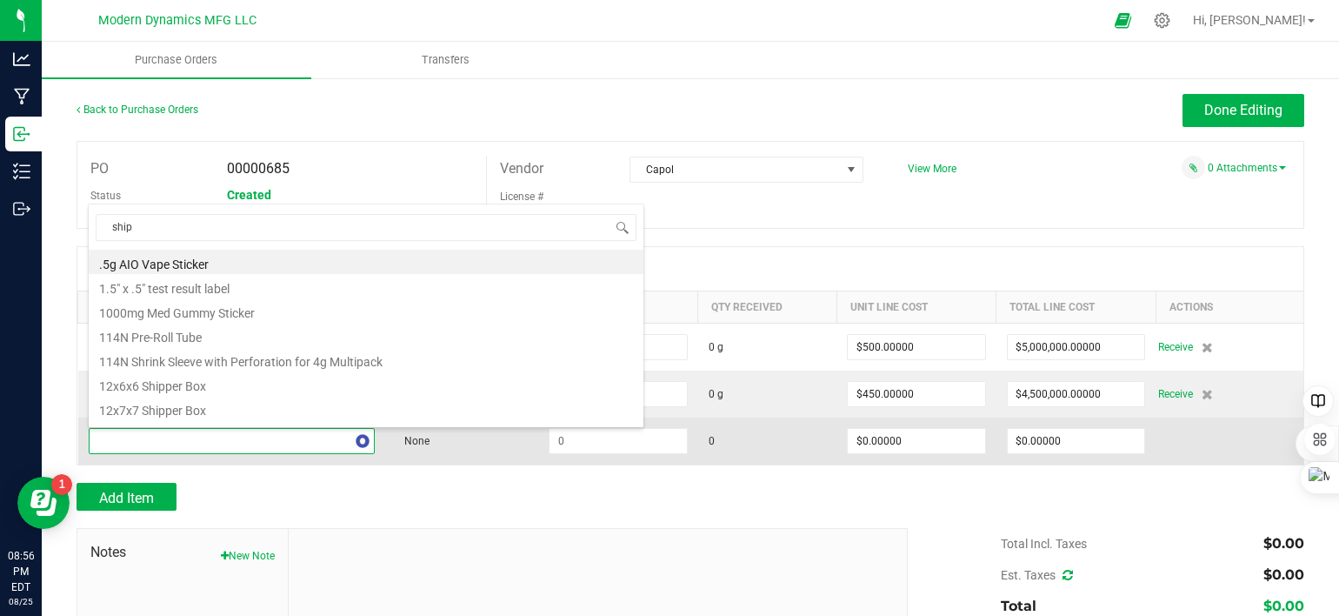
type input "[PERSON_NAME]"
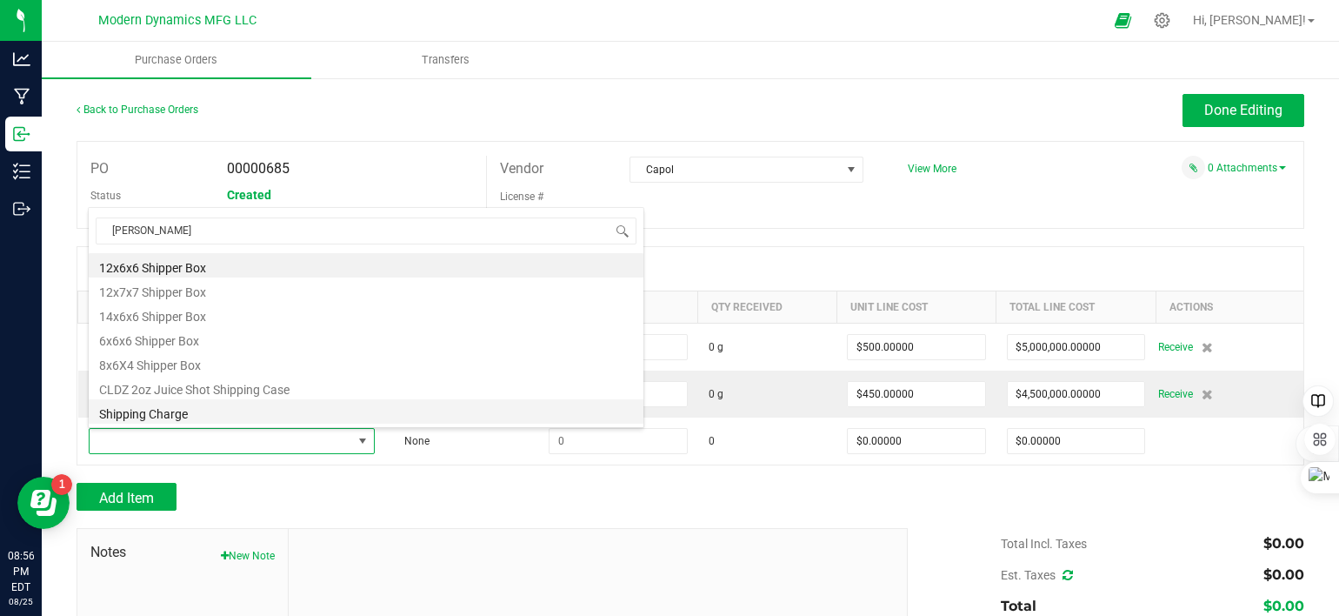
click at [197, 410] on li "Shipping Charge" at bounding box center [366, 411] width 555 height 24
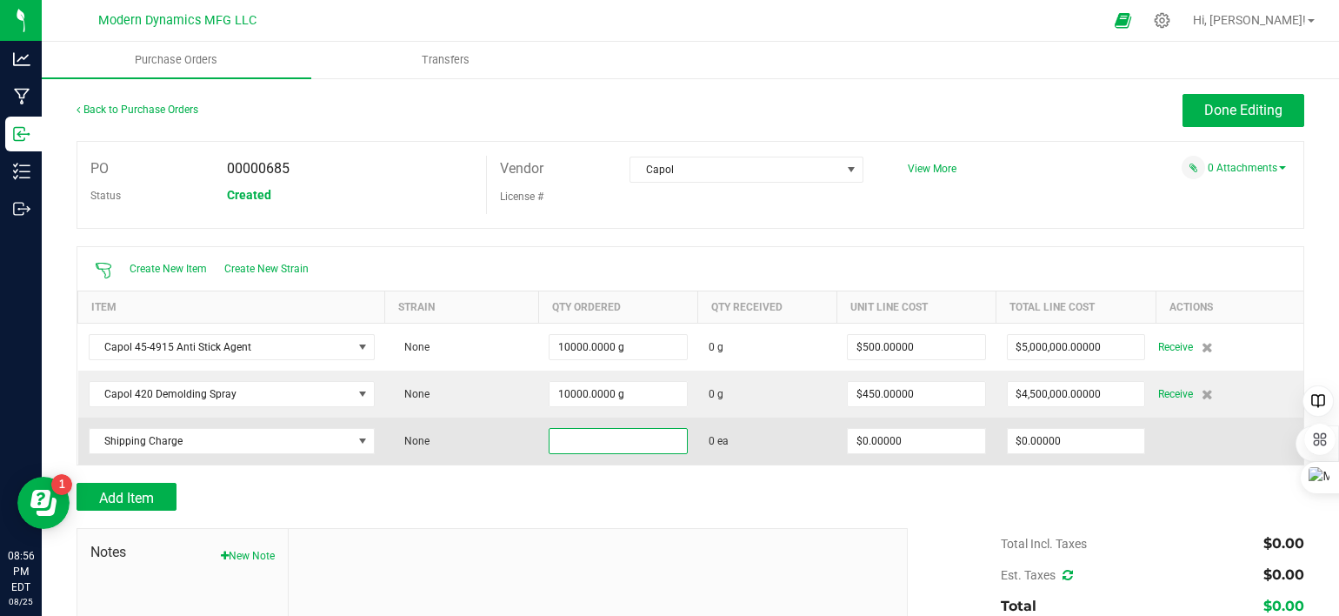
click at [599, 437] on input at bounding box center [618, 441] width 137 height 24
type input "1 ea"
click at [904, 444] on input "0" at bounding box center [916, 441] width 137 height 24
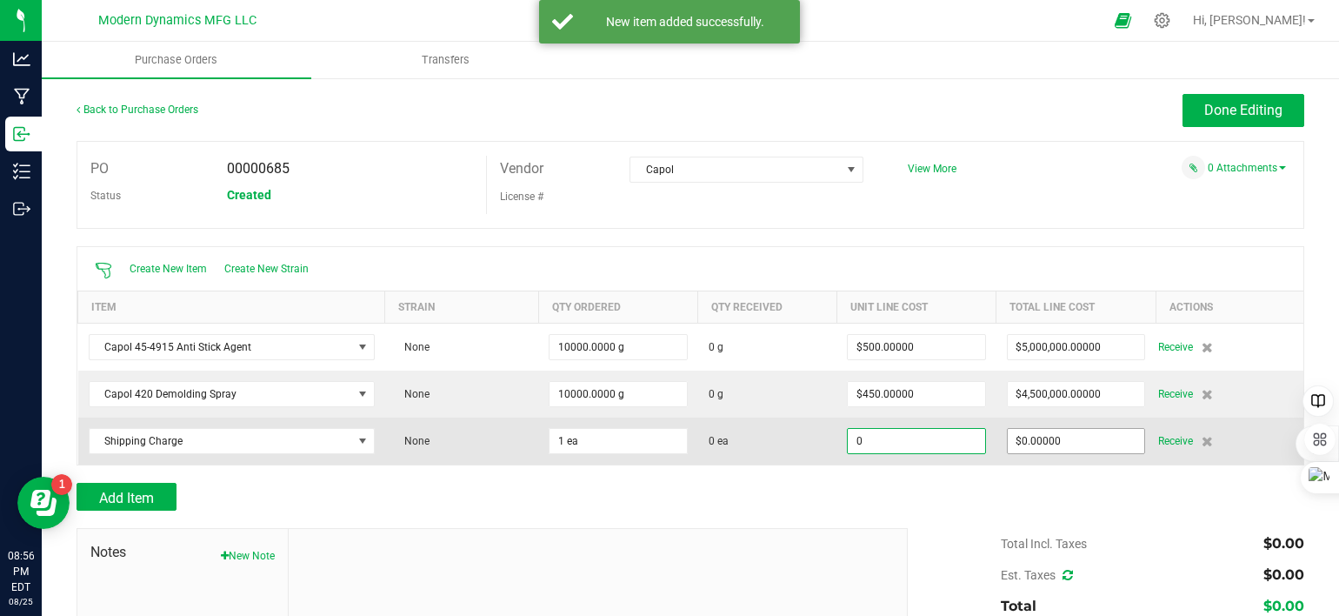
type input "$0.00000"
type input "0"
click at [1077, 446] on input "0" at bounding box center [1076, 441] width 137 height 24
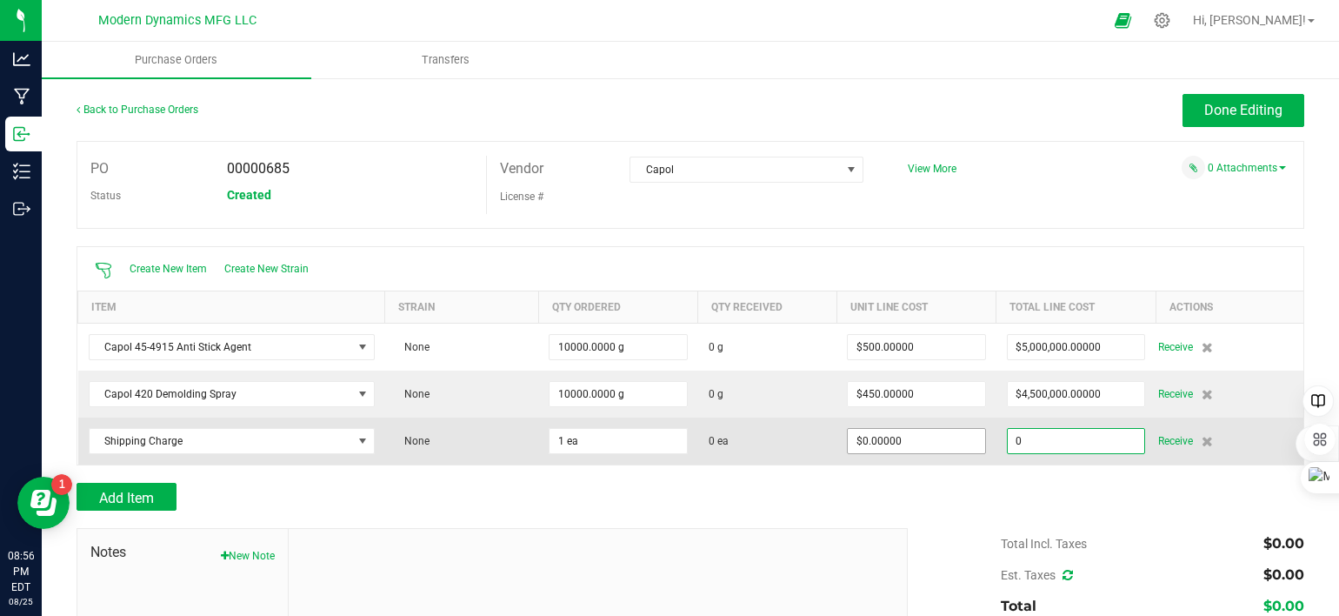
type input "0"
type input "$0.00000"
click at [902, 437] on input "0" at bounding box center [916, 441] width 137 height 24
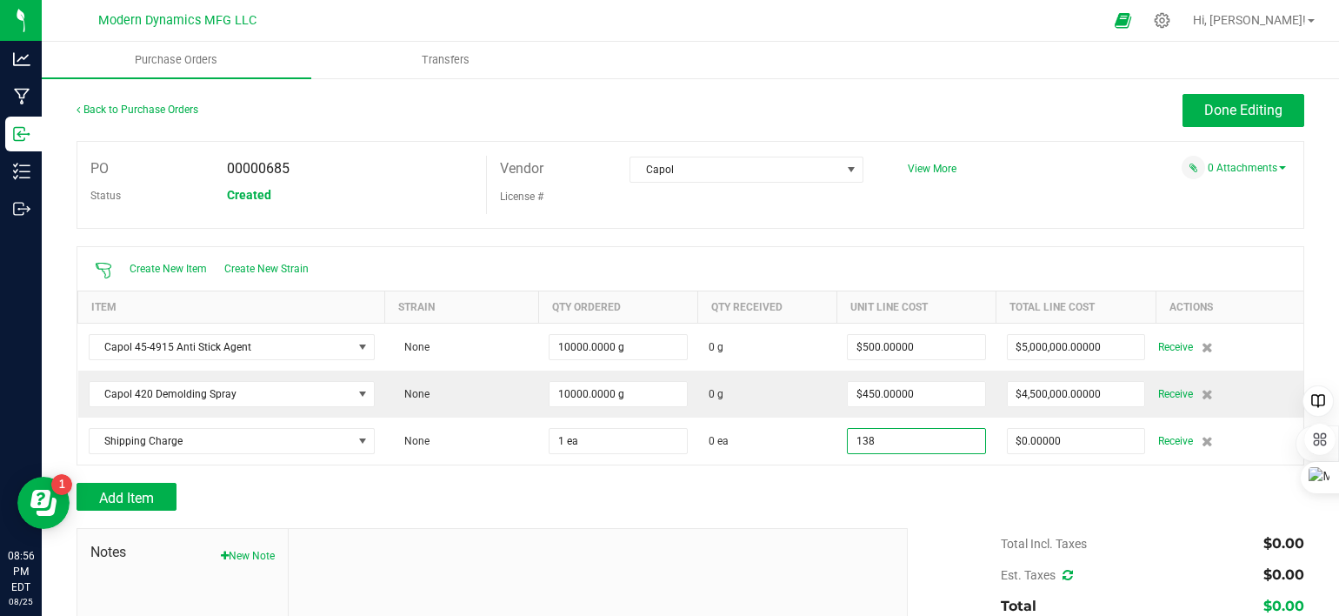
type input "$138.00000"
click at [921, 497] on div "Add Item" at bounding box center [691, 497] width 1228 height 28
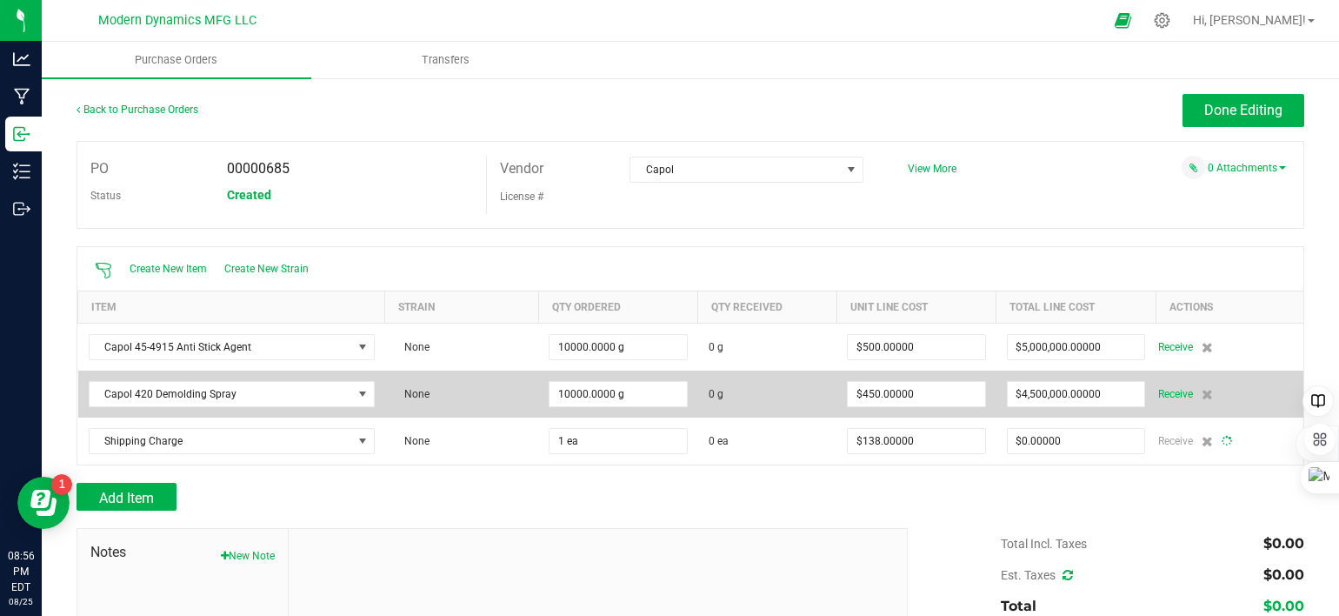
type input "1"
type input "$138.00000"
type input "$0.00000"
type input "4500000"
click at [1044, 395] on input "4500000" at bounding box center [1076, 394] width 137 height 24
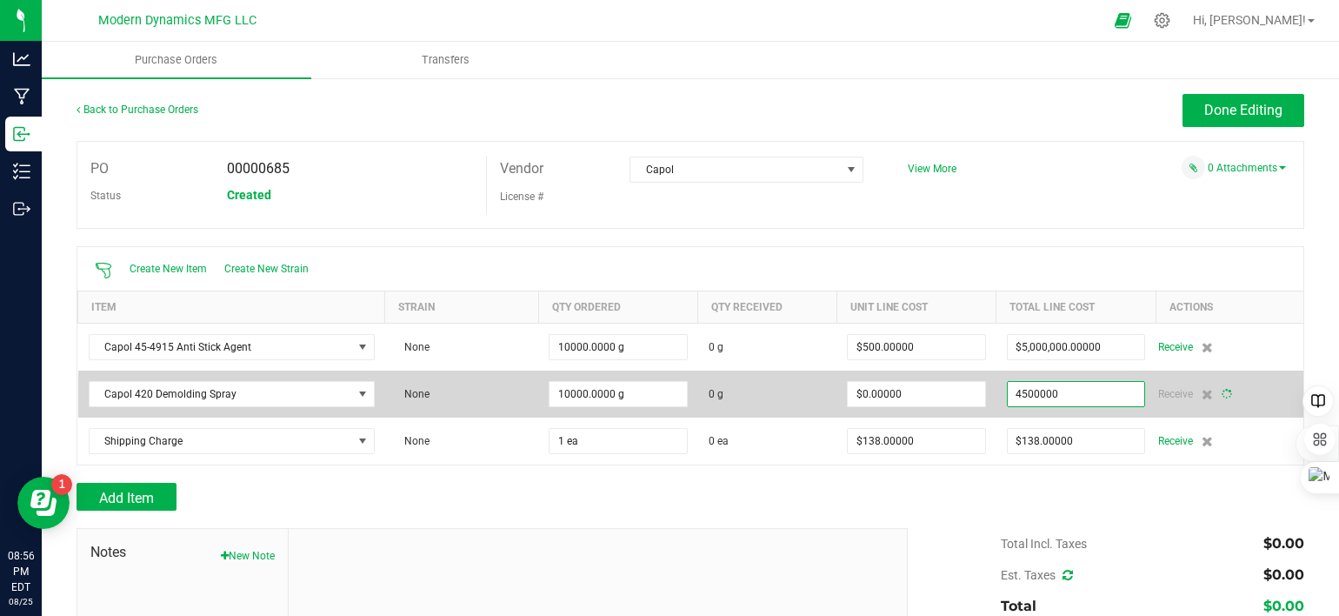
type input "10000"
type input "0"
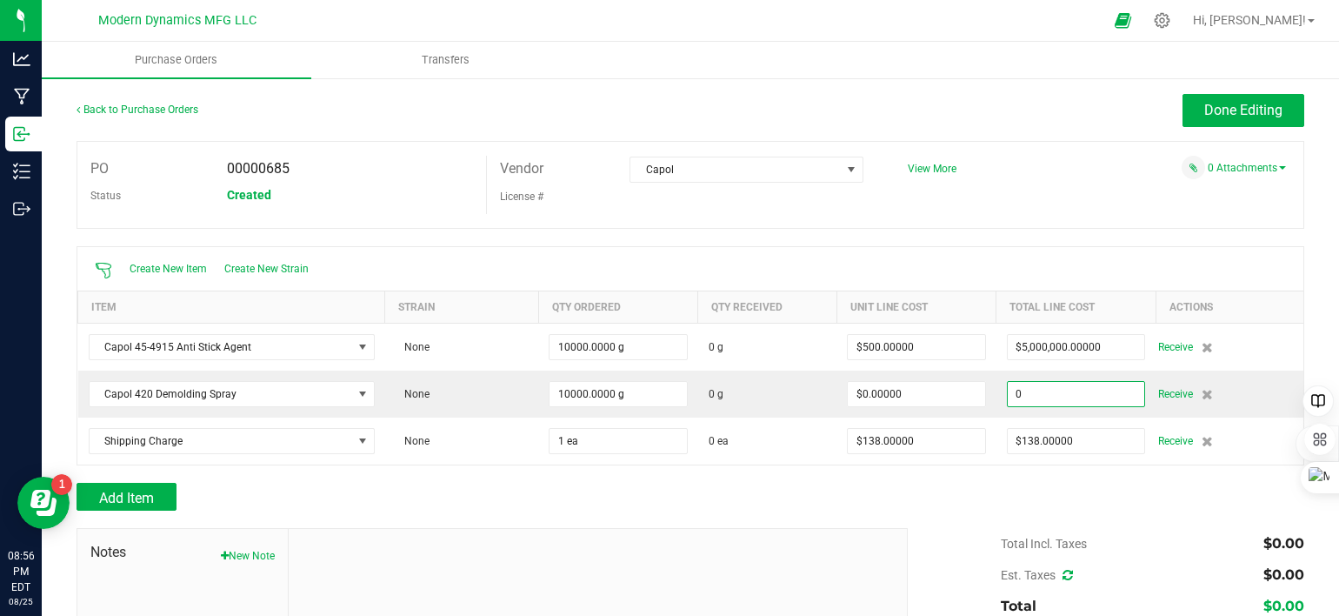
click at [1044, 395] on input "0" at bounding box center [1076, 394] width 137 height 24
paste input "45"
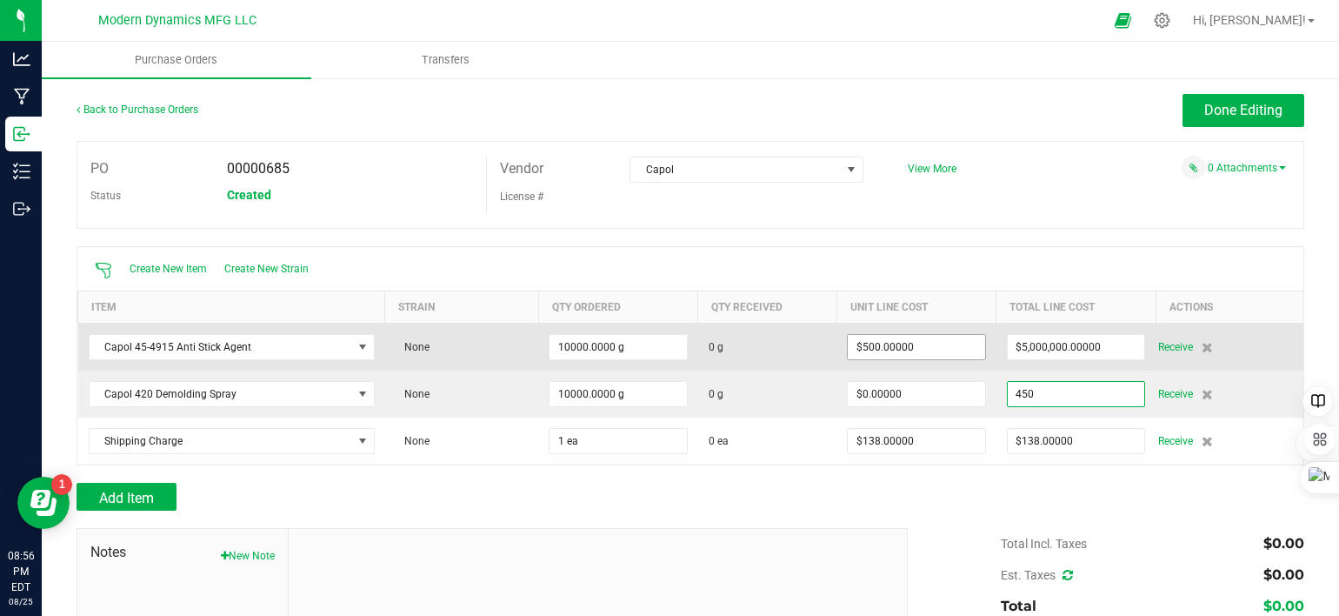
type input "450"
type input "500"
type input "$450.00000"
type input "10000"
type input "$0.04500"
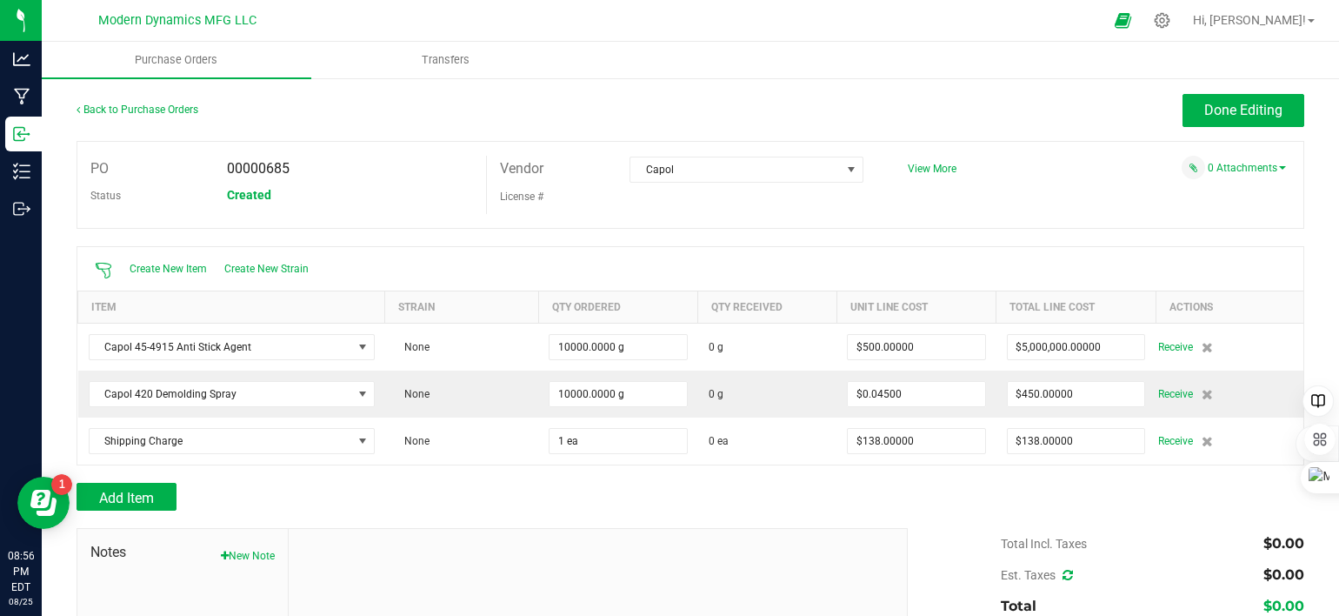
drag, startPoint x: 924, startPoint y: 354, endPoint x: 821, endPoint y: 352, distance: 103.5
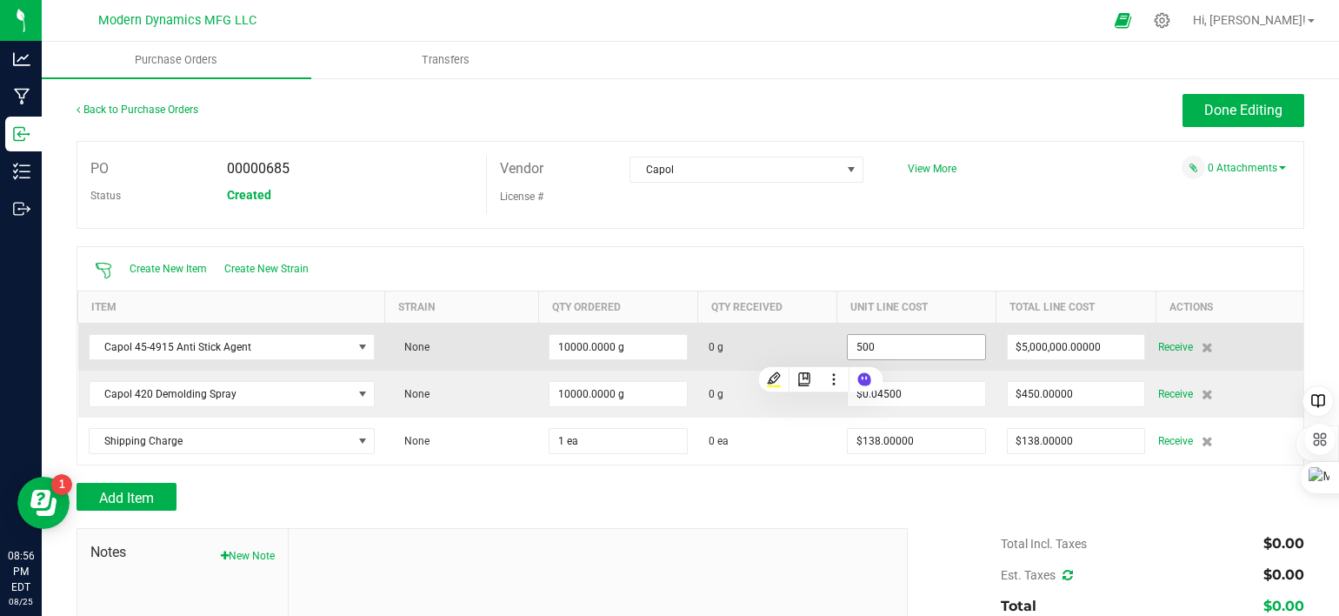
click at [912, 350] on input "500" at bounding box center [916, 347] width 137 height 24
click at [913, 348] on input "500" at bounding box center [916, 347] width 137 height 24
type input "$0.00000"
type input "5000000"
click at [1033, 347] on input "5000000" at bounding box center [1076, 347] width 137 height 24
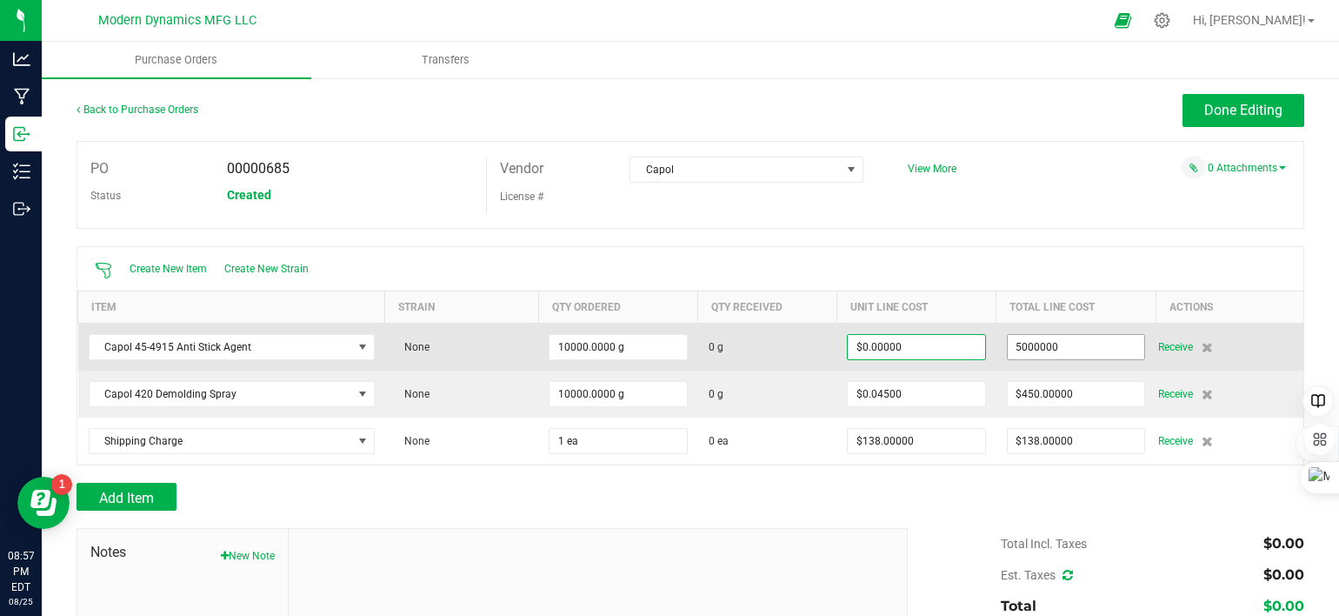
type input "10000"
type input "0"
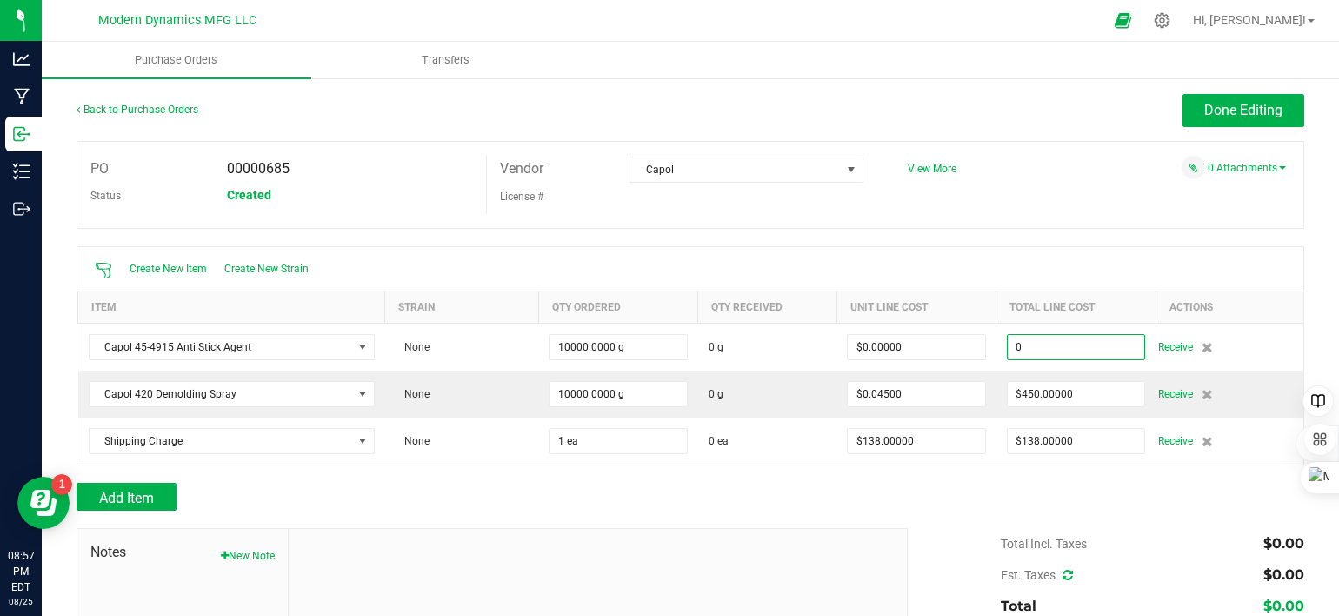
click at [1033, 347] on input "0" at bounding box center [1076, 347] width 137 height 24
paste input "50"
type input "$500.00000"
click at [1004, 256] on div "Create New Item Create New Strain" at bounding box center [690, 268] width 1226 height 43
type input "10000"
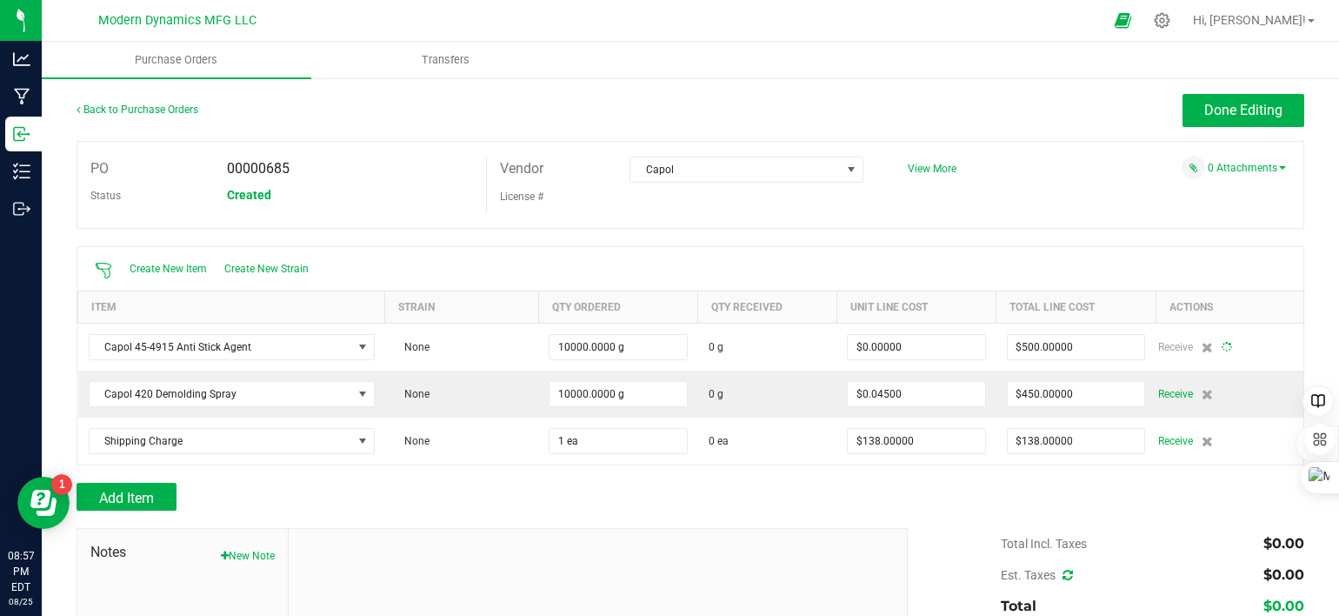
type input "$0.05000"
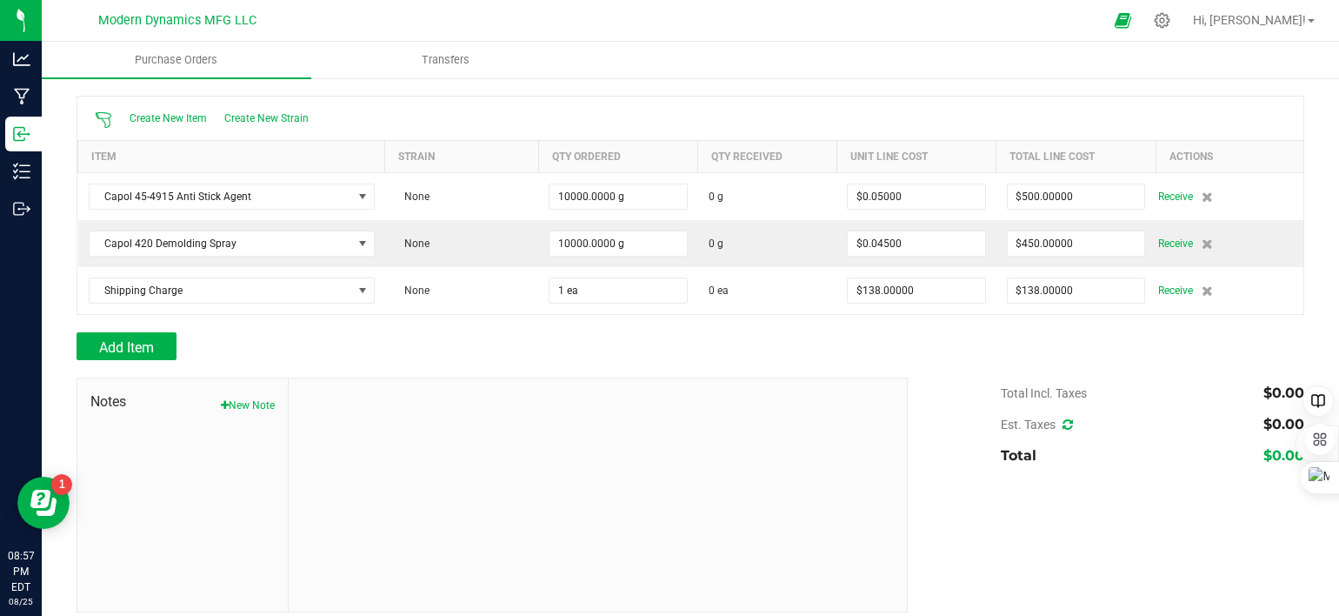
scroll to position [163, 0]
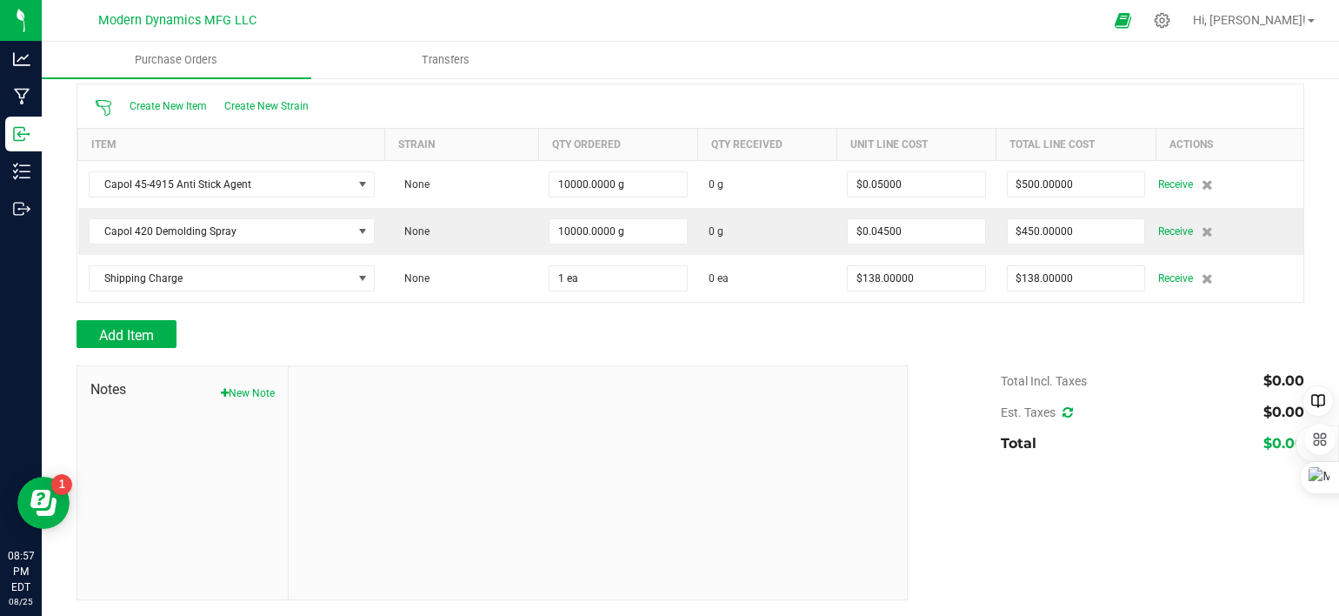
click at [1063, 412] on icon at bounding box center [1068, 412] width 10 height 12
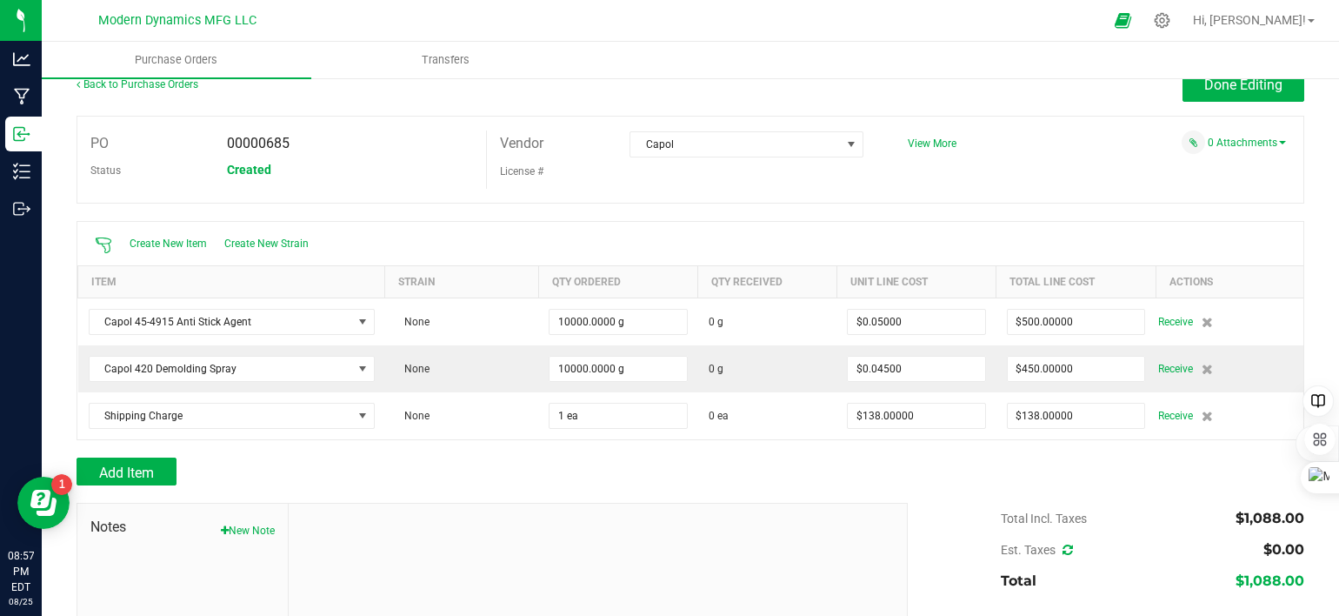
scroll to position [0, 0]
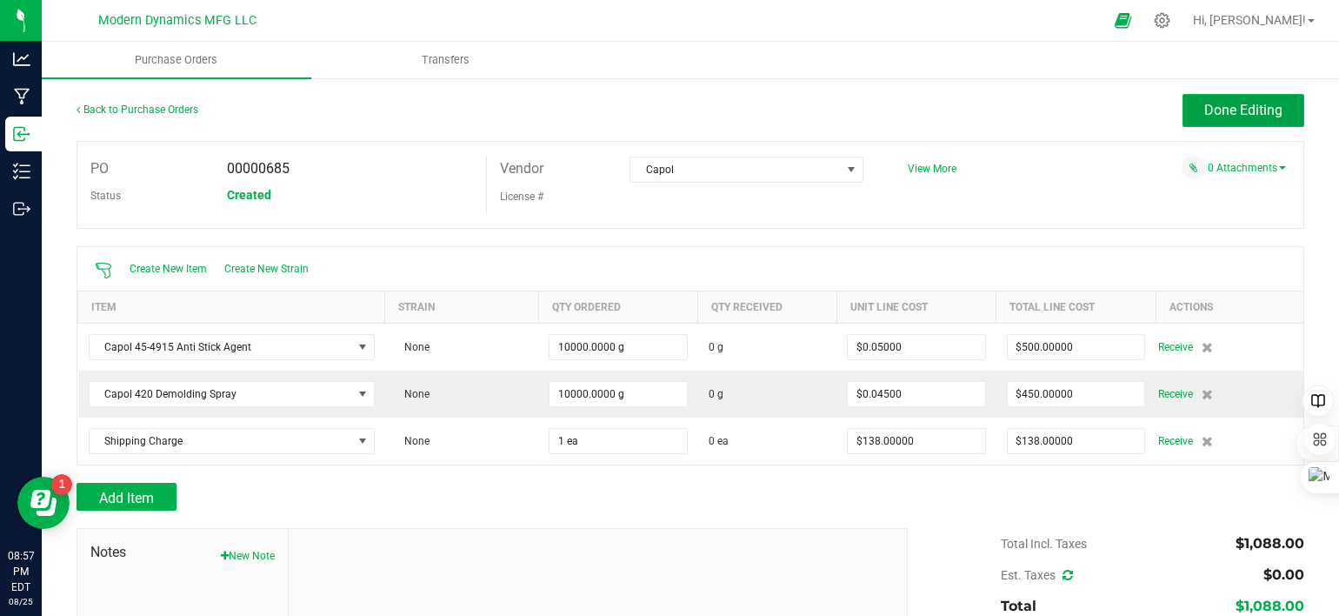
click at [1240, 115] on span "Done Editing" at bounding box center [1244, 110] width 78 height 17
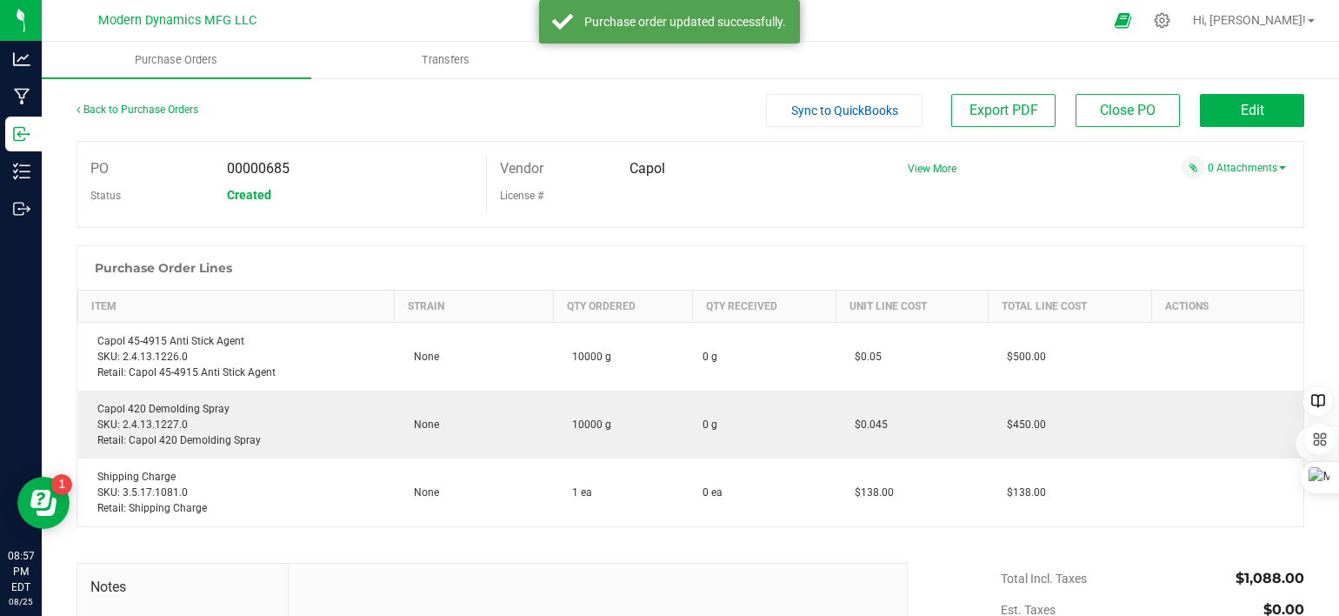
click at [852, 108] on span "Sync to QuickBooks" at bounding box center [844, 110] width 107 height 14
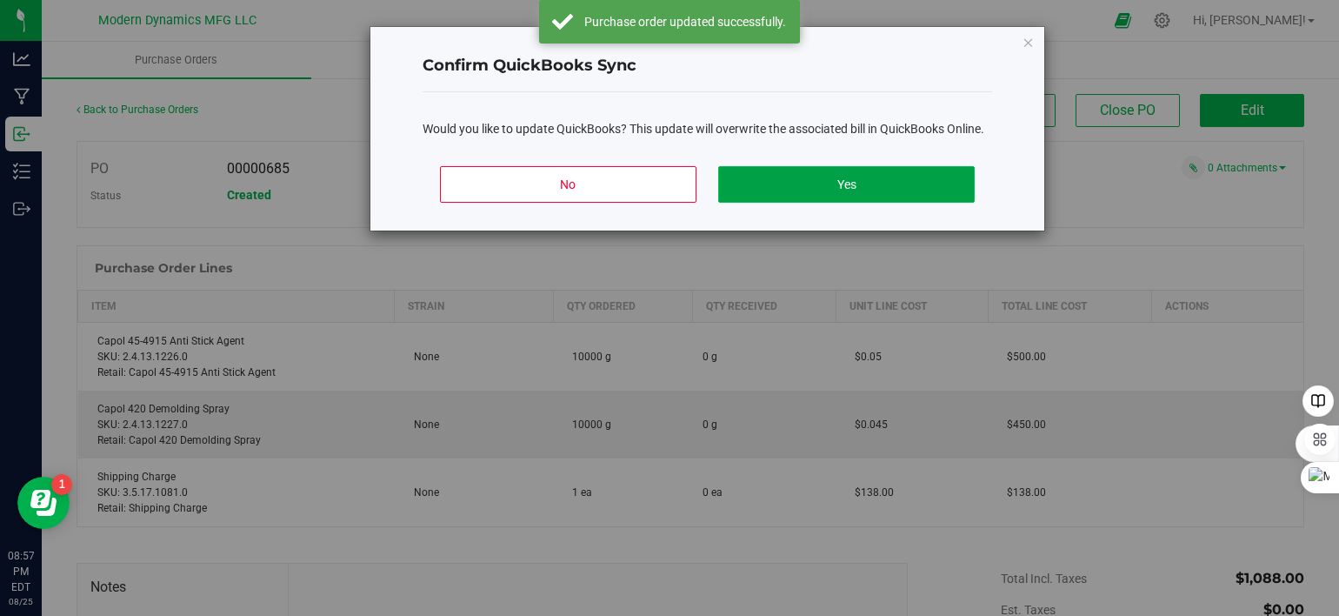
click at [838, 181] on button "Yes" at bounding box center [846, 184] width 257 height 37
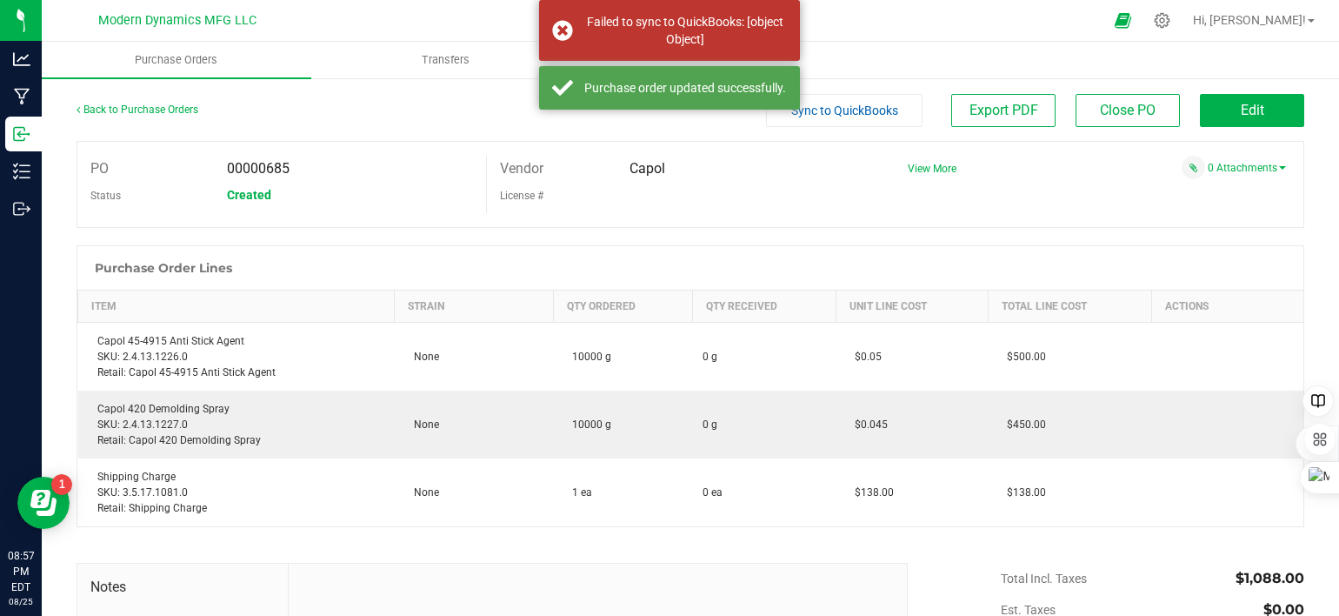
click at [838, 181] on div "Capol" at bounding box center [747, 169] width 260 height 26
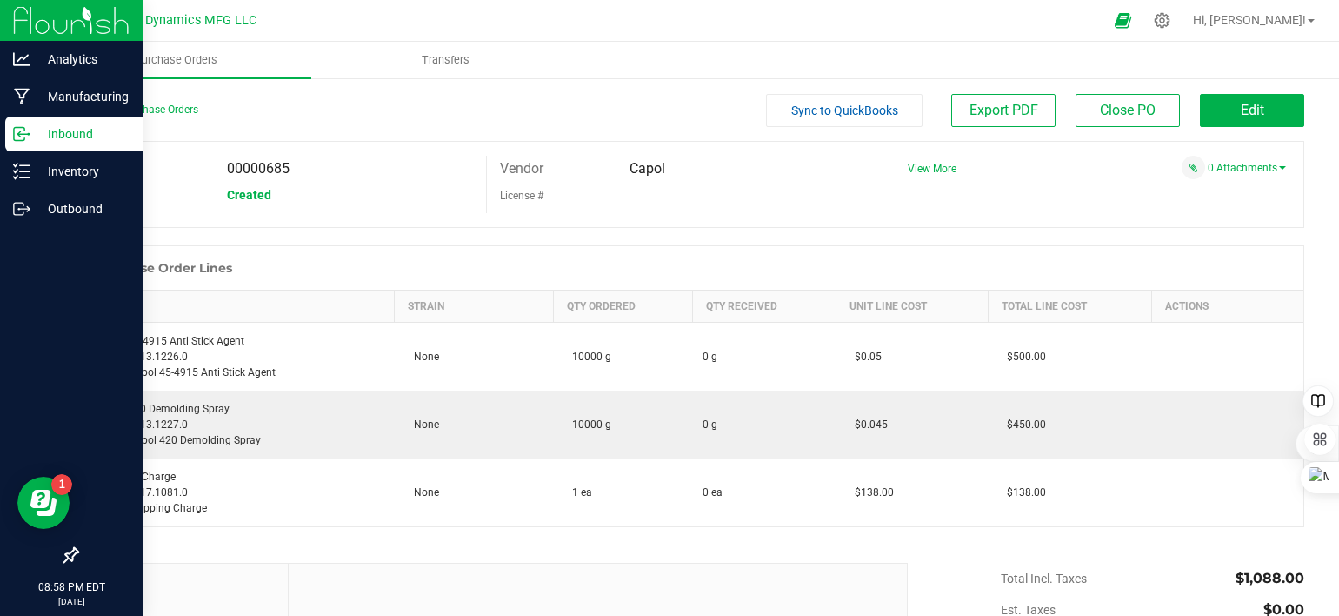
click at [16, 130] on icon at bounding box center [21, 133] width 17 height 17
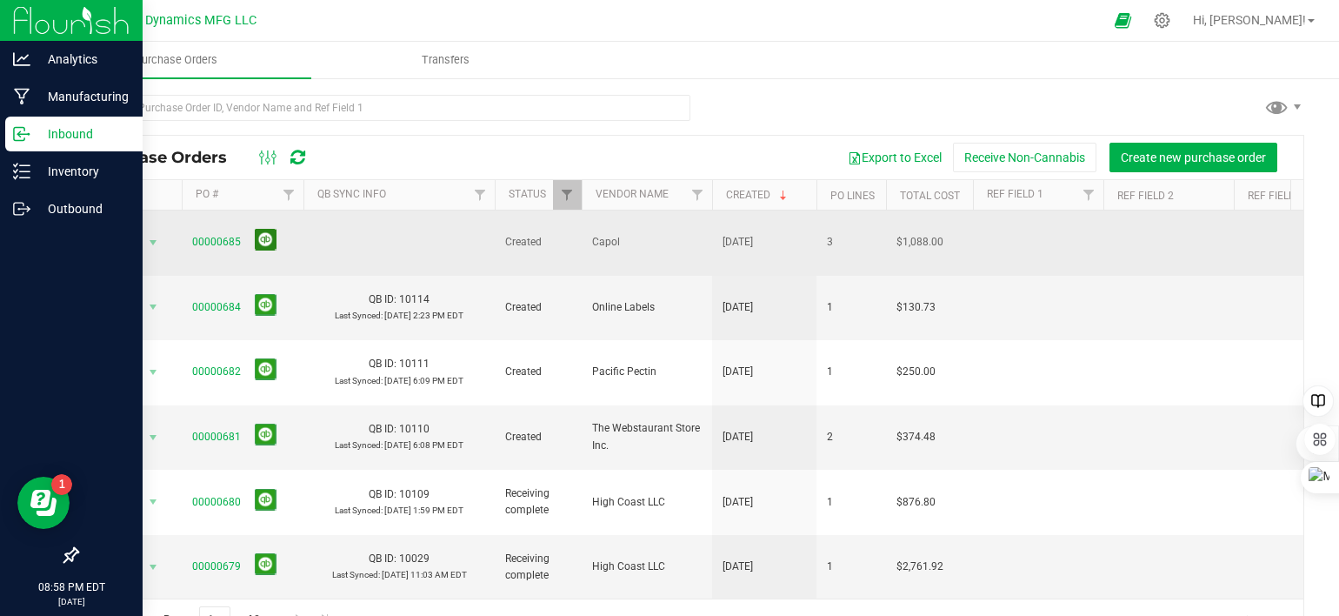
click at [259, 229] on button at bounding box center [266, 240] width 22 height 22
click at [50, 505] on icon "Open Resource Center" at bounding box center [43, 503] width 26 height 26
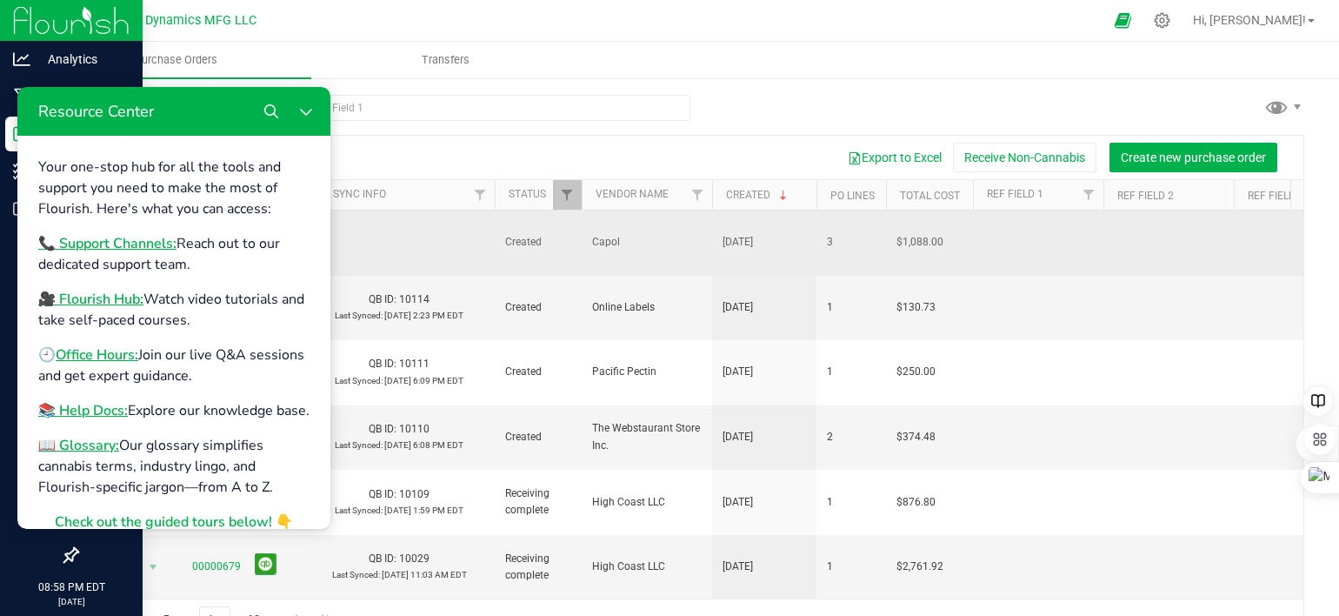
click at [732, 121] on div at bounding box center [691, 115] width 1228 height 40
drag, startPoint x: 766, startPoint y: 121, endPoint x: 693, endPoint y: 105, distance: 74.7
click at [764, 119] on div at bounding box center [691, 115] width 1228 height 40
click at [89, 42] on uib-tab-heading "Purchase Orders" at bounding box center [177, 60] width 270 height 37
click at [27, 57] on icon at bounding box center [21, 58] width 17 height 17
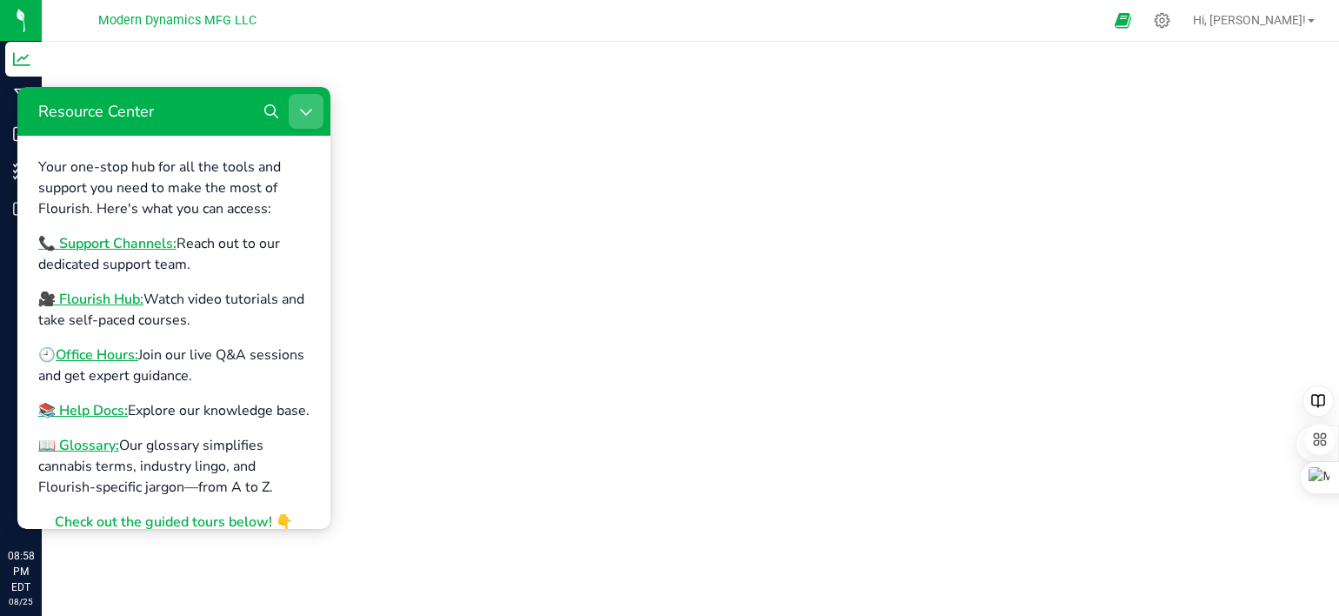
click at [305, 110] on icon "Close Resource Center" at bounding box center [306, 111] width 14 height 14
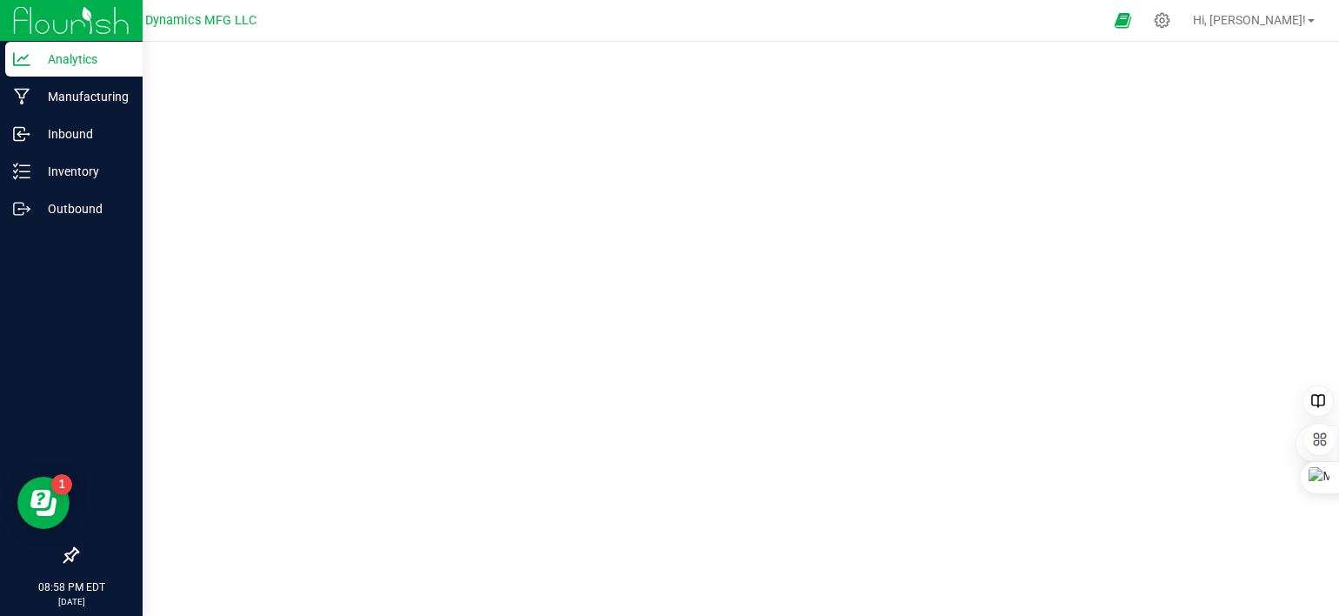
click at [32, 62] on p "Analytics" at bounding box center [82, 59] width 104 height 21
